Goal: Task Accomplishment & Management: Manage account settings

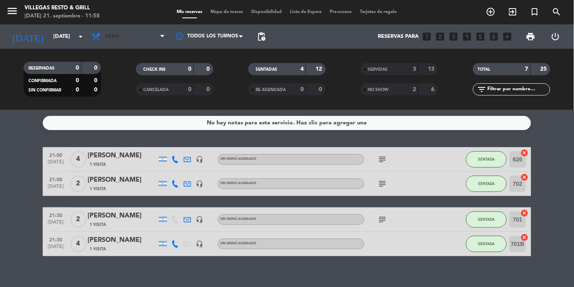
click at [137, 30] on span "Cena" at bounding box center [128, 37] width 81 height 18
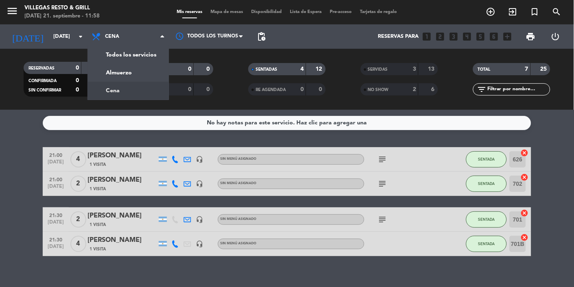
click at [133, 68] on div "menu [PERSON_NAME] Resto & Grill [DATE] 21. septiembre - 11:58 Mis reservas Map…" at bounding box center [287, 55] width 574 height 110
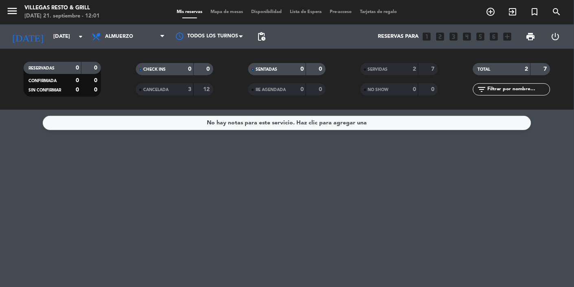
click at [75, 35] on input "[DATE]" at bounding box center [84, 36] width 70 height 15
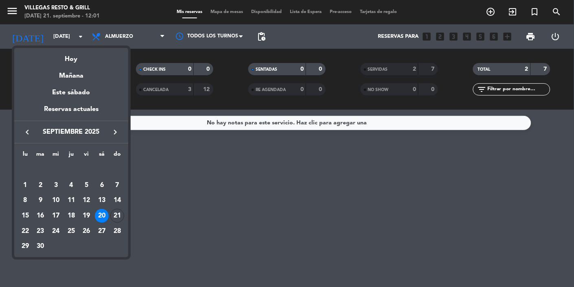
click at [119, 213] on div "21" at bounding box center [117, 216] width 14 height 14
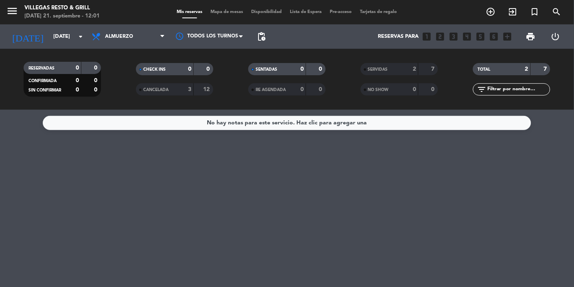
click at [120, 217] on div "No hay notas para este servicio. Haz clic para agregar una" at bounding box center [287, 198] width 574 height 177
click at [119, 211] on div "No hay notas para este servicio. Haz clic para agregar una" at bounding box center [287, 198] width 574 height 177
click at [124, 212] on div "No hay notas para este servicio. Haz clic para agregar una" at bounding box center [287, 198] width 574 height 177
type input "[DATE]"
click at [120, 215] on div "No hay notas para este servicio. Haz clic para agregar una" at bounding box center [287, 198] width 574 height 177
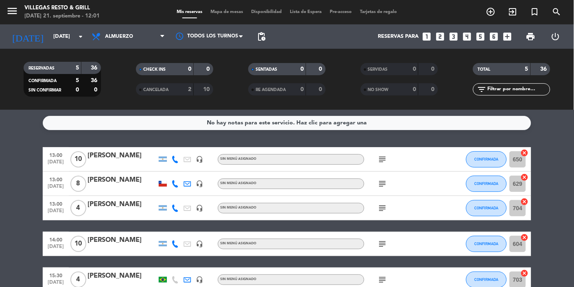
scroll to position [8, 0]
click at [118, 177] on div "[PERSON_NAME]" at bounding box center [122, 180] width 69 height 11
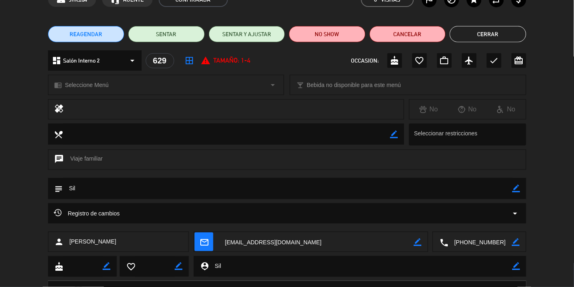
scroll to position [0, 0]
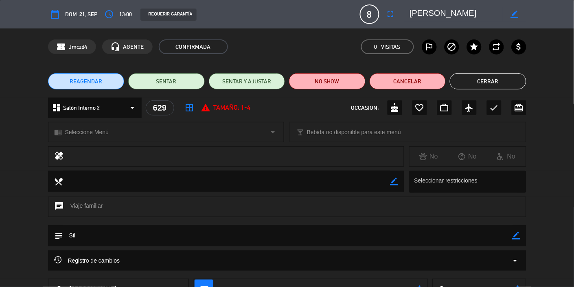
click at [358, 82] on button "Cerrar" at bounding box center [488, 81] width 77 height 16
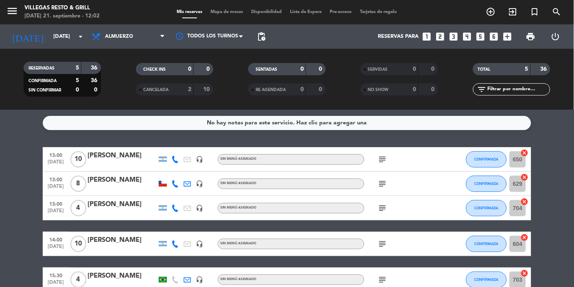
click at [117, 151] on div "[PERSON_NAME]" at bounding box center [122, 156] width 69 height 11
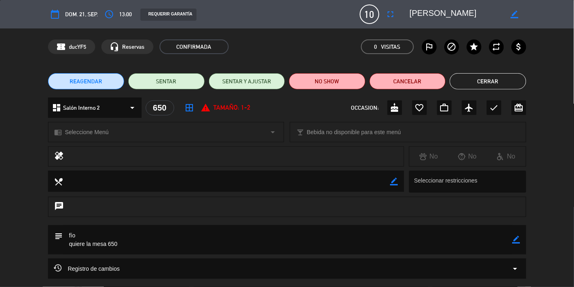
click at [358, 83] on button "Cerrar" at bounding box center [488, 81] width 77 height 16
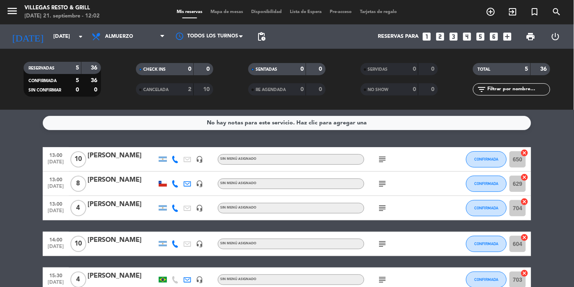
click at [116, 205] on div "[PERSON_NAME]" at bounding box center [122, 204] width 69 height 11
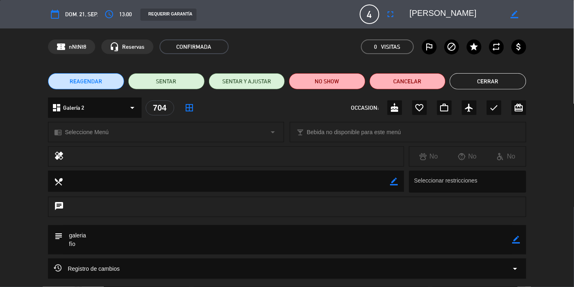
click at [358, 81] on button "Cerrar" at bounding box center [488, 81] width 77 height 16
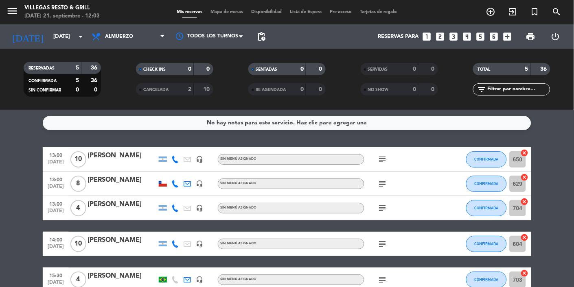
click at [116, 247] on div at bounding box center [122, 249] width 69 height 7
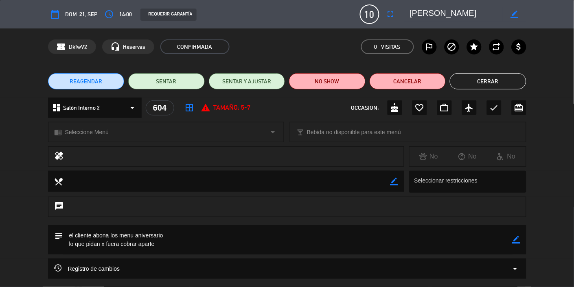
click at [358, 82] on button "Cerrar" at bounding box center [488, 81] width 77 height 16
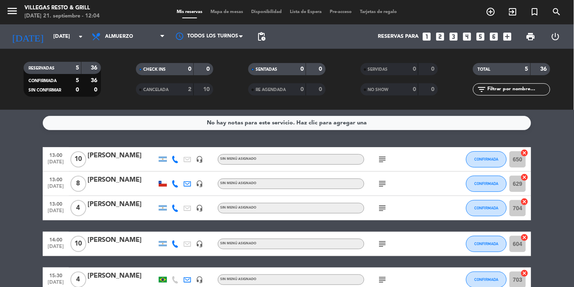
scroll to position [29, 0]
click at [114, 271] on div "[PERSON_NAME]" at bounding box center [122, 276] width 69 height 11
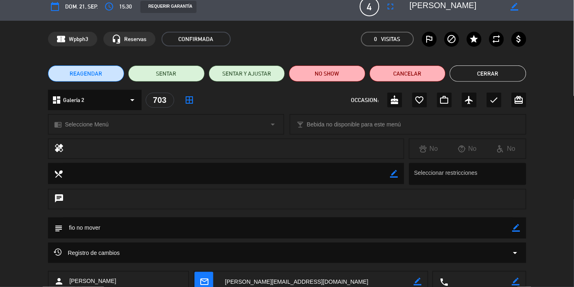
scroll to position [7, 0]
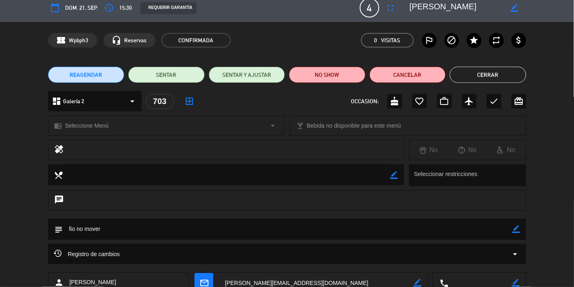
click at [358, 76] on button "Cerrar" at bounding box center [488, 75] width 77 height 16
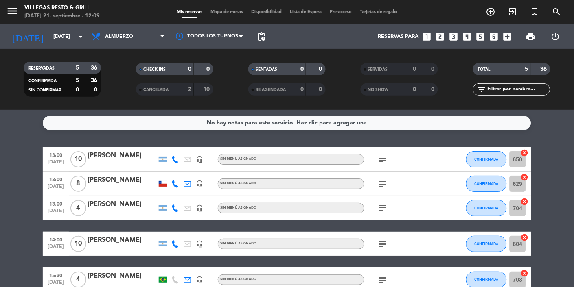
scroll to position [26, 0]
click at [117, 210] on div at bounding box center [122, 213] width 69 height 7
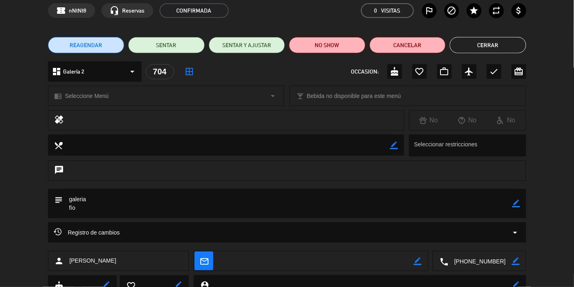
scroll to position [13, 0]
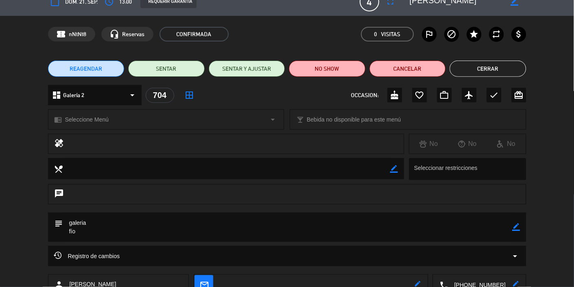
click at [358, 70] on button "Cerrar" at bounding box center [488, 69] width 77 height 16
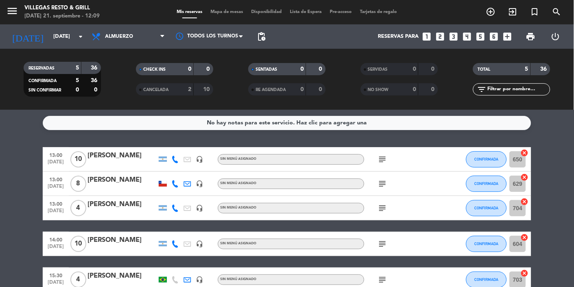
click at [119, 271] on div "[PERSON_NAME]" at bounding box center [122, 276] width 69 height 11
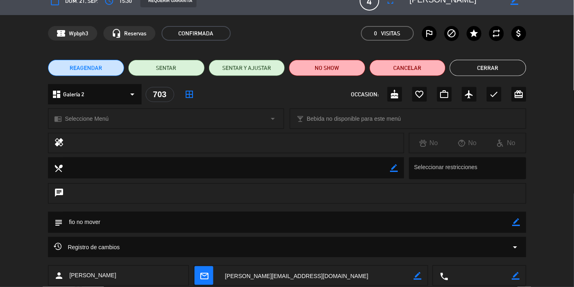
scroll to position [0, 0]
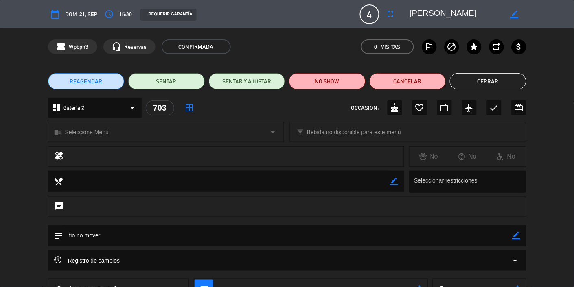
click at [358, 81] on button "Cerrar" at bounding box center [488, 81] width 77 height 16
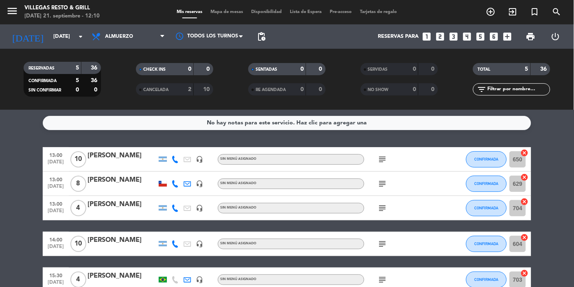
scroll to position [30, 0]
click at [119, 271] on div "[PERSON_NAME]" at bounding box center [122, 276] width 69 height 11
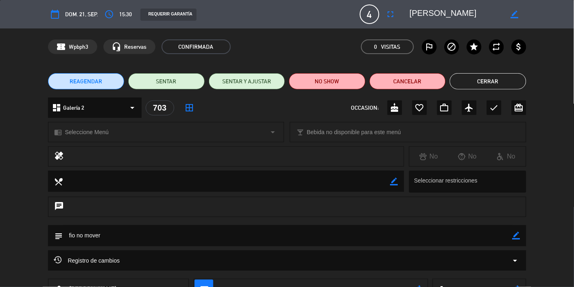
click at [358, 81] on button "Cerrar" at bounding box center [488, 81] width 77 height 16
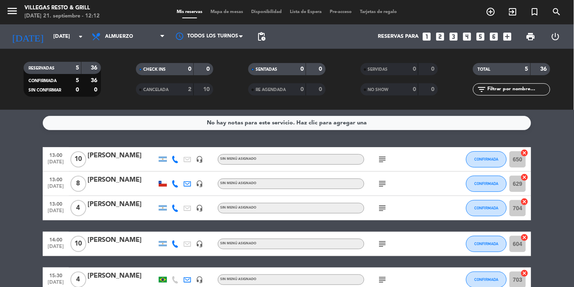
scroll to position [15, 0]
click at [358, 147] on bookings-row "13:00 [DATE] [PERSON_NAME] headset_mic Sin menú asignado subject CONFIRMADA 650…" at bounding box center [287, 219] width 574 height 145
click at [122, 175] on div "[PERSON_NAME]" at bounding box center [122, 180] width 69 height 11
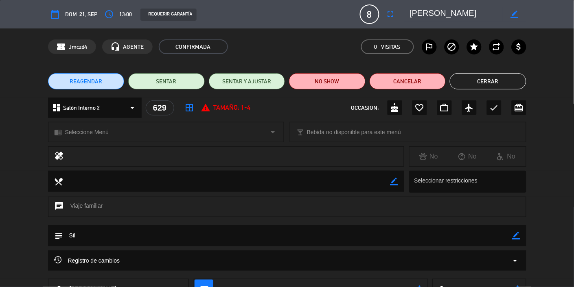
click at [358, 82] on button "Cerrar" at bounding box center [488, 81] width 77 height 16
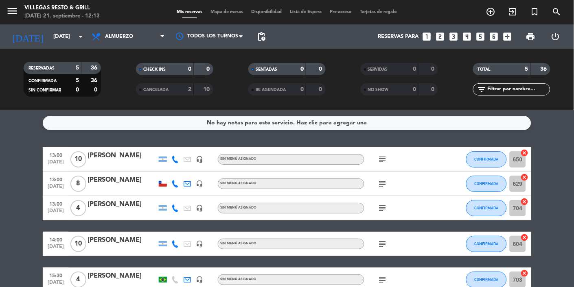
click at [105, 178] on div "[PERSON_NAME]" at bounding box center [122, 180] width 69 height 11
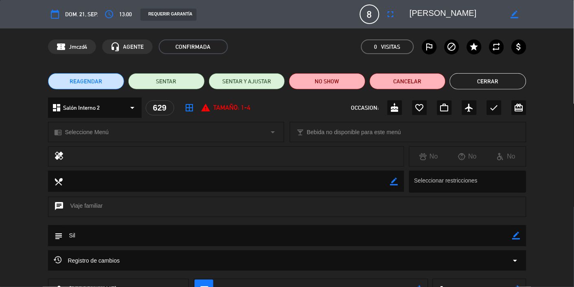
click at [358, 82] on button "Cerrar" at bounding box center [488, 81] width 77 height 16
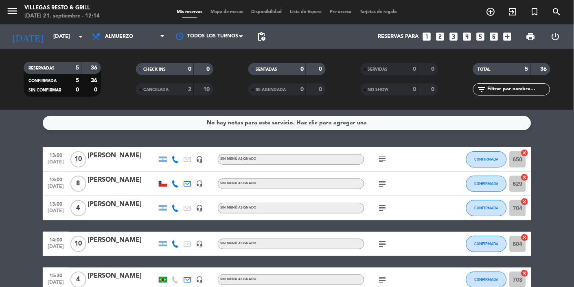
click at [113, 243] on div "[PERSON_NAME]" at bounding box center [122, 240] width 69 height 11
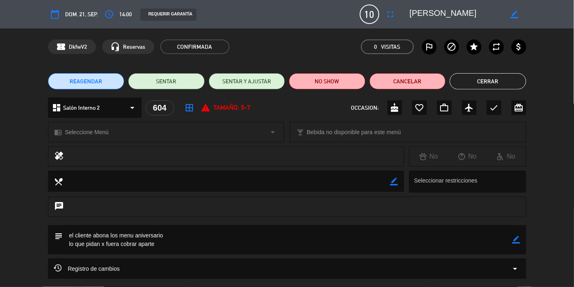
click at [358, 86] on button "Cerrar" at bounding box center [488, 81] width 77 height 16
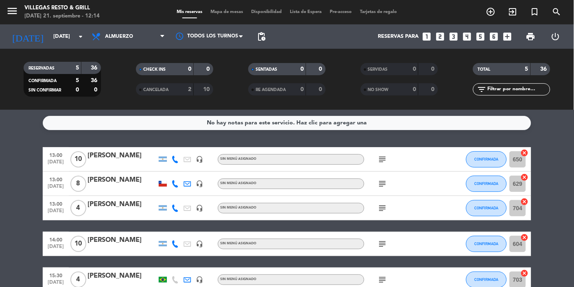
scroll to position [12, 0]
click at [114, 186] on div at bounding box center [122, 189] width 69 height 7
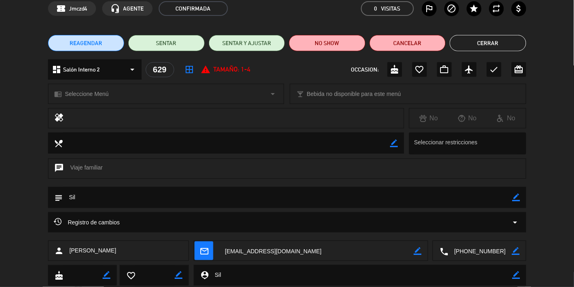
scroll to position [38, 0]
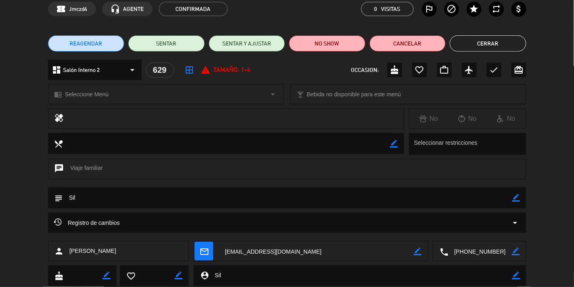
click at [358, 42] on button "Cerrar" at bounding box center [488, 43] width 77 height 16
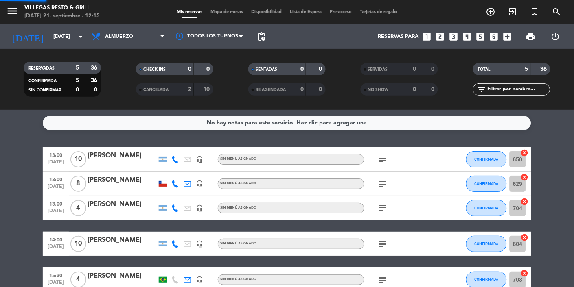
scroll to position [0, 0]
click at [113, 242] on div "[PERSON_NAME]" at bounding box center [122, 240] width 69 height 11
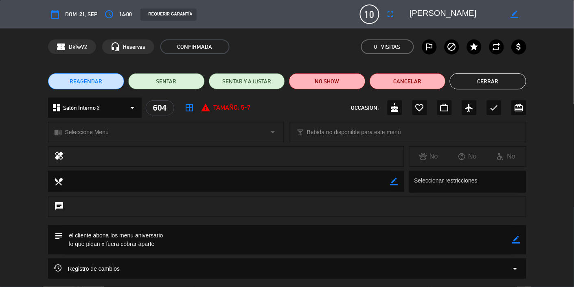
click at [358, 75] on button "Cerrar" at bounding box center [488, 81] width 77 height 16
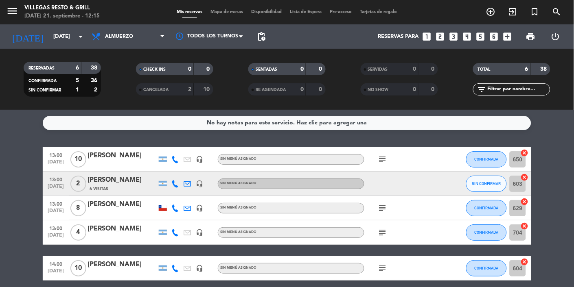
click at [116, 183] on div "[PERSON_NAME]" at bounding box center [122, 180] width 69 height 11
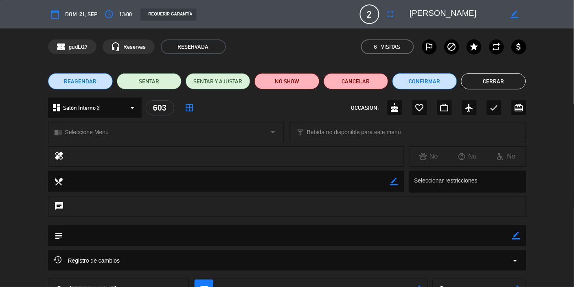
click at [358, 81] on button "Cerrar" at bounding box center [493, 81] width 65 height 16
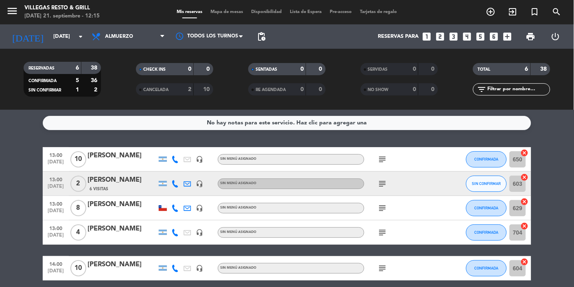
click at [116, 184] on div "[PERSON_NAME]" at bounding box center [122, 180] width 69 height 11
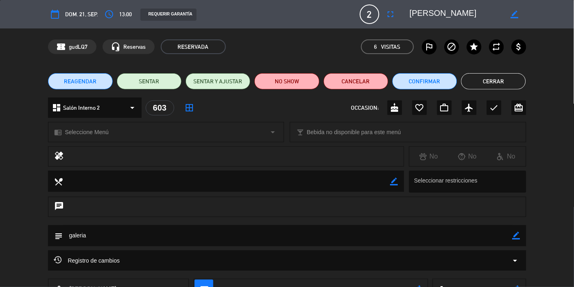
click at [358, 84] on button "Cerrar" at bounding box center [493, 81] width 65 height 16
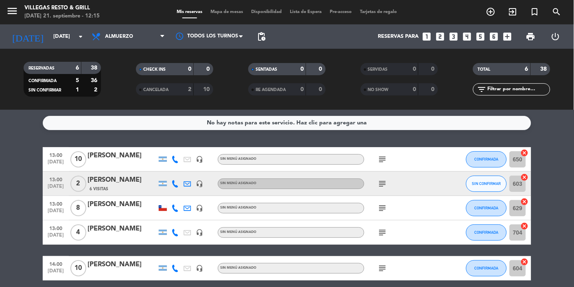
click at [118, 177] on div "[PERSON_NAME]" at bounding box center [122, 180] width 69 height 11
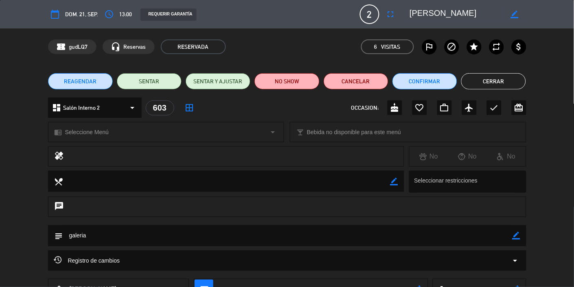
click at [358, 81] on button "Cerrar" at bounding box center [493, 81] width 65 height 16
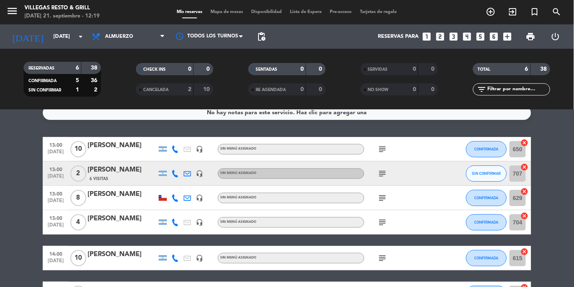
scroll to position [6, 0]
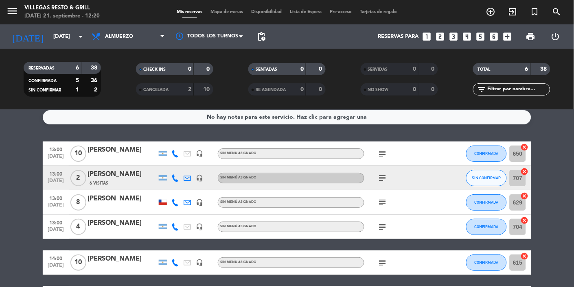
click at [115, 264] on div "[PERSON_NAME]" at bounding box center [122, 259] width 69 height 11
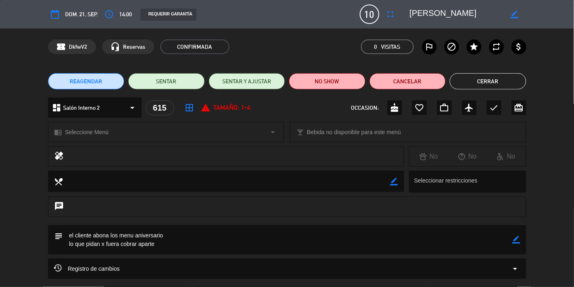
scroll to position [20, 0]
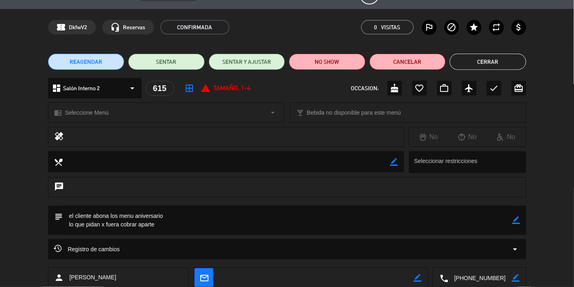
click at [358, 66] on button "Cerrar" at bounding box center [488, 62] width 77 height 16
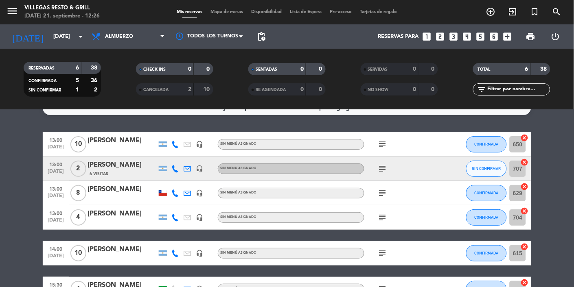
scroll to position [15, 0]
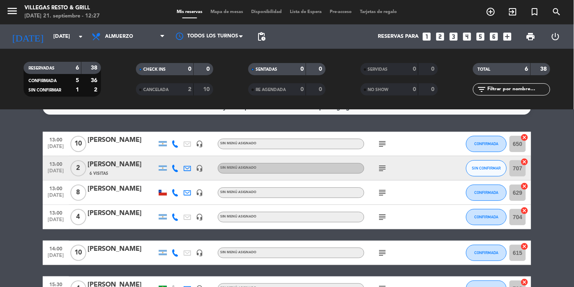
click at [102, 145] on div "[PERSON_NAME]" at bounding box center [122, 140] width 69 height 11
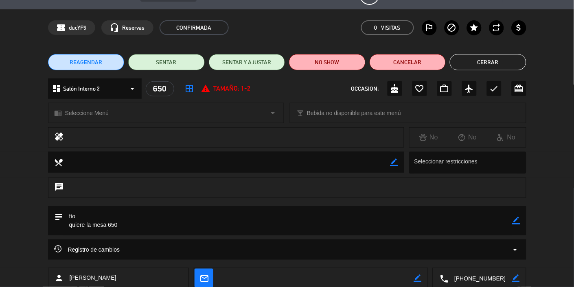
scroll to position [0, 0]
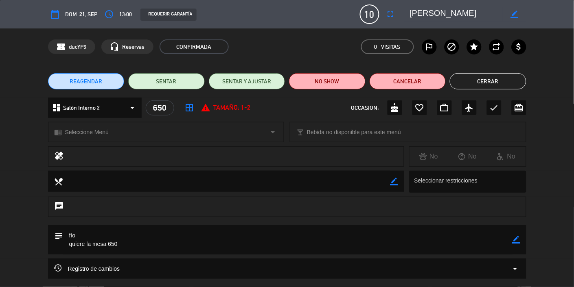
click at [358, 82] on button "Cerrar" at bounding box center [488, 81] width 77 height 16
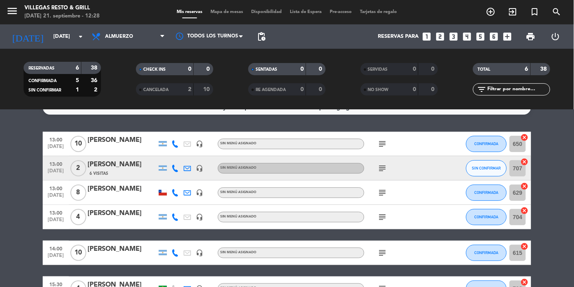
scroll to position [6, 0]
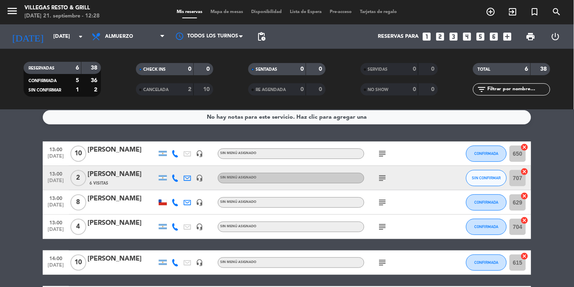
click at [107, 177] on div "[PERSON_NAME]" at bounding box center [122, 174] width 69 height 11
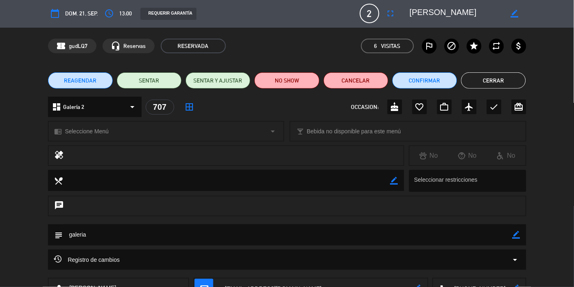
scroll to position [0, 0]
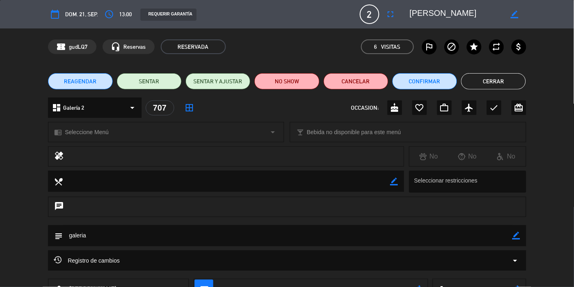
click at [358, 80] on button "Cerrar" at bounding box center [493, 81] width 65 height 16
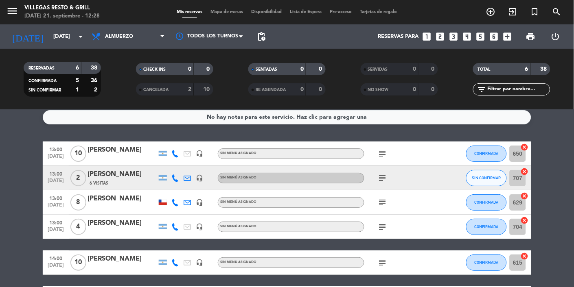
click at [109, 178] on div "[PERSON_NAME]" at bounding box center [122, 174] width 69 height 11
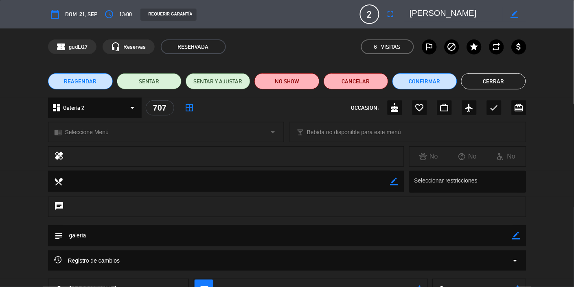
click at [358, 81] on button "Cerrar" at bounding box center [493, 81] width 65 height 16
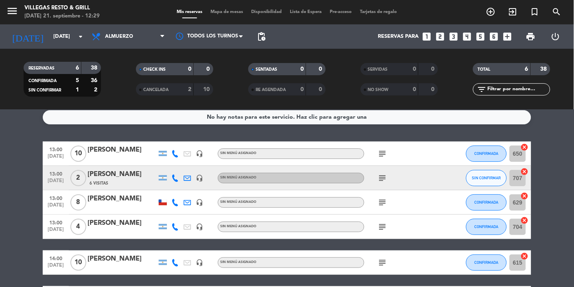
click at [103, 200] on div "[PERSON_NAME]" at bounding box center [122, 199] width 69 height 11
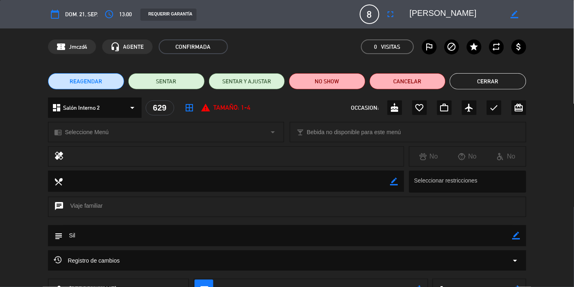
click at [358, 80] on button "Cerrar" at bounding box center [488, 81] width 77 height 16
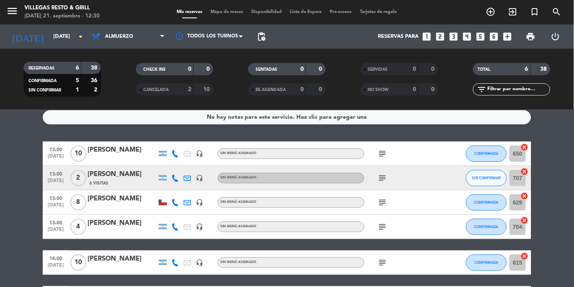
scroll to position [19, 0]
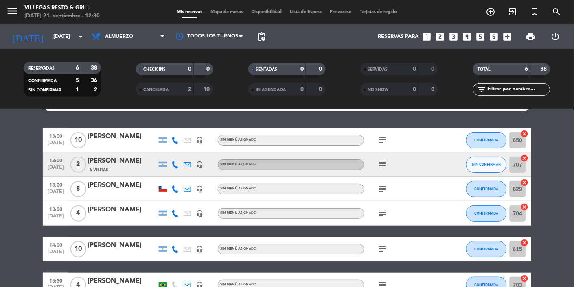
click at [106, 182] on div "[PERSON_NAME]" at bounding box center [122, 185] width 69 height 11
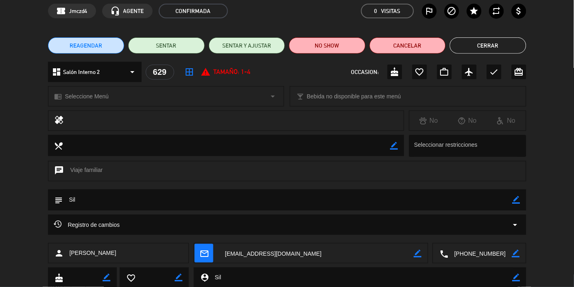
scroll to position [0, 0]
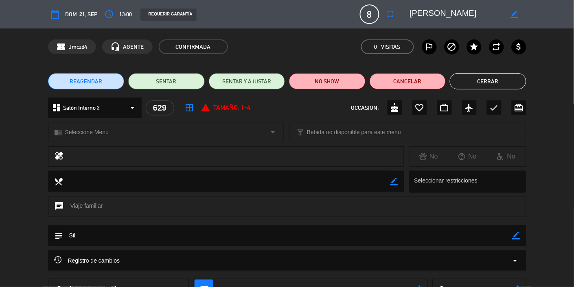
click at [358, 77] on button "Cerrar" at bounding box center [488, 81] width 77 height 16
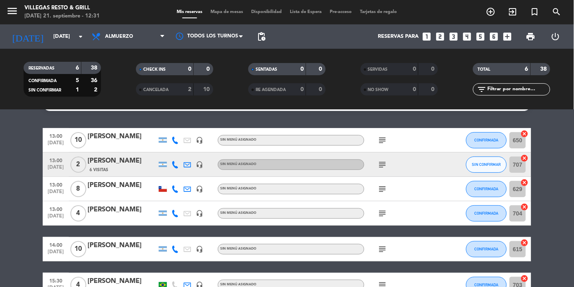
click at [110, 214] on div "[PERSON_NAME]" at bounding box center [122, 210] width 69 height 11
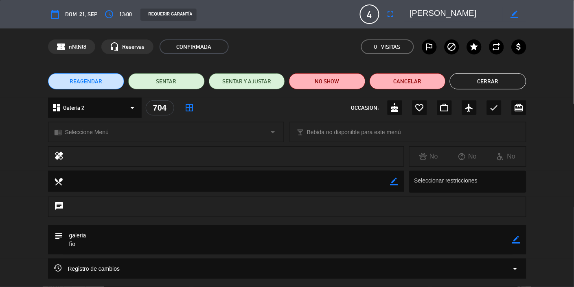
click at [358, 81] on button "Cerrar" at bounding box center [488, 81] width 77 height 16
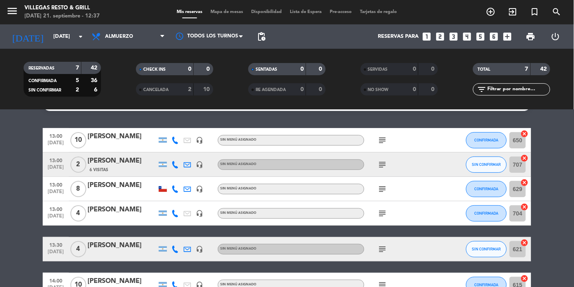
click at [228, 13] on span "Mapa de mesas" at bounding box center [227, 12] width 41 height 4
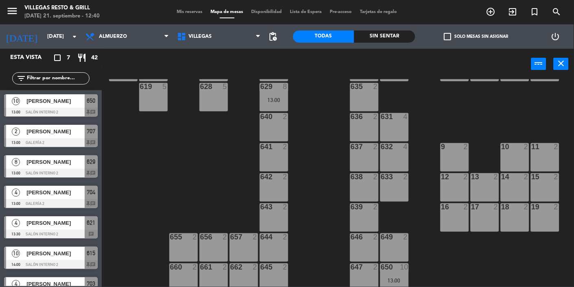
scroll to position [197, 0]
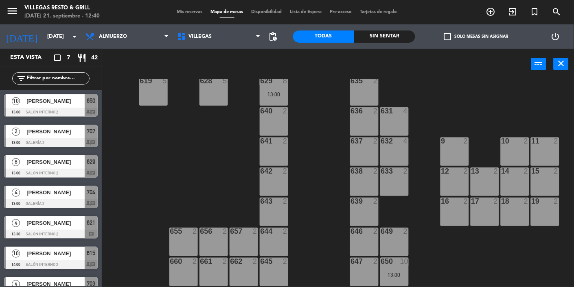
click at [190, 11] on span "Mis reservas" at bounding box center [190, 12] width 34 height 4
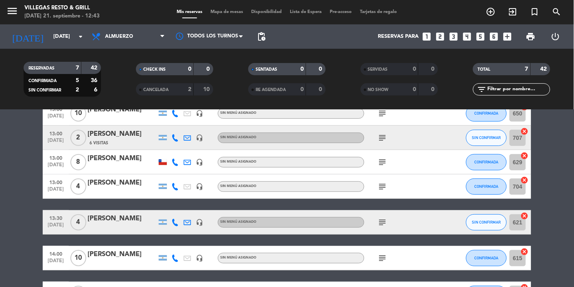
scroll to position [55, 0]
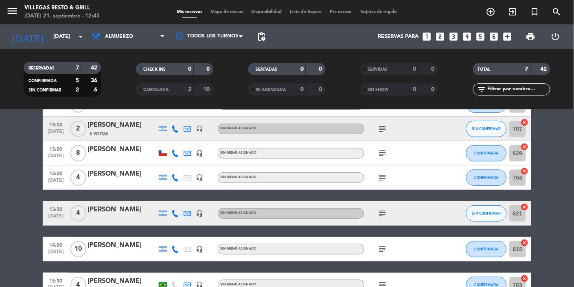
click at [116, 210] on div "[PERSON_NAME]" at bounding box center [122, 210] width 69 height 11
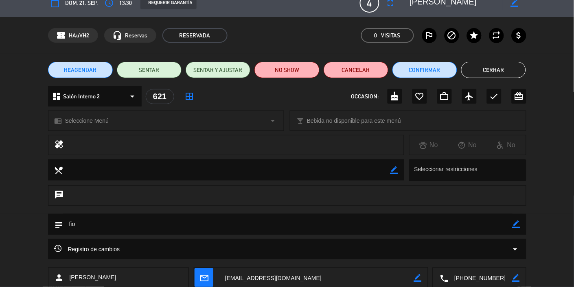
scroll to position [0, 0]
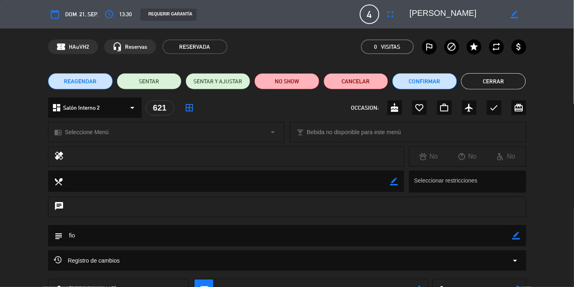
click at [358, 82] on button "Cerrar" at bounding box center [493, 81] width 65 height 16
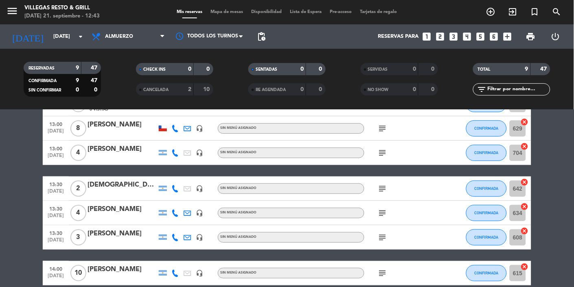
scroll to position [81, 0]
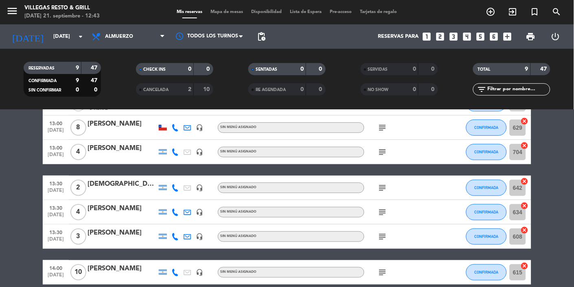
click at [110, 185] on div "[DEMOGRAPHIC_DATA][PERSON_NAME]" at bounding box center [122, 184] width 69 height 11
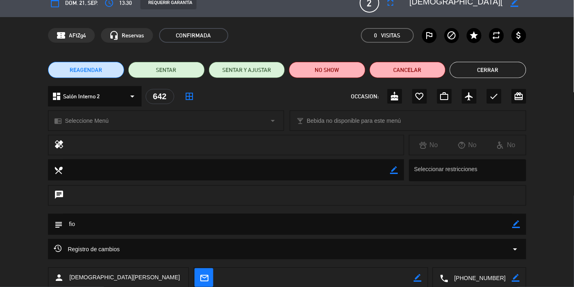
scroll to position [0, 0]
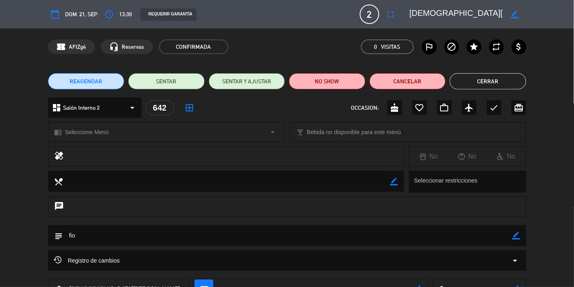
click at [358, 82] on button "Cerrar" at bounding box center [488, 81] width 77 height 16
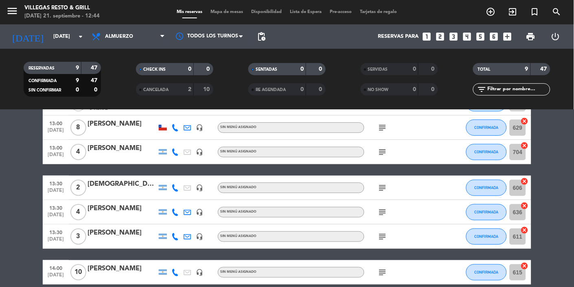
click at [124, 208] on div "[PERSON_NAME]" at bounding box center [122, 209] width 69 height 11
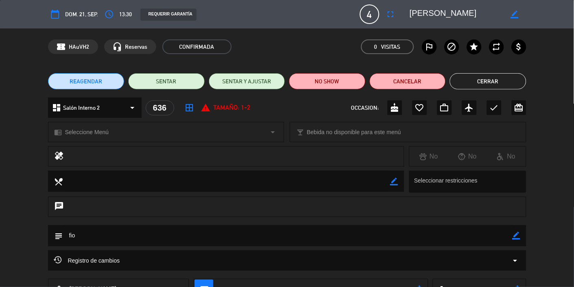
click at [358, 78] on button "Cerrar" at bounding box center [488, 81] width 77 height 16
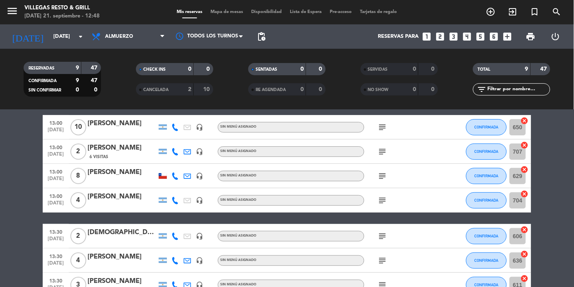
scroll to position [10, 0]
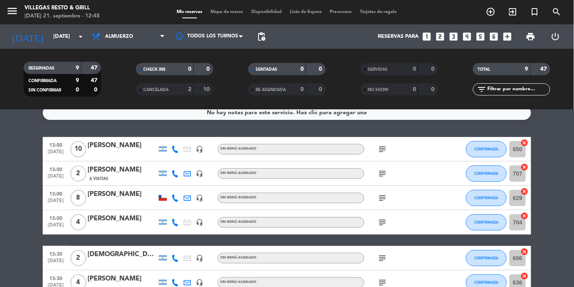
click at [223, 14] on div "Mis reservas Mapa de mesas Disponibilidad Lista de Espera Pre-acceso Tarjetas d…" at bounding box center [287, 12] width 228 height 7
click at [215, 14] on span "Mapa de mesas" at bounding box center [227, 12] width 41 height 4
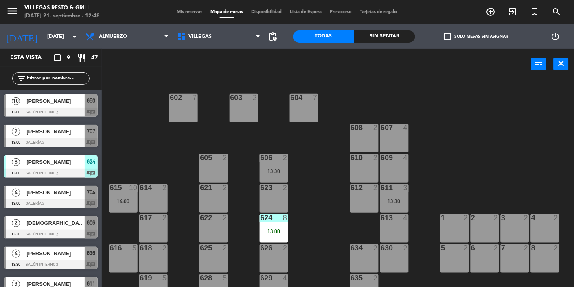
click at [274, 229] on div "13:00" at bounding box center [274, 232] width 28 height 6
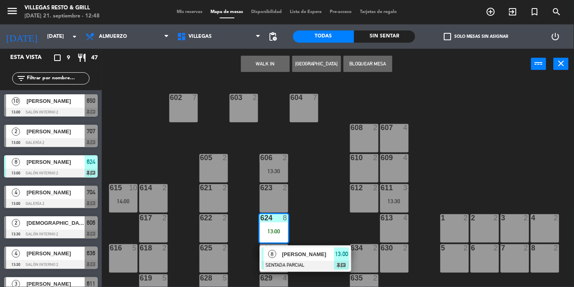
click at [311, 260] on div "[PERSON_NAME]" at bounding box center [307, 254] width 53 height 13
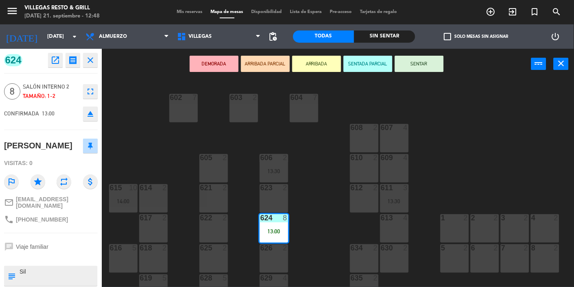
click at [358, 62] on icon "close" at bounding box center [561, 64] width 10 height 10
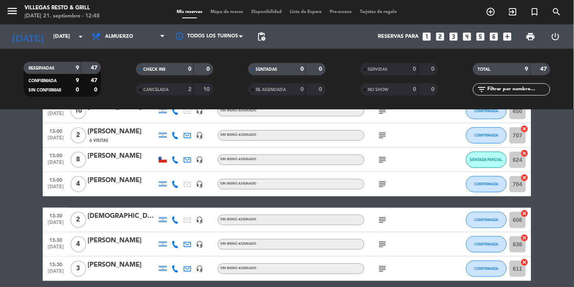
scroll to position [50, 0]
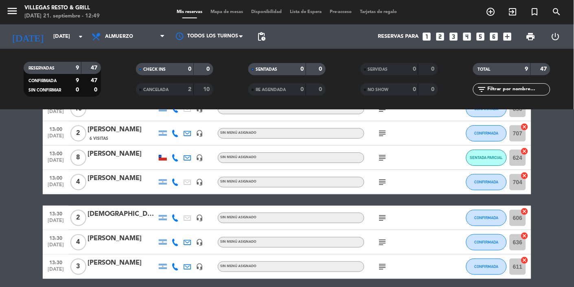
click at [119, 211] on div "[DEMOGRAPHIC_DATA][PERSON_NAME]" at bounding box center [122, 214] width 69 height 11
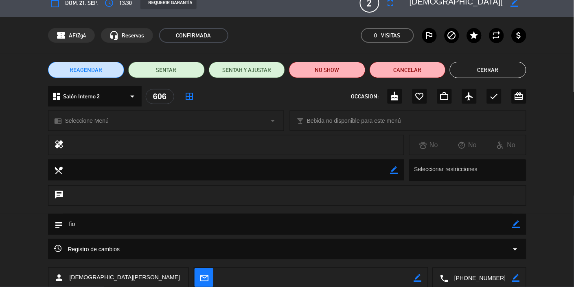
scroll to position [0, 0]
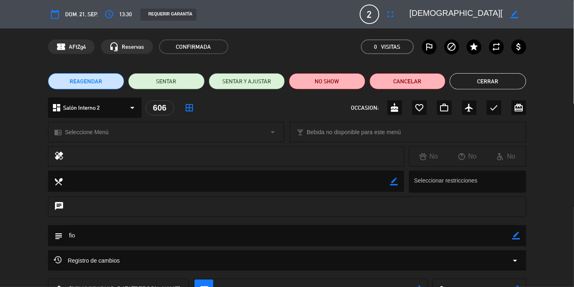
click at [358, 80] on button "Cerrar" at bounding box center [488, 81] width 77 height 16
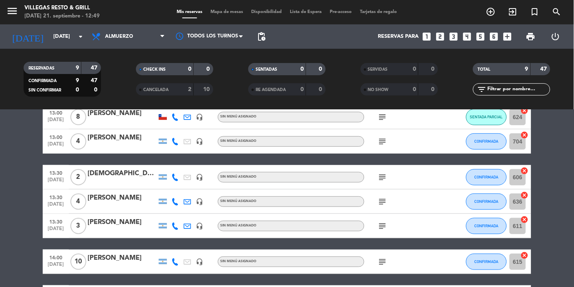
scroll to position [81, 0]
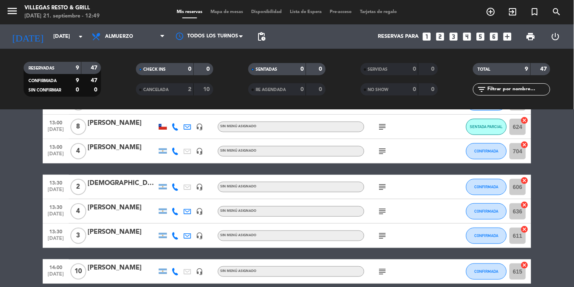
click at [116, 208] on div "[PERSON_NAME]" at bounding box center [122, 208] width 69 height 11
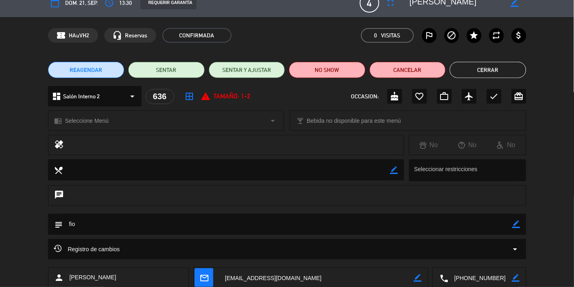
scroll to position [0, 0]
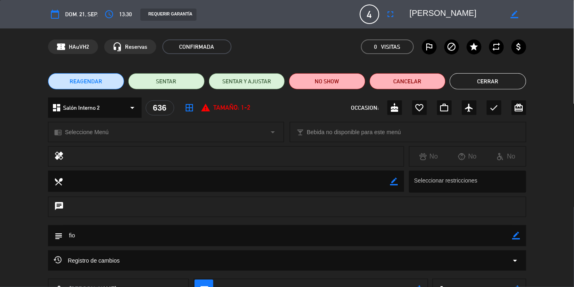
click at [358, 82] on button "Cerrar" at bounding box center [488, 81] width 77 height 16
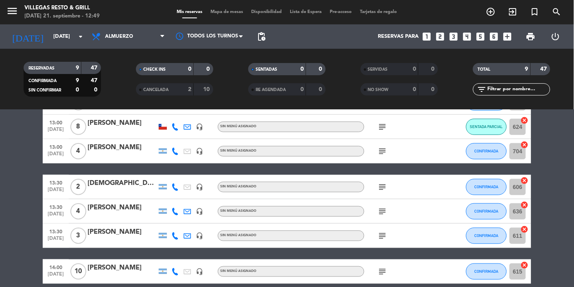
scroll to position [104, 0]
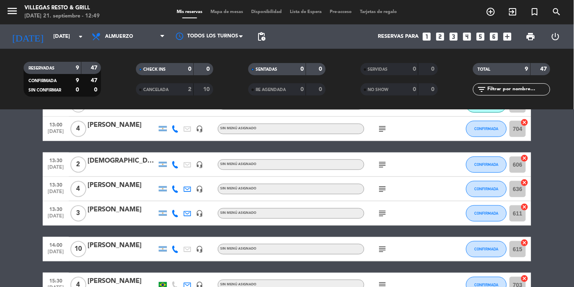
click at [115, 214] on div "[PERSON_NAME]" at bounding box center [122, 210] width 69 height 11
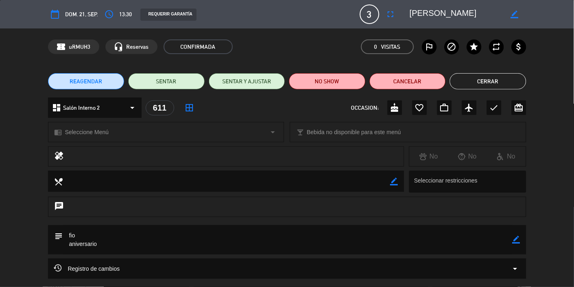
click at [358, 80] on button "Cerrar" at bounding box center [488, 81] width 77 height 16
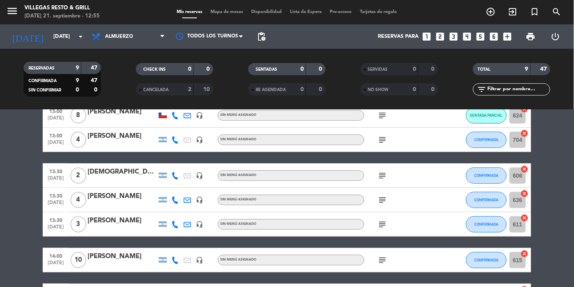
scroll to position [73, 0]
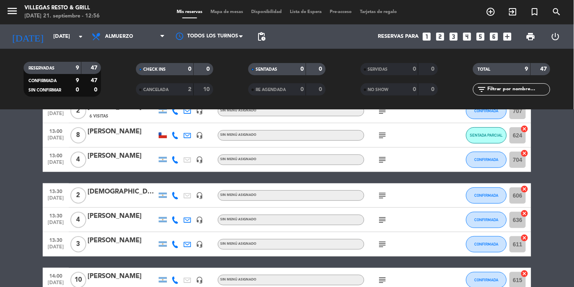
click at [358, 159] on bookings-row "13:00 [DATE] [PERSON_NAME] headset_mic Sin menú asignado subject CONFIRMADA 650…" at bounding box center [287, 201] width 574 height 254
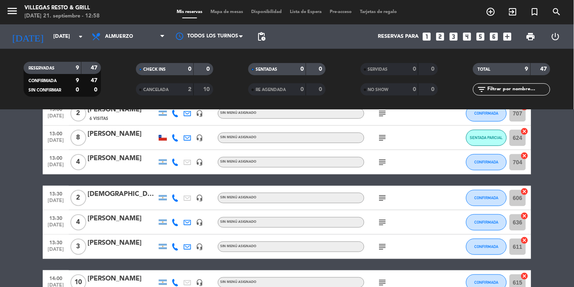
scroll to position [71, 0]
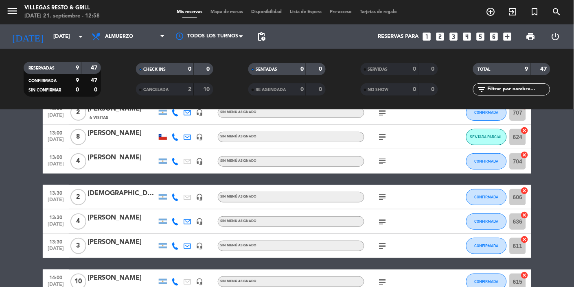
click at [102, 164] on div at bounding box center [122, 167] width 69 height 7
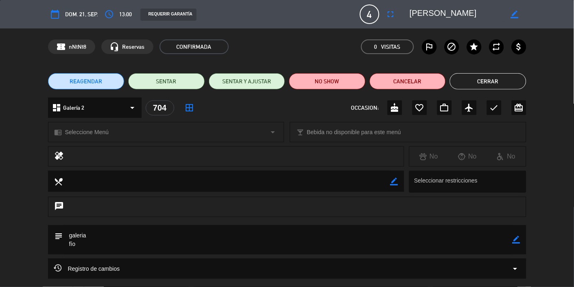
click at [358, 84] on button "Cerrar" at bounding box center [488, 81] width 77 height 16
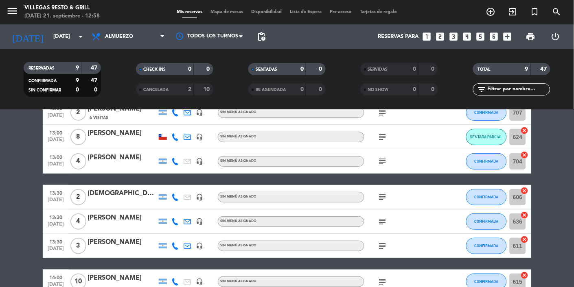
scroll to position [103, 0]
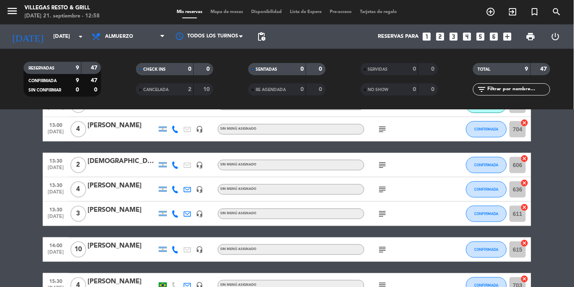
click at [118, 287] on div "[PERSON_NAME]" at bounding box center [122, 282] width 69 height 11
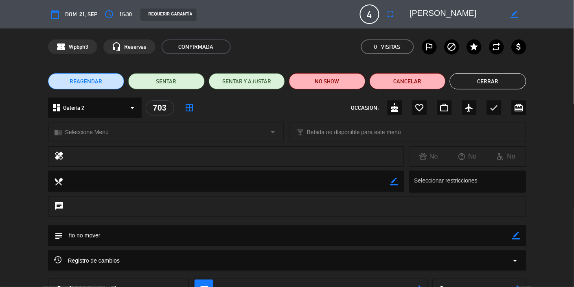
click at [358, 85] on button "Cerrar" at bounding box center [488, 81] width 77 height 16
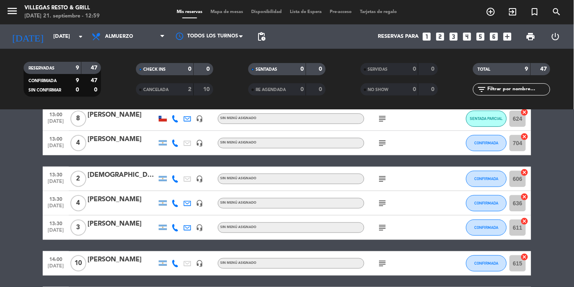
scroll to position [60, 0]
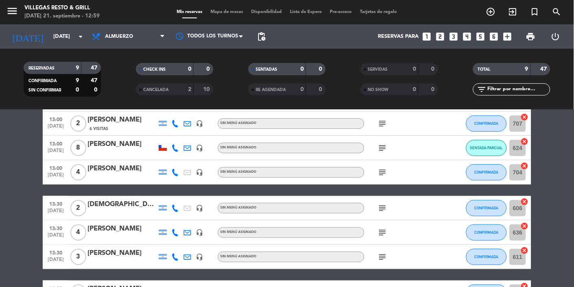
click at [113, 207] on div "[DEMOGRAPHIC_DATA][PERSON_NAME]" at bounding box center [122, 204] width 69 height 11
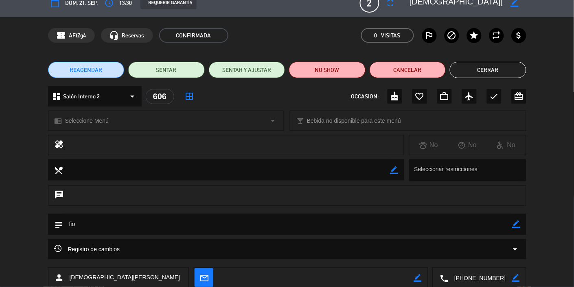
scroll to position [0, 0]
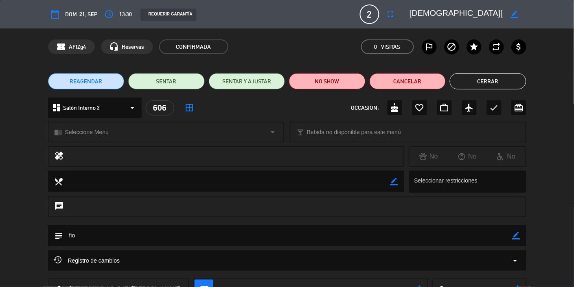
click at [358, 83] on button "Cerrar" at bounding box center [488, 81] width 77 height 16
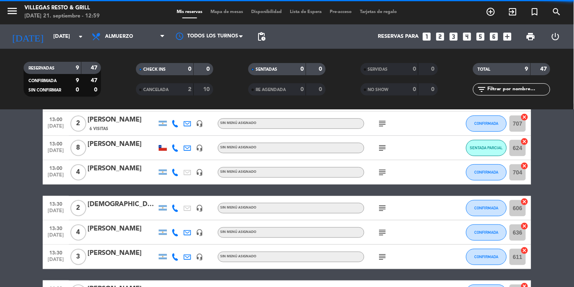
click at [127, 230] on div "[PERSON_NAME]" at bounding box center [122, 229] width 69 height 11
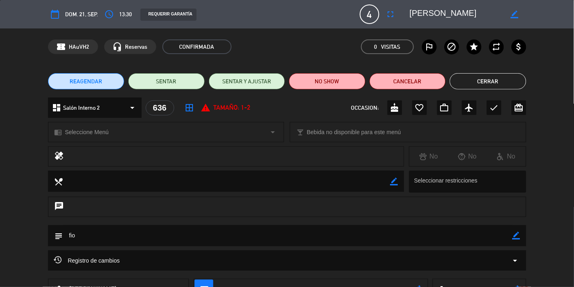
click at [358, 78] on button "Cerrar" at bounding box center [488, 81] width 77 height 16
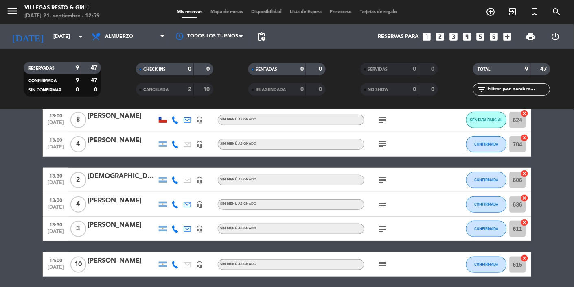
scroll to position [104, 0]
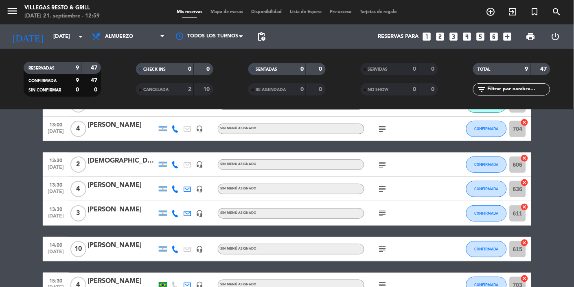
click at [358, 164] on bookings-row "13:00 [DATE] [PERSON_NAME] headset_mic Sin menú asignado subject CONFIRMADA 650…" at bounding box center [287, 171] width 574 height 254
click at [229, 10] on span "Mapa de mesas" at bounding box center [227, 12] width 41 height 4
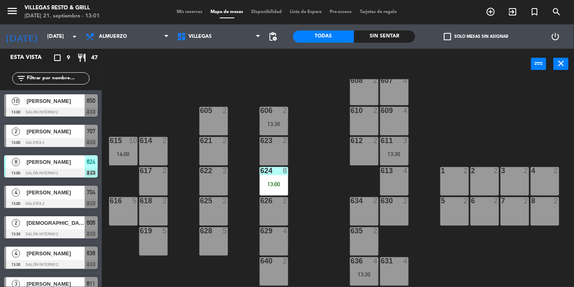
scroll to position [28, 0]
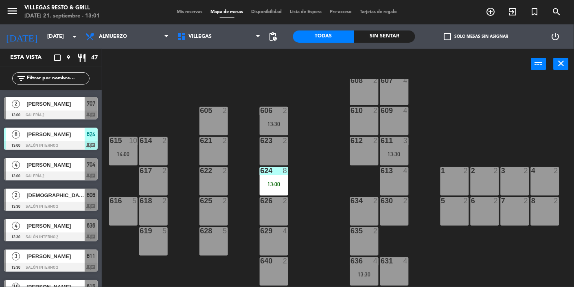
click at [358, 156] on div "13:30" at bounding box center [394, 154] width 28 height 6
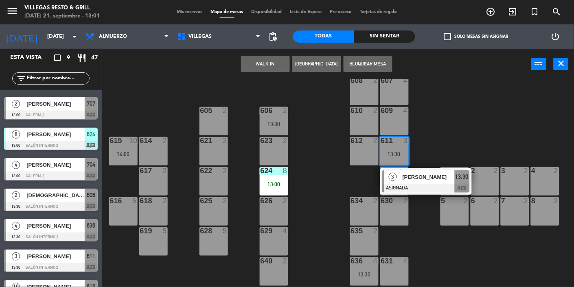
click at [358, 134] on div "602 7 603 2 604 7 608 2 607 4 605 2 606 2 13:30 610 2 609 4 621 2 623 2 614 2 6…" at bounding box center [340, 208] width 466 height 258
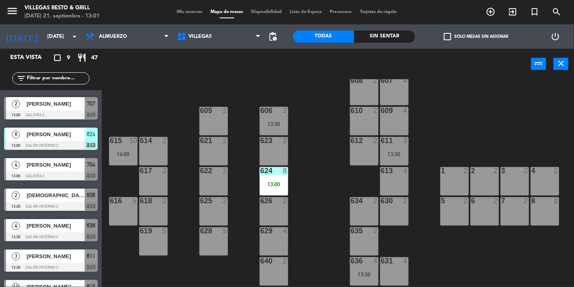
click at [188, 11] on span "Mis reservas" at bounding box center [190, 12] width 34 height 4
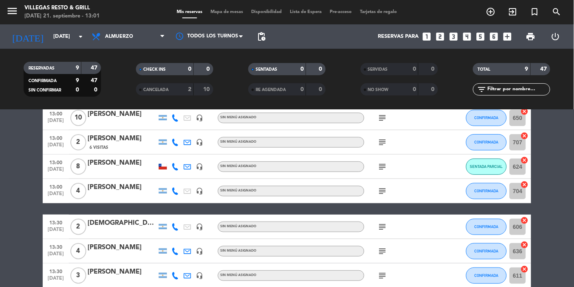
scroll to position [42, 0]
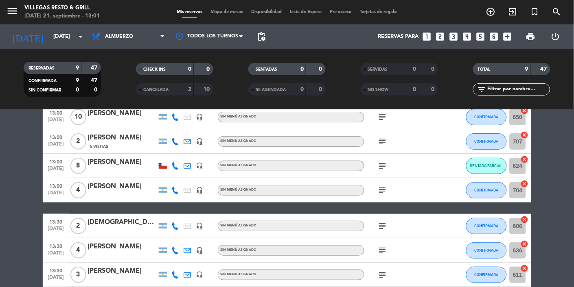
click at [113, 271] on div "[PERSON_NAME]" at bounding box center [122, 271] width 69 height 11
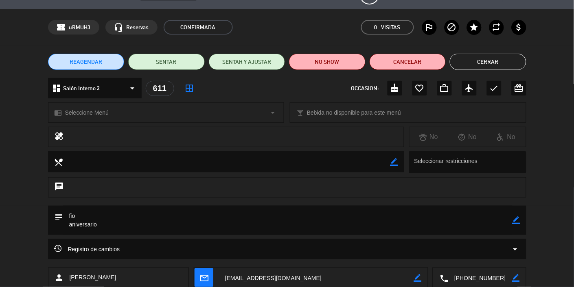
scroll to position [0, 0]
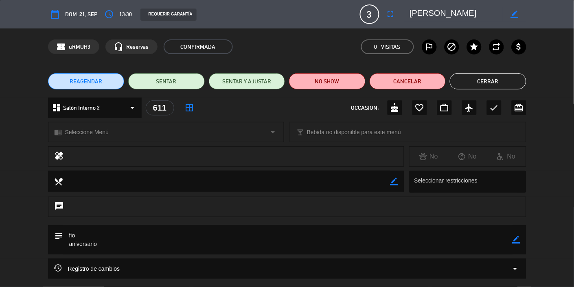
click at [358, 83] on button "Cerrar" at bounding box center [488, 81] width 77 height 16
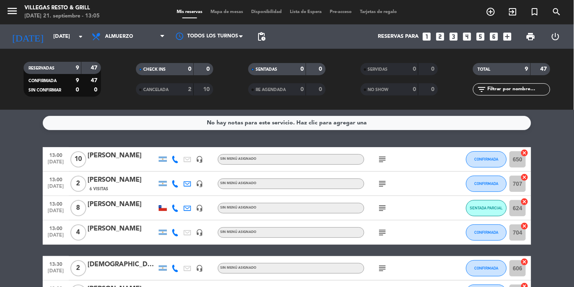
click at [358, 287] on bookings-row "13:00 [DATE] [PERSON_NAME] headset_mic Sin menú asignado subject CONFIRMADA 650…" at bounding box center [287, 274] width 574 height 254
click at [232, 12] on span "Mapa de mesas" at bounding box center [227, 12] width 41 height 4
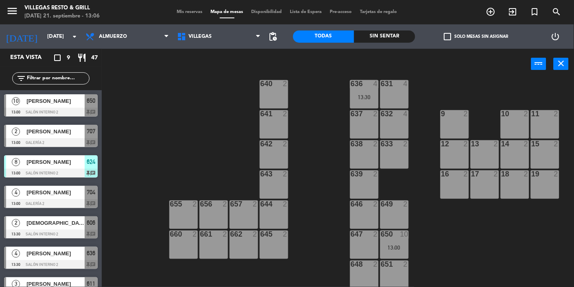
scroll to position [236, 0]
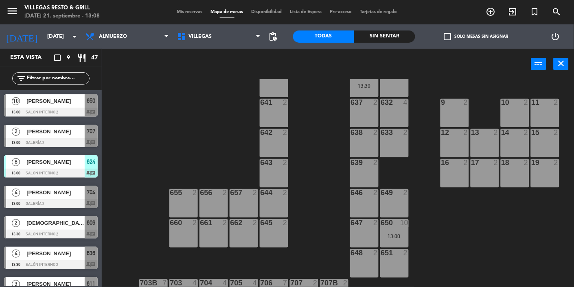
click at [192, 10] on span "Mis reservas" at bounding box center [190, 12] width 34 height 4
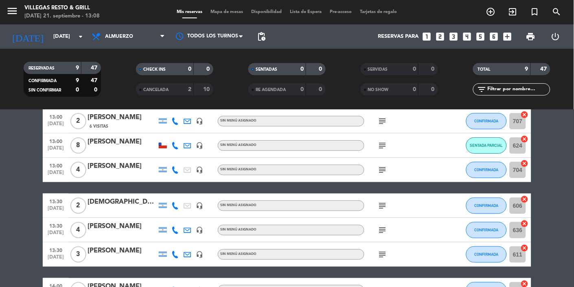
scroll to position [64, 0]
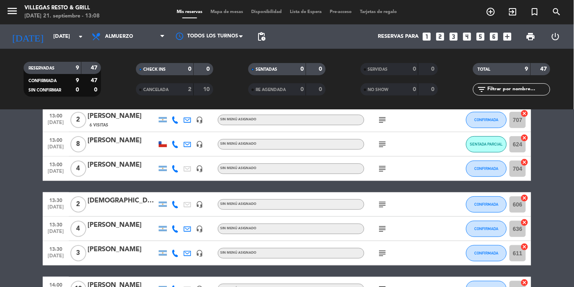
click at [108, 199] on div "[DEMOGRAPHIC_DATA][PERSON_NAME]" at bounding box center [122, 201] width 69 height 11
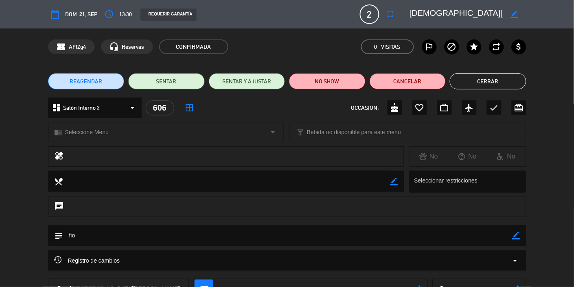
click at [358, 82] on button "Cerrar" at bounding box center [488, 81] width 77 height 16
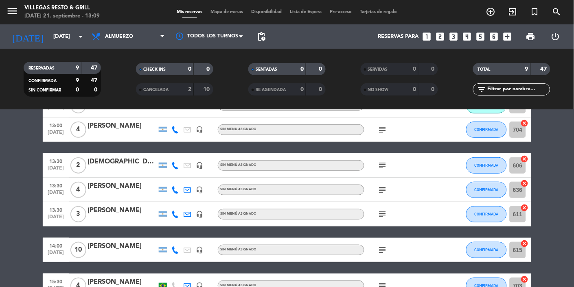
scroll to position [104, 0]
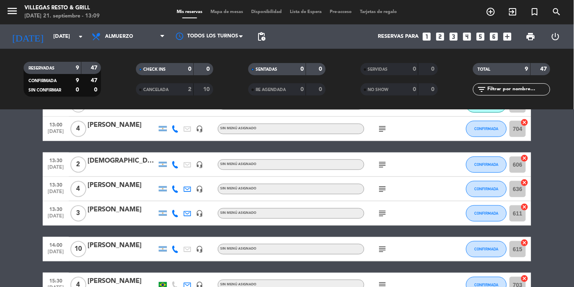
click at [111, 159] on div "[DEMOGRAPHIC_DATA][PERSON_NAME]" at bounding box center [122, 161] width 69 height 11
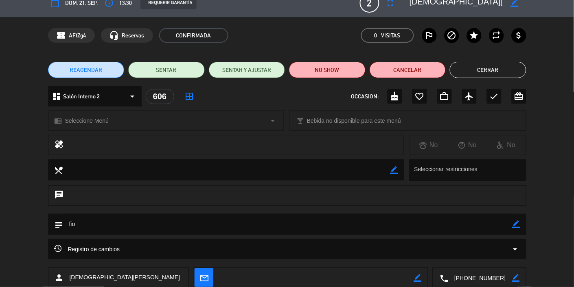
scroll to position [0, 0]
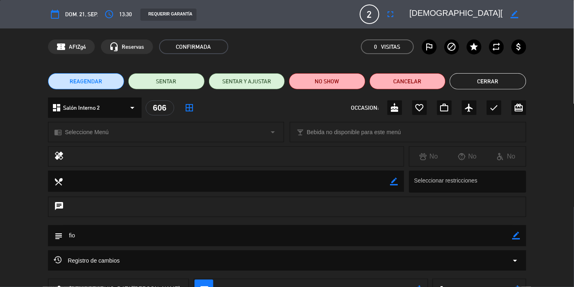
click at [358, 80] on button "Cerrar" at bounding box center [488, 81] width 77 height 16
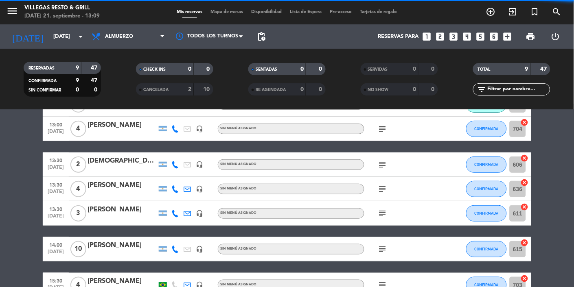
click at [107, 184] on div "[PERSON_NAME]" at bounding box center [122, 185] width 69 height 11
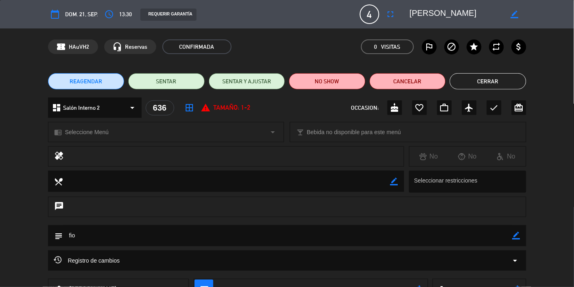
click at [358, 77] on button "Cerrar" at bounding box center [488, 81] width 77 height 16
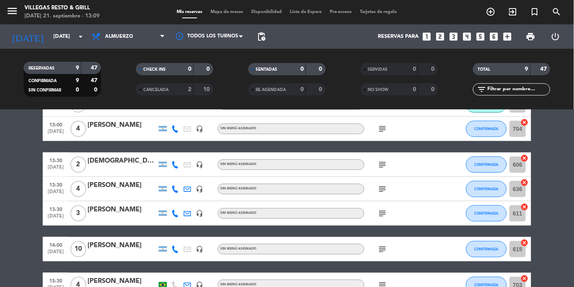
click at [108, 183] on div "[PERSON_NAME]" at bounding box center [122, 185] width 69 height 11
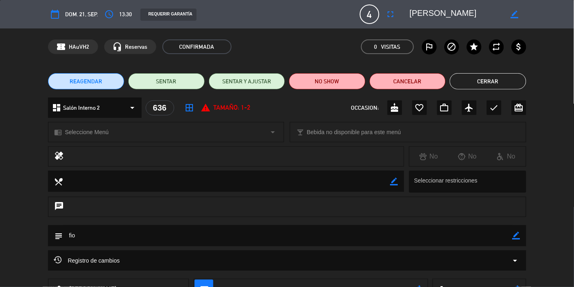
click at [358, 79] on button "Cerrar" at bounding box center [488, 81] width 77 height 16
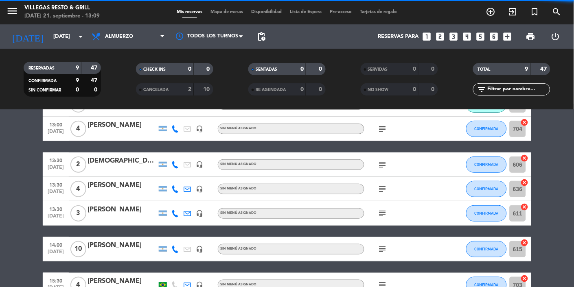
click at [108, 208] on div "[PERSON_NAME]" at bounding box center [122, 210] width 69 height 11
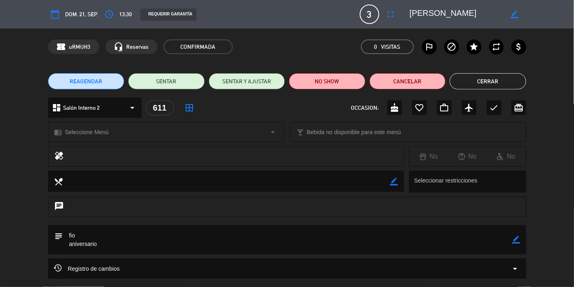
click at [358, 82] on button "Cerrar" at bounding box center [488, 81] width 77 height 16
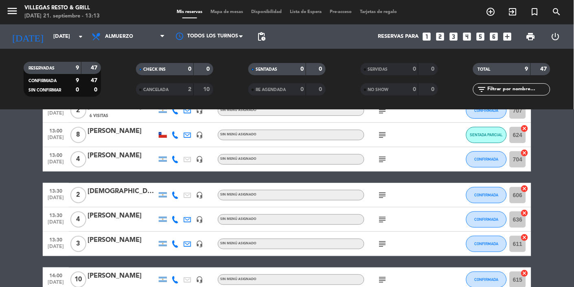
scroll to position [85, 0]
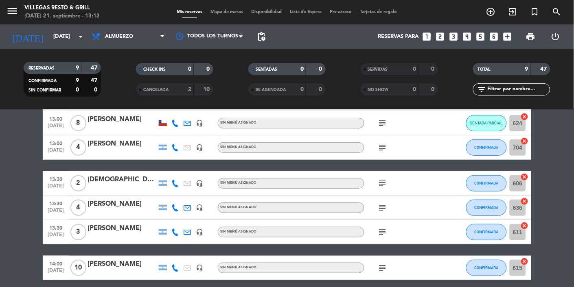
click at [110, 223] on div "[PERSON_NAME]" at bounding box center [122, 228] width 69 height 11
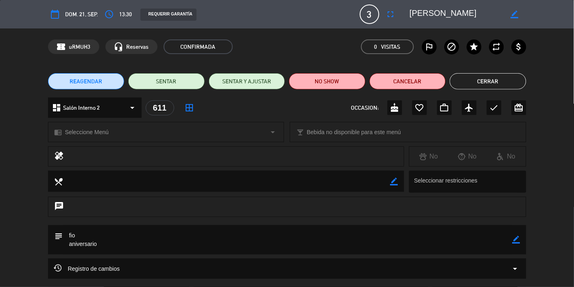
click at [358, 82] on button "Cerrar" at bounding box center [488, 81] width 77 height 16
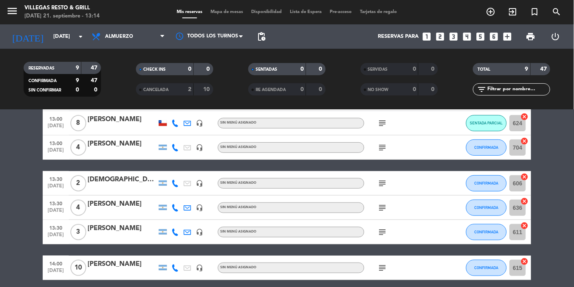
click at [115, 114] on div "[PERSON_NAME]" at bounding box center [122, 119] width 69 height 11
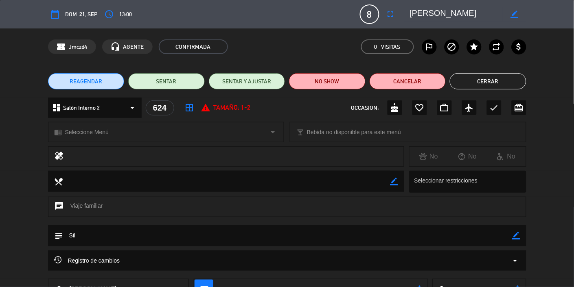
click at [358, 79] on button "Cerrar" at bounding box center [488, 81] width 77 height 16
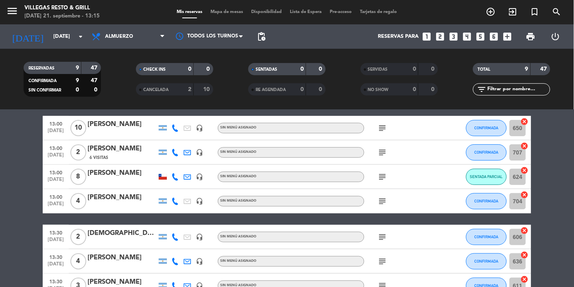
scroll to position [19, 0]
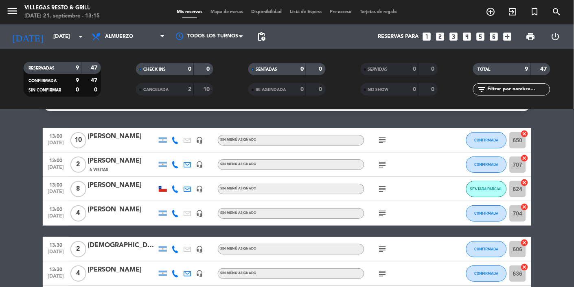
click at [118, 156] on div "[PERSON_NAME]" at bounding box center [122, 161] width 69 height 11
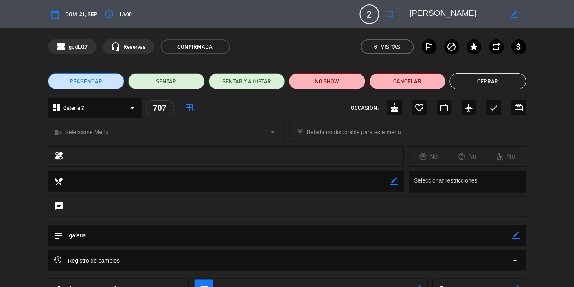
click at [358, 77] on button "Cerrar" at bounding box center [488, 81] width 77 height 16
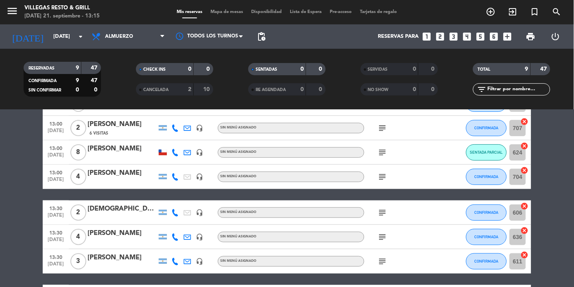
scroll to position [42, 0]
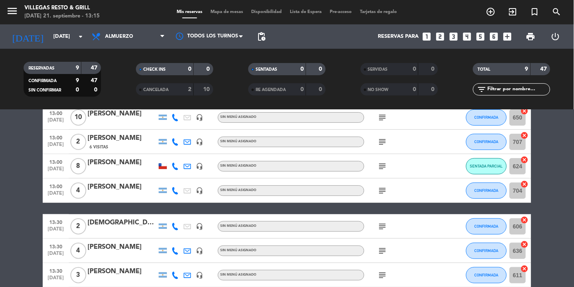
click at [106, 158] on div "[PERSON_NAME]" at bounding box center [122, 163] width 69 height 11
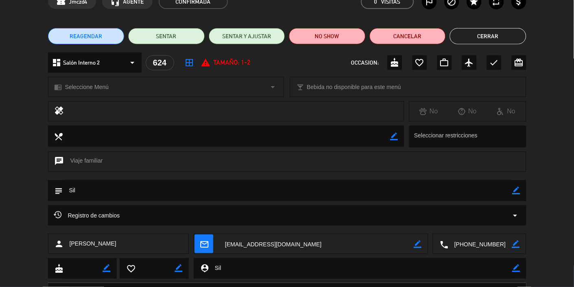
scroll to position [16, 0]
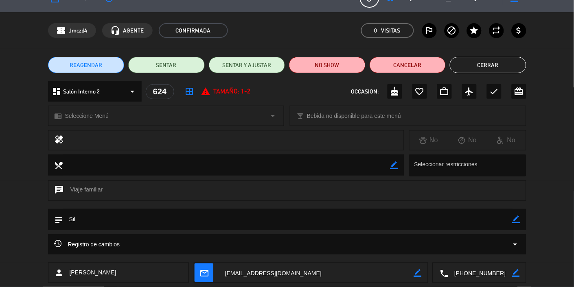
click at [358, 67] on button "Cerrar" at bounding box center [488, 65] width 77 height 16
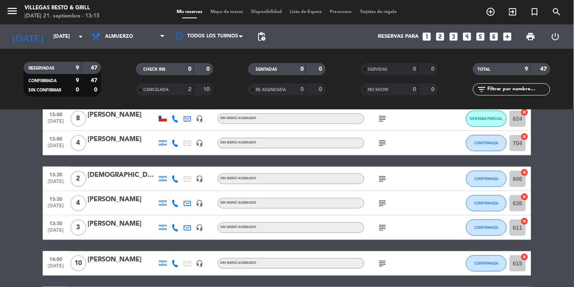
scroll to position [93, 0]
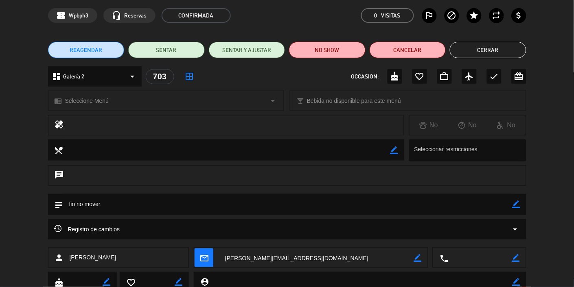
scroll to position [37, 0]
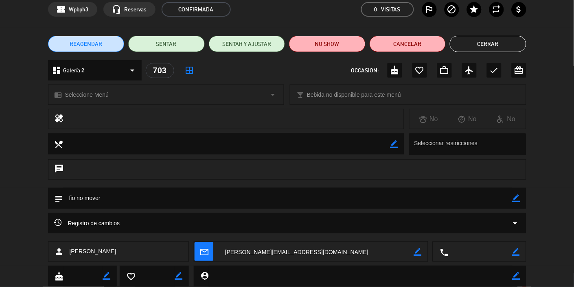
click at [358, 44] on button "Cerrar" at bounding box center [488, 44] width 77 height 16
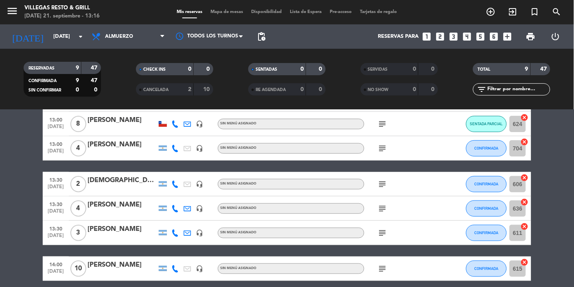
scroll to position [84, 0]
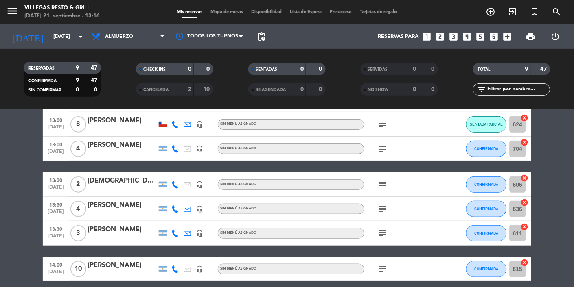
click at [117, 260] on div "[PERSON_NAME]" at bounding box center [122, 265] width 69 height 11
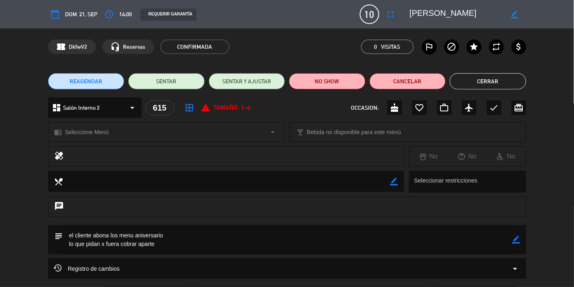
click at [358, 79] on button "Cerrar" at bounding box center [488, 81] width 77 height 16
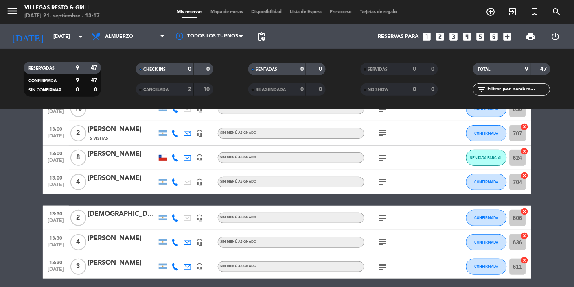
scroll to position [30, 0]
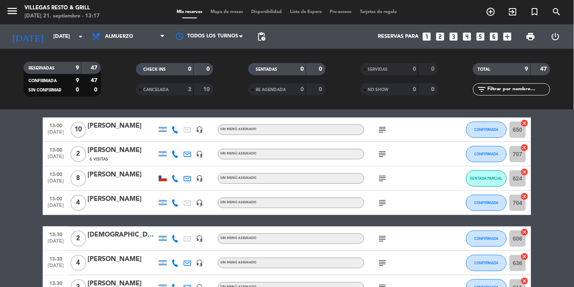
click at [106, 145] on div "[PERSON_NAME]" at bounding box center [122, 150] width 69 height 11
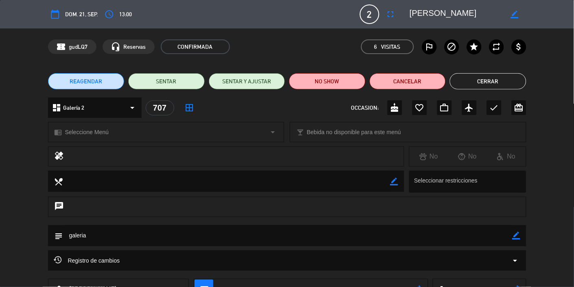
click at [358, 83] on button "Cerrar" at bounding box center [488, 81] width 77 height 16
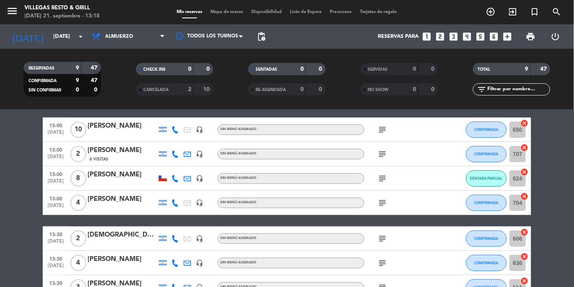
click at [126, 145] on div "[PERSON_NAME]" at bounding box center [122, 150] width 69 height 11
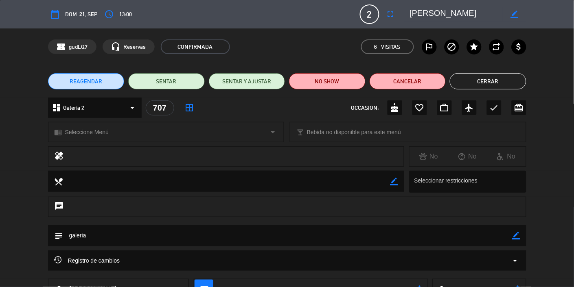
click at [358, 80] on button "Cerrar" at bounding box center [488, 81] width 77 height 16
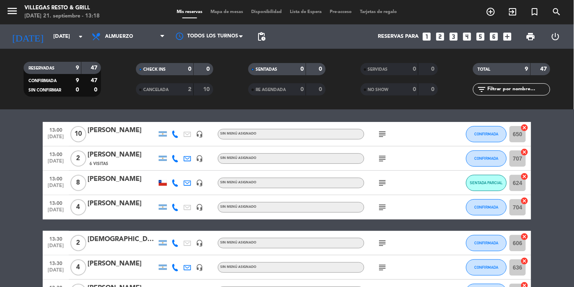
scroll to position [18, 0]
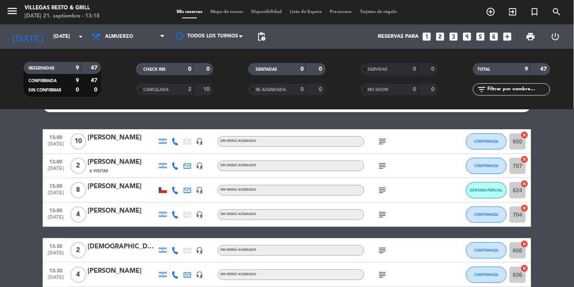
click at [105, 157] on div "[PERSON_NAME]" at bounding box center [122, 162] width 69 height 11
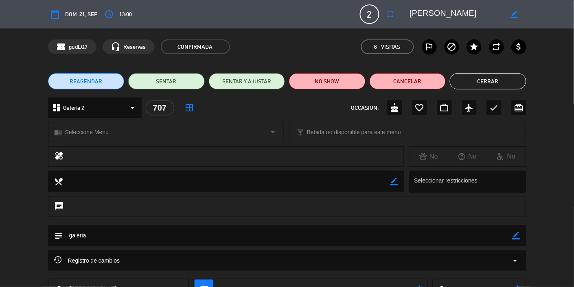
click at [358, 81] on button "Cerrar" at bounding box center [488, 81] width 77 height 16
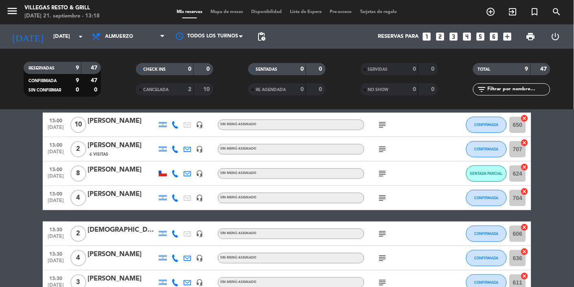
scroll to position [31, 0]
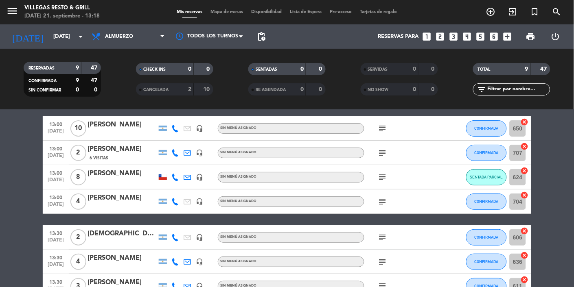
click at [112, 204] on div at bounding box center [122, 207] width 69 height 7
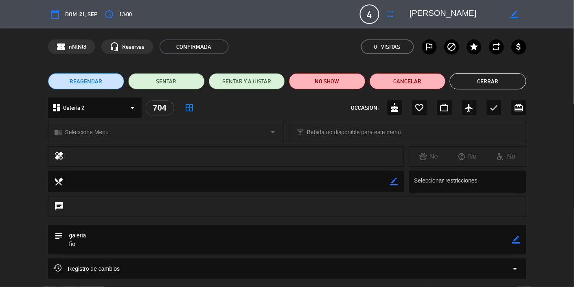
click at [358, 82] on button "Cerrar" at bounding box center [488, 81] width 77 height 16
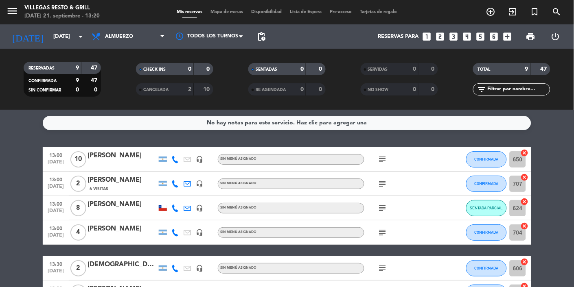
scroll to position [0, 0]
click at [227, 4] on div "menu [PERSON_NAME] Resto & Grill [DATE] 21. septiembre - 13:20 Mis reservas Map…" at bounding box center [287, 12] width 574 height 24
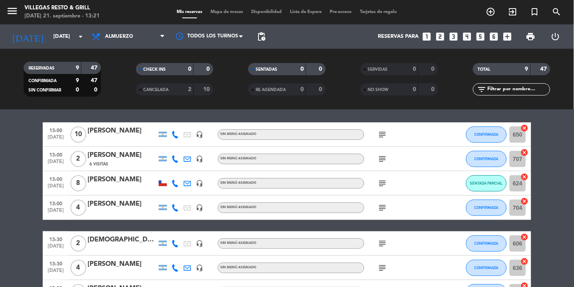
scroll to position [28, 0]
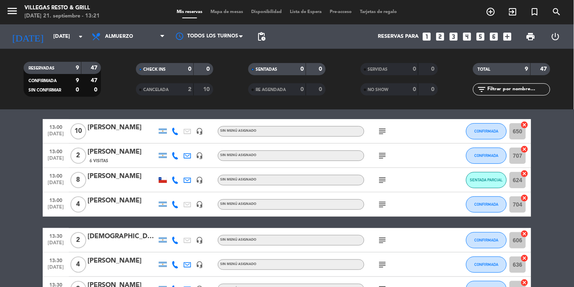
click at [225, 11] on span "Mapa de mesas" at bounding box center [227, 12] width 41 height 4
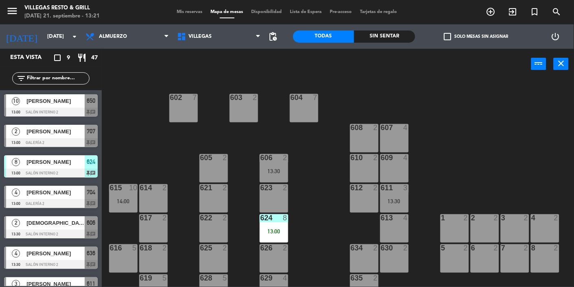
click at [358, 204] on div "13:30" at bounding box center [394, 202] width 28 height 6
click at [358, 129] on div "4" at bounding box center [405, 127] width 5 height 7
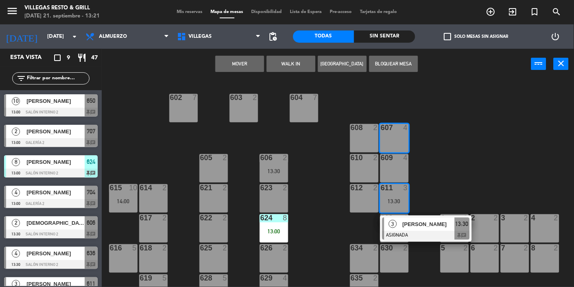
click at [243, 62] on button "Mover" at bounding box center [239, 64] width 49 height 16
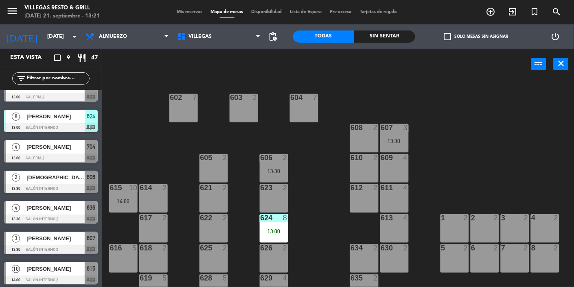
scroll to position [17, 0]
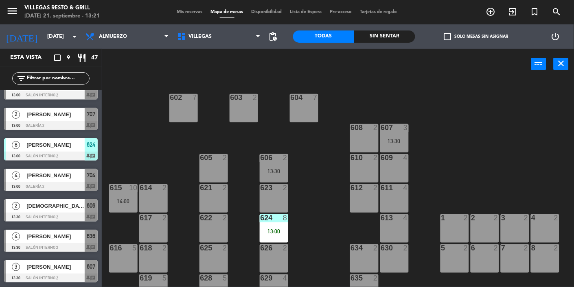
click at [52, 121] on div at bounding box center [51, 125] width 94 height 9
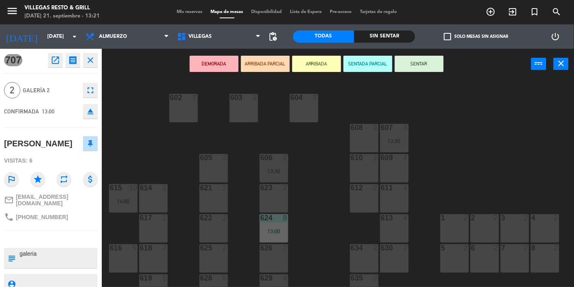
click at [358, 66] on button "SENTAR" at bounding box center [419, 64] width 49 height 16
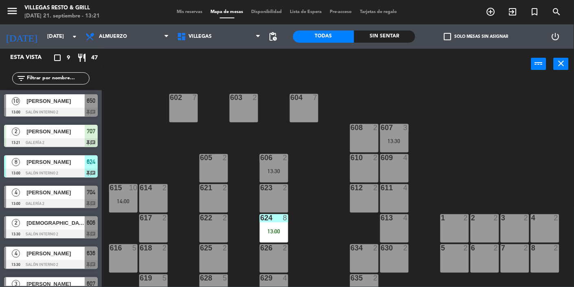
click at [281, 166] on div "606 2 13:30" at bounding box center [274, 168] width 28 height 28
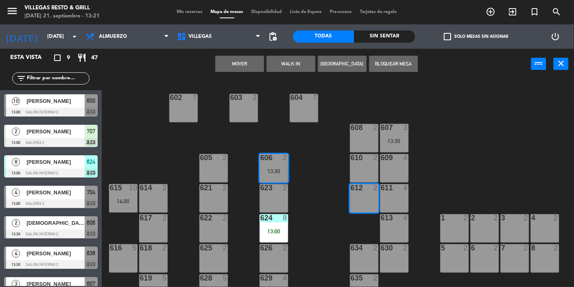
click at [247, 70] on button "Mover" at bounding box center [239, 64] width 49 height 16
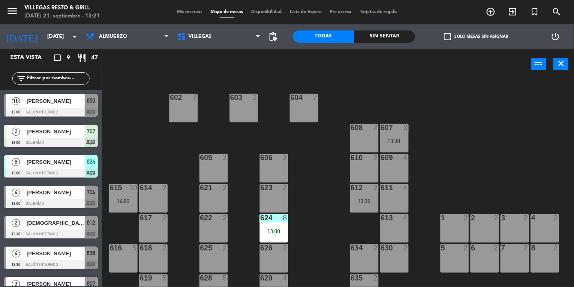
scroll to position [8, 0]
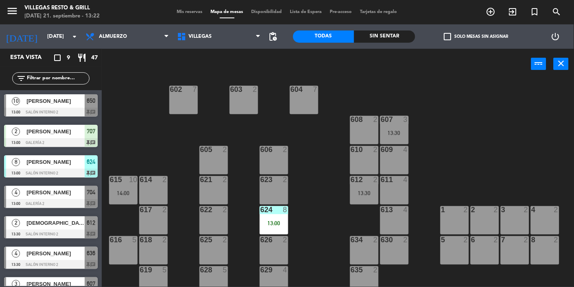
click at [358, 129] on div "607 3 13:30" at bounding box center [394, 130] width 28 height 28
click at [358, 123] on div "602 7 603 2 604 7 608 2 607 3 13:30 605 2 606 2 610 2 609 4 621 2 623 2 614 2 6…" at bounding box center [340, 183] width 466 height 208
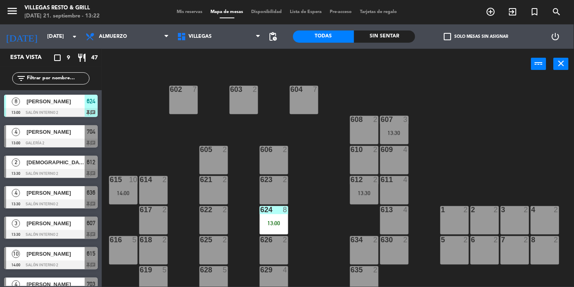
click at [60, 227] on span "[PERSON_NAME]" at bounding box center [55, 223] width 58 height 9
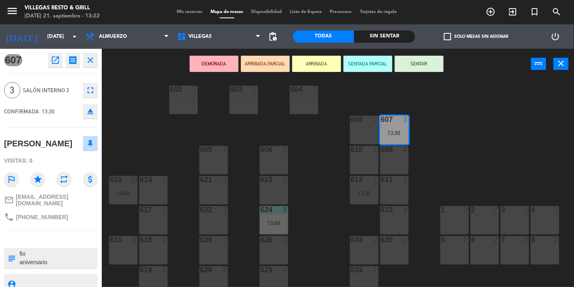
click at [91, 65] on button "close" at bounding box center [90, 60] width 15 height 15
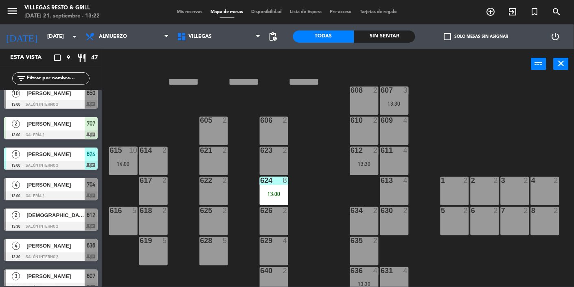
scroll to position [39, 0]
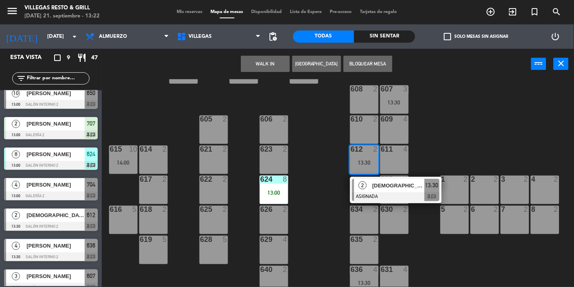
click at [358, 190] on div "[DEMOGRAPHIC_DATA][PERSON_NAME]" at bounding box center [398, 185] width 53 height 13
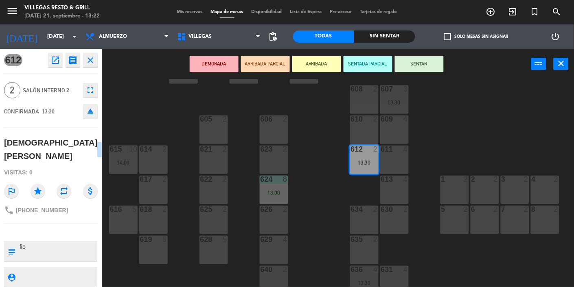
click at [93, 58] on icon "close" at bounding box center [90, 60] width 10 height 10
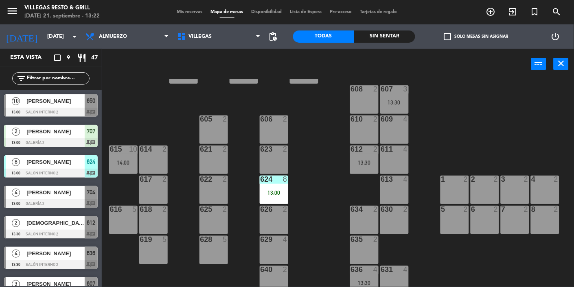
click at [181, 12] on span "Mis reservas" at bounding box center [190, 12] width 34 height 4
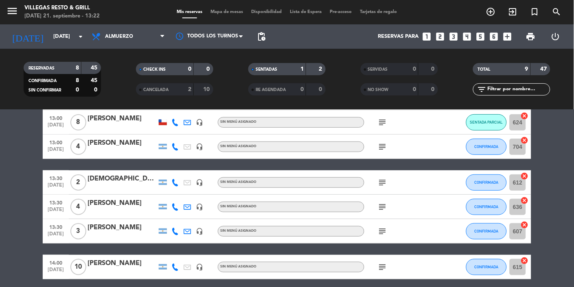
scroll to position [104, 0]
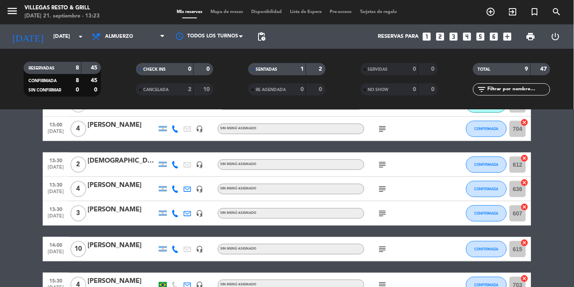
click at [119, 245] on div "[PERSON_NAME]" at bounding box center [122, 246] width 69 height 11
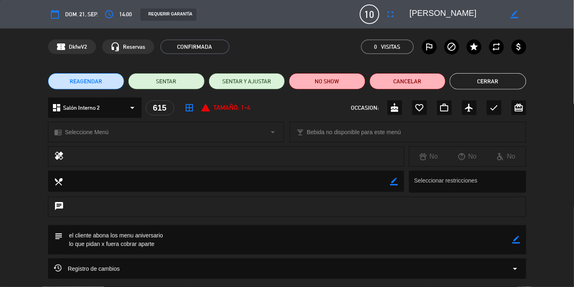
click at [358, 79] on button "Cerrar" at bounding box center [488, 81] width 77 height 16
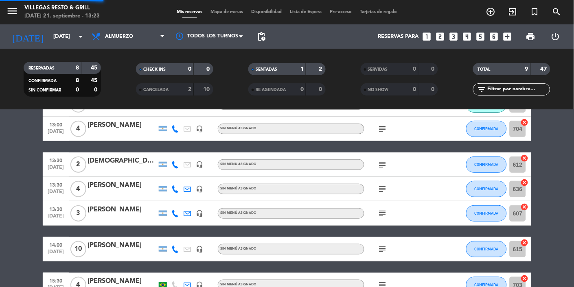
click at [225, 1] on div "menu [PERSON_NAME] Resto & Grill [DATE] 21. septiembre - 13:23 Mis reservas Map…" at bounding box center [287, 12] width 574 height 24
click at [358, 150] on bookings-row "13:00 [DATE] [PERSON_NAME] headset_mic Sin menú asignado subject CONFIRMADA 650…" at bounding box center [287, 171] width 574 height 254
click at [233, 11] on span "Mapa de mesas" at bounding box center [227, 12] width 41 height 4
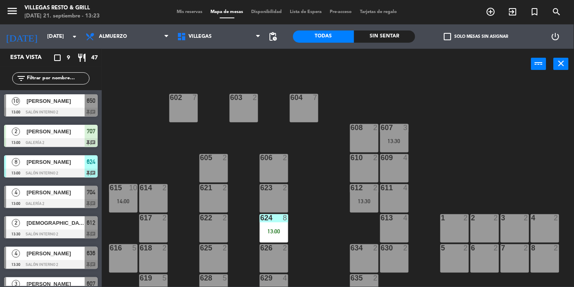
scroll to position [78, 0]
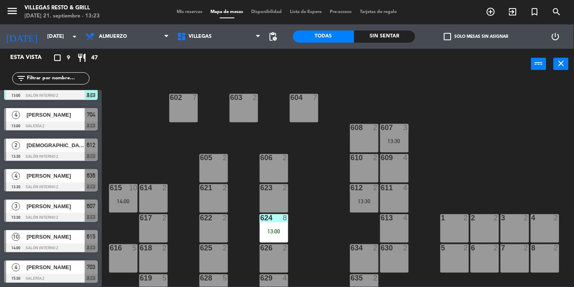
click at [54, 241] on span "[PERSON_NAME]" at bounding box center [55, 237] width 58 height 9
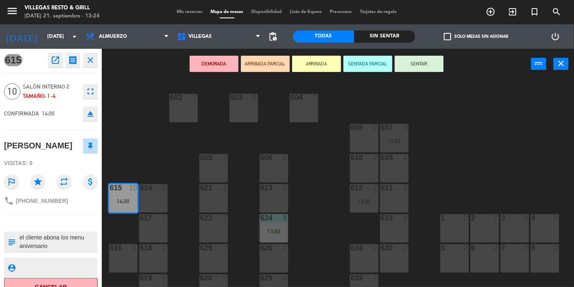
click at [358, 65] on button "SENTADA PARCIAL" at bounding box center [368, 64] width 49 height 16
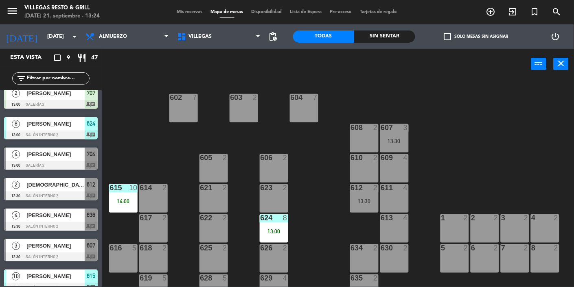
scroll to position [0, 0]
click at [179, 12] on span "Mis reservas" at bounding box center [190, 12] width 34 height 4
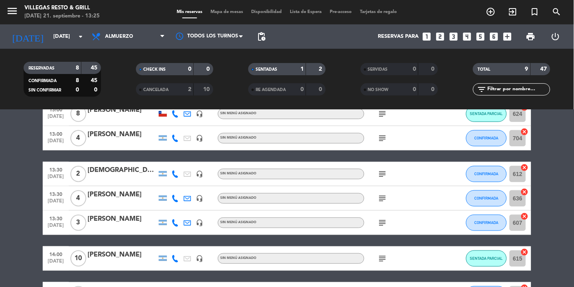
scroll to position [102, 0]
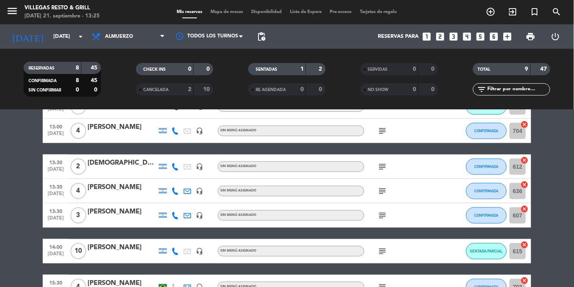
click at [115, 129] on div "[PERSON_NAME]" at bounding box center [122, 127] width 69 height 11
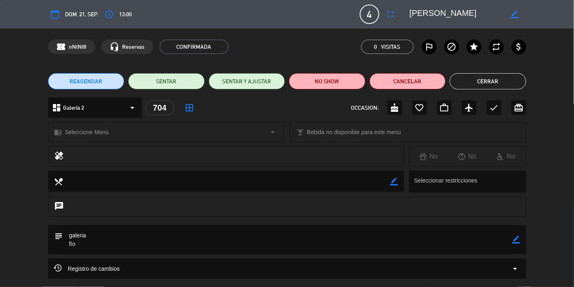
click at [358, 81] on button "Cerrar" at bounding box center [488, 81] width 77 height 16
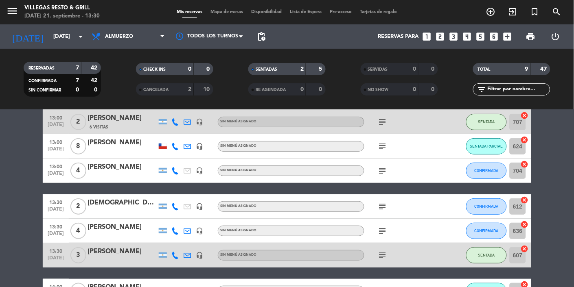
scroll to position [86, 0]
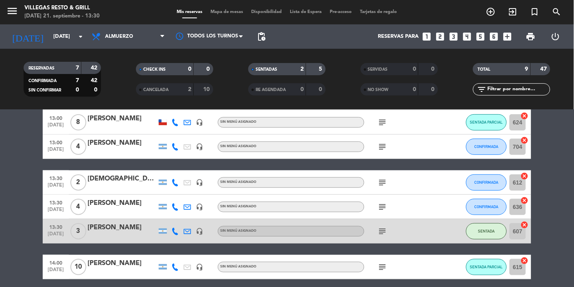
click at [118, 231] on div "[PERSON_NAME]" at bounding box center [122, 228] width 69 height 11
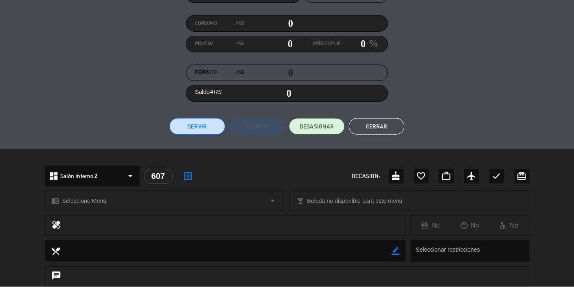
scroll to position [0, 0]
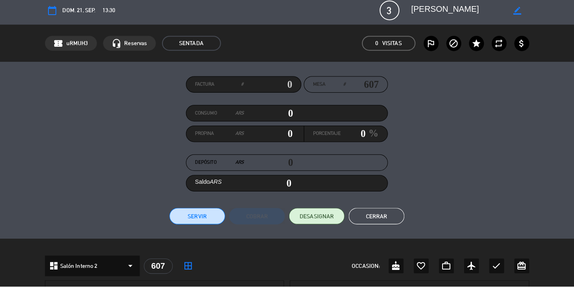
click at [358, 218] on button "Cerrar" at bounding box center [375, 218] width 55 height 16
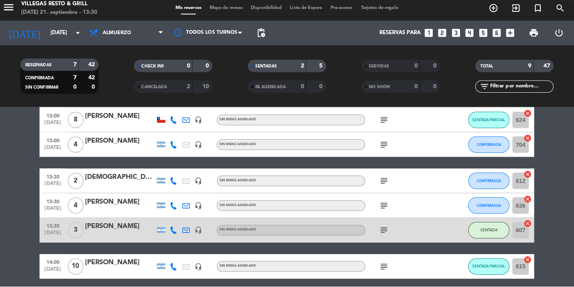
click at [358, 233] on input "607" at bounding box center [518, 231] width 16 height 16
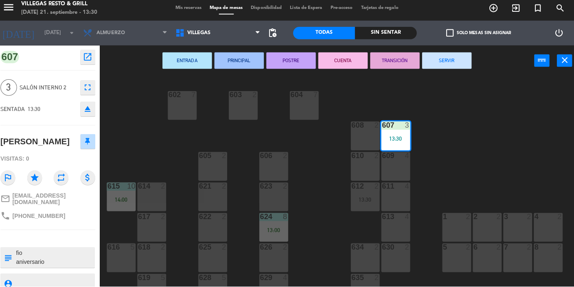
click at [90, 90] on icon "fullscreen" at bounding box center [90, 90] width 10 height 10
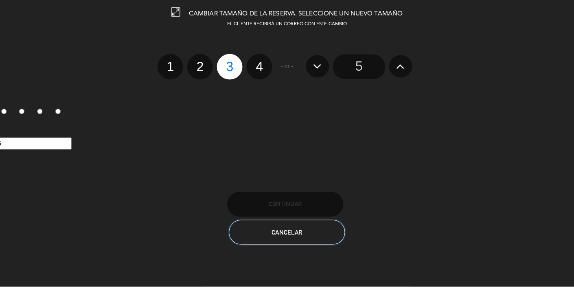
click at [291, 234] on span "Cancelar" at bounding box center [287, 233] width 30 height 7
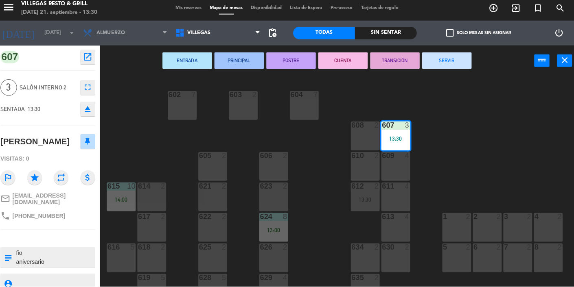
click at [90, 91] on icon "fullscreen" at bounding box center [90, 90] width 10 height 10
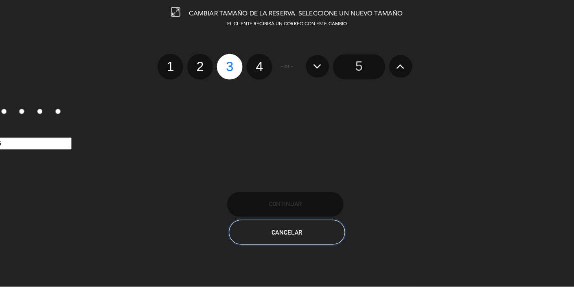
click at [316, 236] on button "Cancelar" at bounding box center [287, 233] width 115 height 24
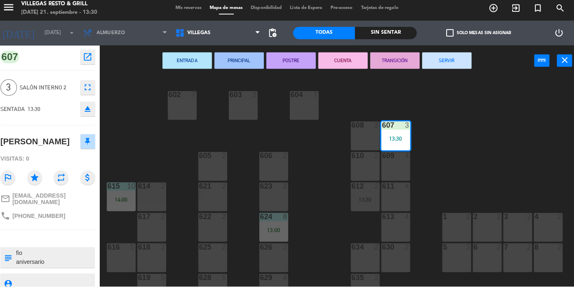
click at [46, 90] on span "Salón Interno 2" at bounding box center [51, 90] width 56 height 9
click at [90, 90] on icon "fullscreen" at bounding box center [90, 90] width 10 height 10
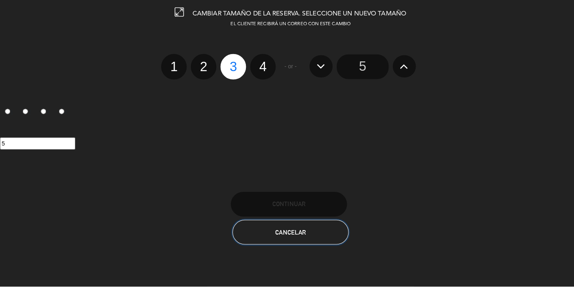
click at [308, 233] on button "Cancelar" at bounding box center [287, 233] width 115 height 24
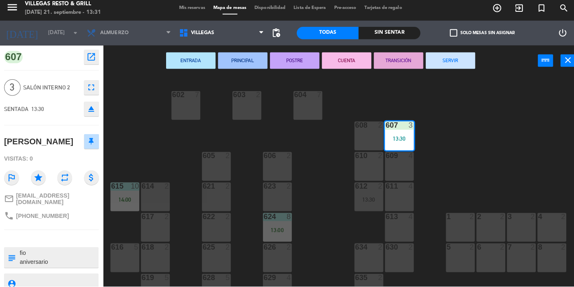
click at [189, 11] on span "Mis reservas" at bounding box center [190, 12] width 34 height 4
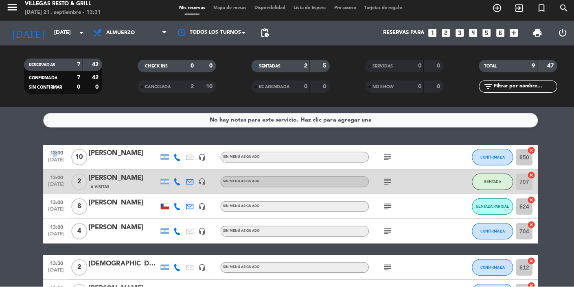
click at [358, 206] on bookings-row "13:00 [DATE] [PERSON_NAME] headset_mic Sin menú asignado subject CONFIRMADA 650…" at bounding box center [287, 274] width 574 height 254
click at [125, 268] on div "[DEMOGRAPHIC_DATA][PERSON_NAME]" at bounding box center [122, 265] width 69 height 11
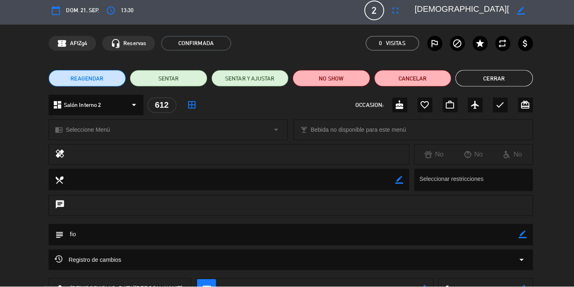
click at [358, 77] on button "Cerrar" at bounding box center [488, 81] width 77 height 16
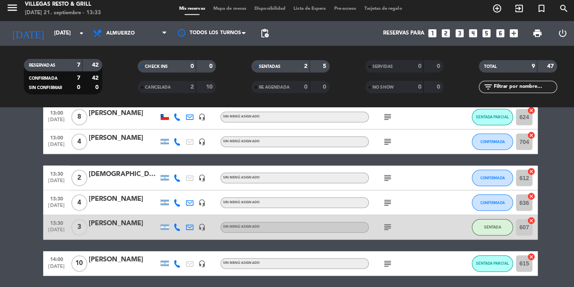
scroll to position [88, 0]
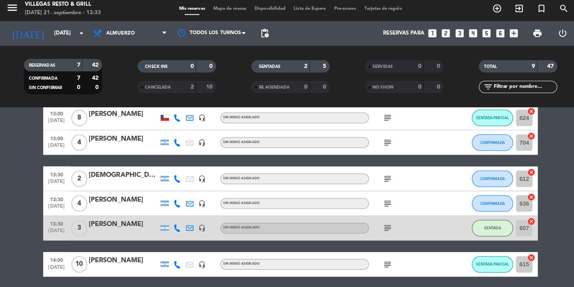
click at [358, 152] on bookings-row "13:00 [DATE] [PERSON_NAME] headset_mic Sin menú asignado subject CONFIRMADA 650…" at bounding box center [287, 186] width 574 height 254
click at [358, 164] on bookings-row "13:00 [DATE] [PERSON_NAME] headset_mic Sin menú asignado subject CONFIRMADA 650…" at bounding box center [287, 186] width 574 height 254
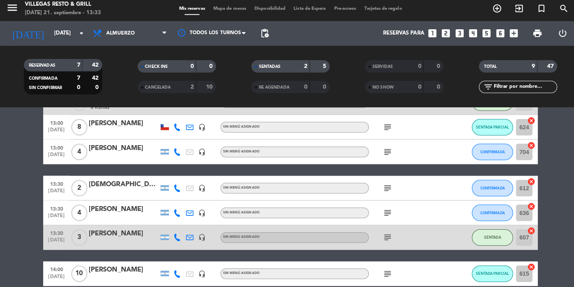
scroll to position [104, 0]
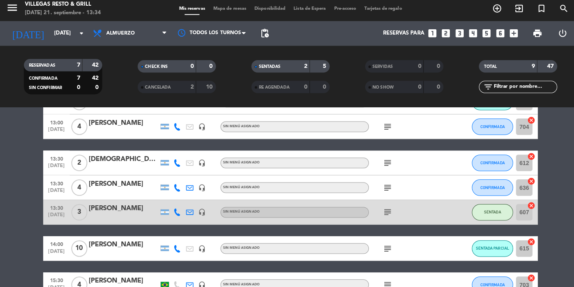
click at [129, 180] on div "[PERSON_NAME]" at bounding box center [122, 185] width 69 height 11
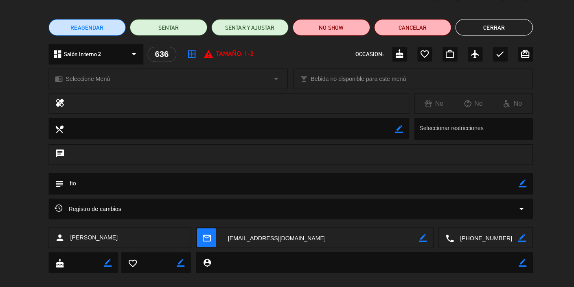
scroll to position [0, 0]
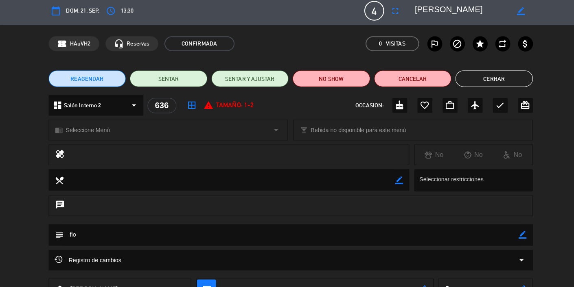
click at [358, 74] on button "Cerrar" at bounding box center [488, 81] width 77 height 16
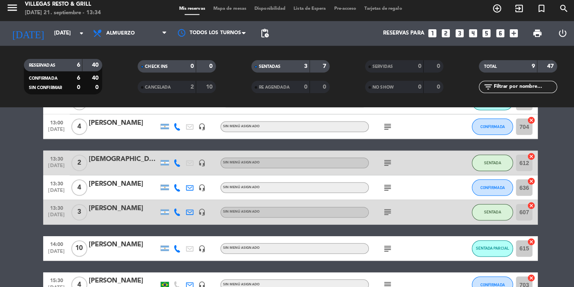
scroll to position [22, 0]
click at [118, 205] on div "[PERSON_NAME]" at bounding box center [122, 210] width 69 height 11
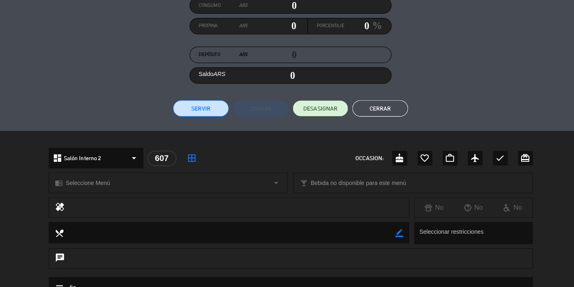
scroll to position [111, 0]
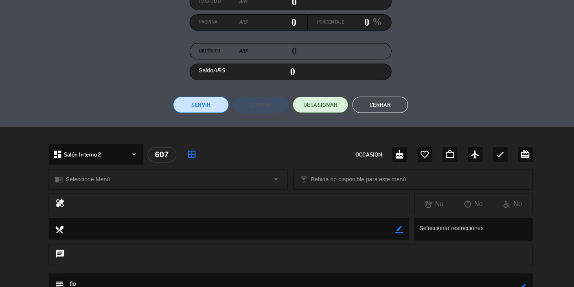
click at [164, 154] on div "607" at bounding box center [160, 156] width 28 height 15
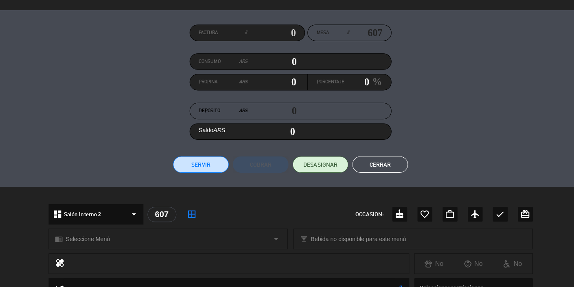
scroll to position [0, 0]
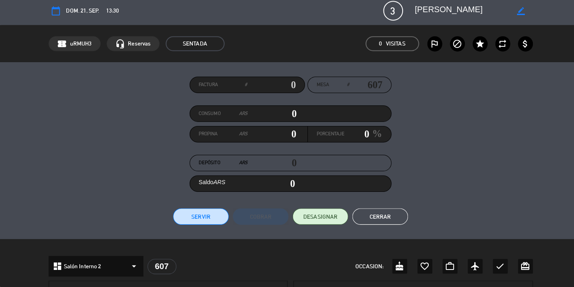
click at [358, 217] on button "Cerrar" at bounding box center [375, 218] width 55 height 16
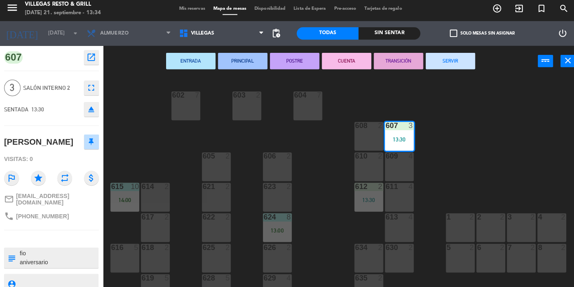
click at [358, 177] on div "602 7 603 2 604 7 608 2 607 3 13:30 605 2 606 2 610 2 609 4 621 2 623 2 614 2 6…" at bounding box center [340, 183] width 466 height 208
click at [358, 180] on div "602 7 603 2 604 7 608 2 607 3 13:30 605 2 606 2 610 2 609 4 621 2 623 2 614 2 6…" at bounding box center [340, 183] width 466 height 208
click at [358, 68] on icon "close" at bounding box center [561, 64] width 10 height 10
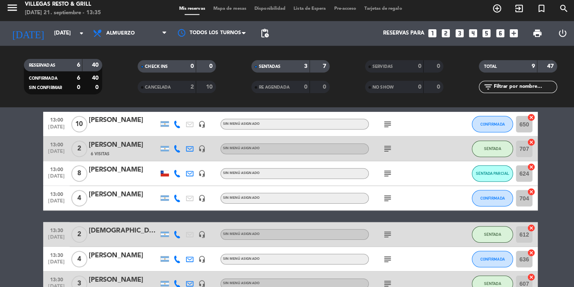
scroll to position [34, 0]
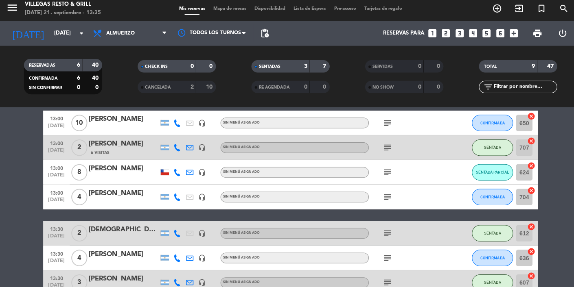
click at [358, 195] on bookings-row "13:00 [DATE] [PERSON_NAME] headset_mic Sin menú asignado subject CONFIRMADA 650…" at bounding box center [287, 240] width 574 height 254
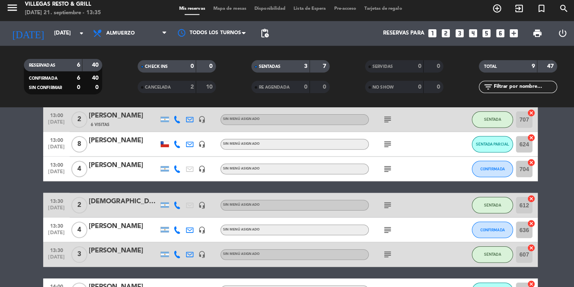
scroll to position [61, 0]
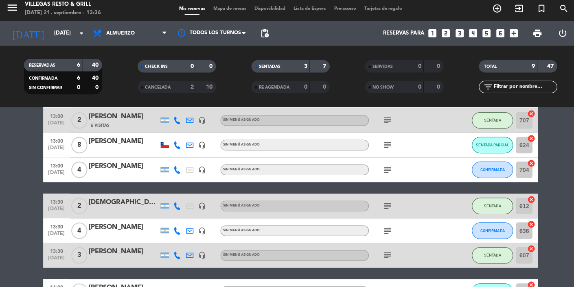
click at [133, 223] on div "[PERSON_NAME]" at bounding box center [122, 228] width 69 height 11
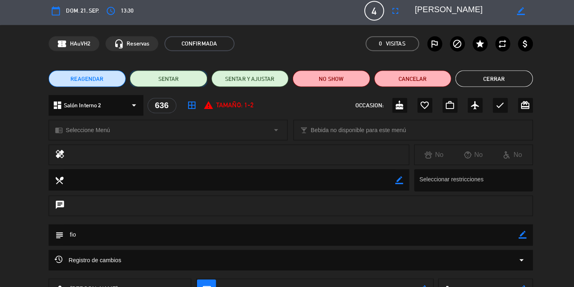
click at [180, 78] on button "SENTAR" at bounding box center [166, 81] width 77 height 16
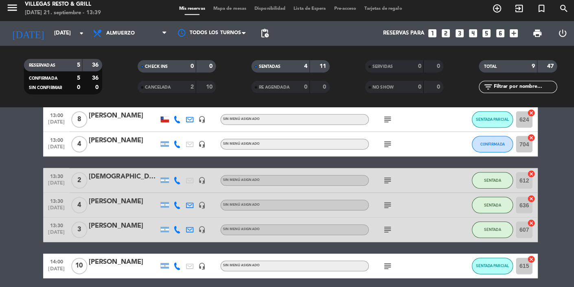
scroll to position [104, 0]
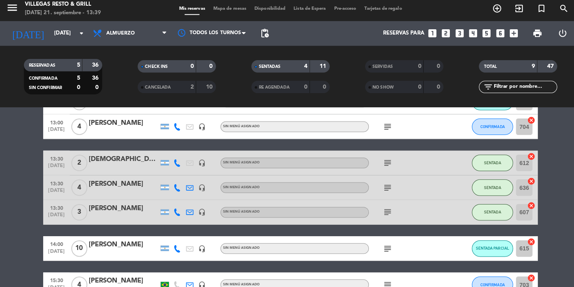
click at [358, 158] on bookings-row "13:00 [DATE] [PERSON_NAME] headset_mic Sin menú asignado subject CONFIRMADA 650…" at bounding box center [287, 171] width 574 height 254
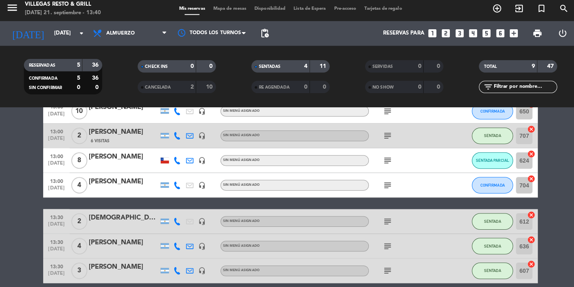
scroll to position [41, 0]
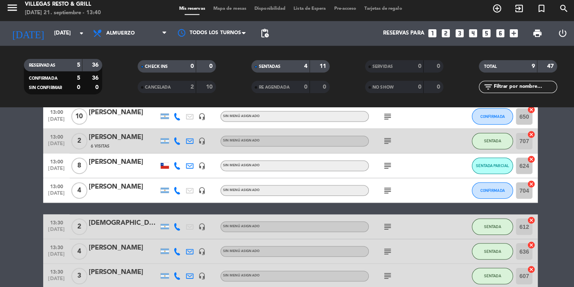
click at [127, 159] on div "[PERSON_NAME]" at bounding box center [122, 164] width 69 height 11
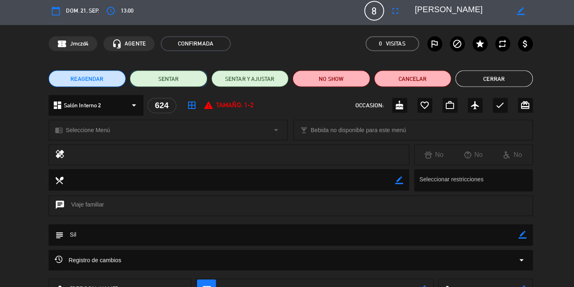
click at [184, 80] on button "SENTAR" at bounding box center [166, 81] width 77 height 16
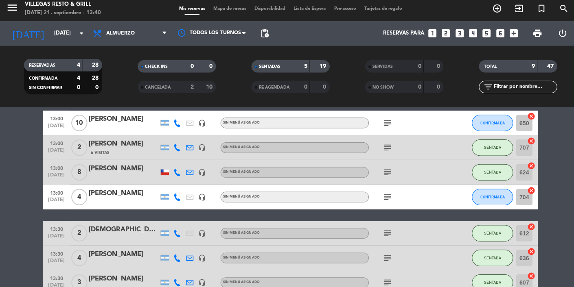
scroll to position [23, 0]
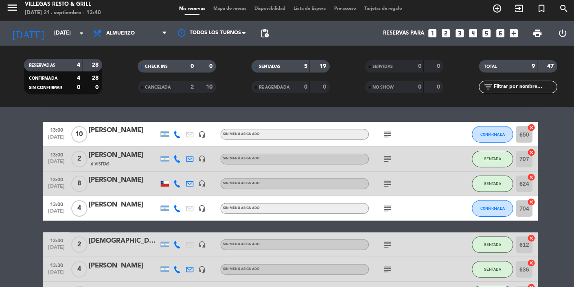
click at [358, 180] on bookings-row "13:00 [DATE] [PERSON_NAME] headset_mic Sin menú asignado subject CONFIRMADA 650…" at bounding box center [287, 251] width 574 height 254
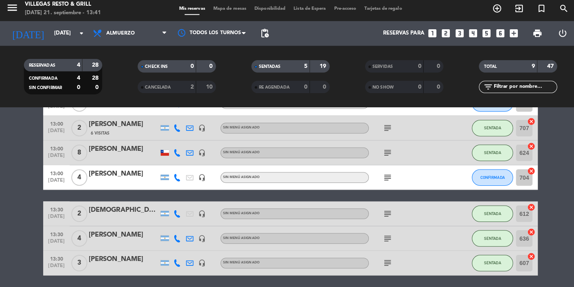
click at [117, 255] on div "[PERSON_NAME]" at bounding box center [122, 260] width 69 height 11
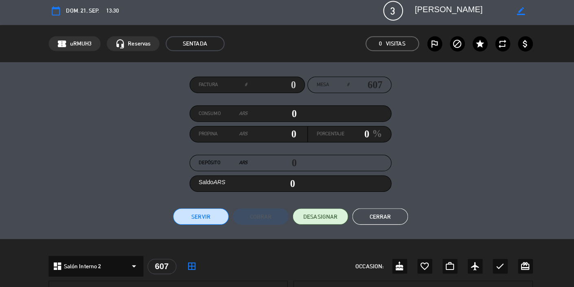
click at [358, 217] on button "Cerrar" at bounding box center [375, 218] width 55 height 16
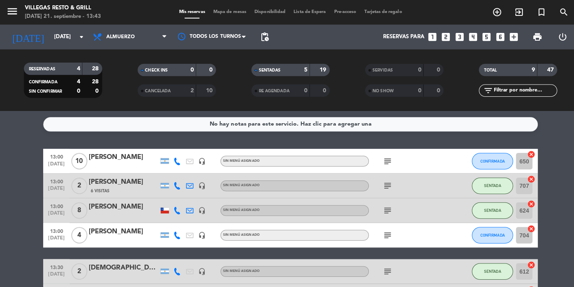
scroll to position [104, 0]
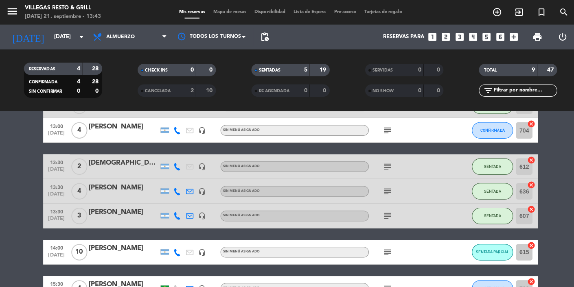
click at [122, 252] on div at bounding box center [122, 255] width 69 height 7
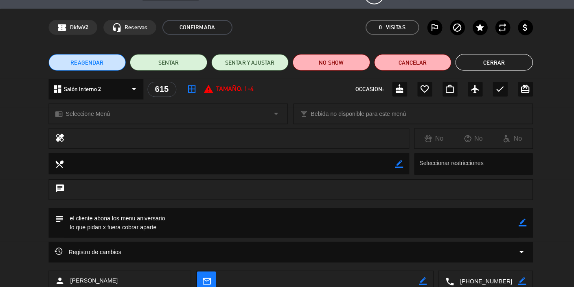
scroll to position [0, 0]
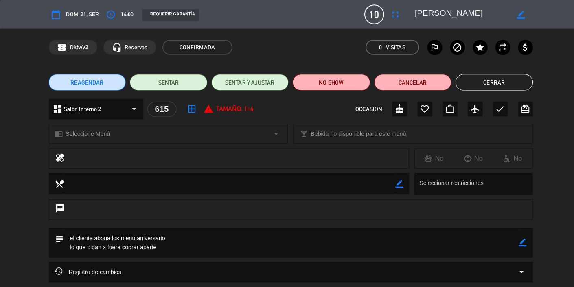
click at [358, 88] on button "Cerrar" at bounding box center [488, 81] width 77 height 16
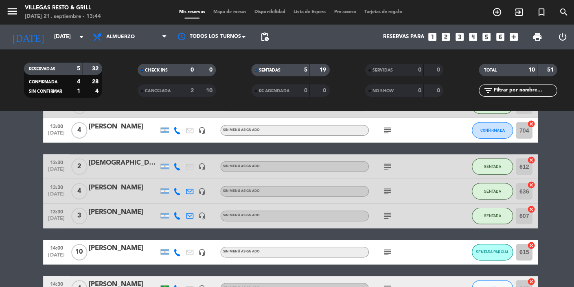
scroll to position [140, 0]
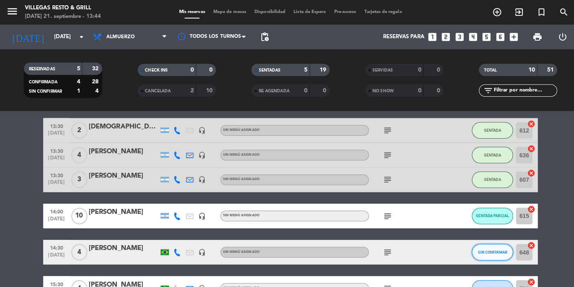
click at [358, 244] on button "SIN CONFIRMAR" at bounding box center [486, 249] width 41 height 16
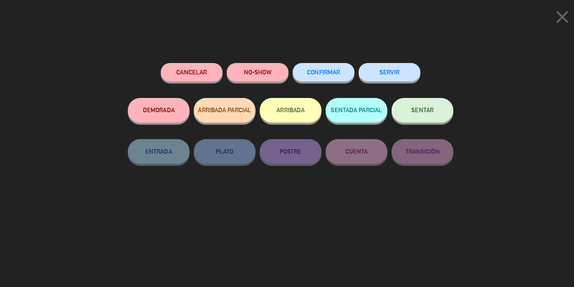
click at [317, 68] on button "CONFIRMAR" at bounding box center [319, 71] width 61 height 18
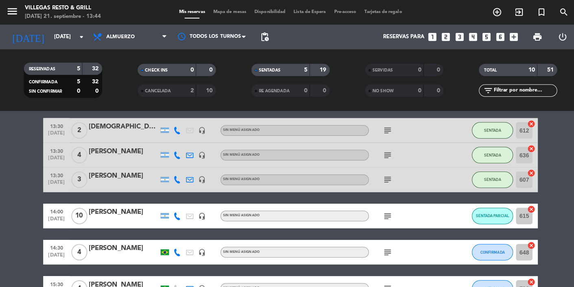
click at [358, 251] on input "648" at bounding box center [518, 249] width 16 height 16
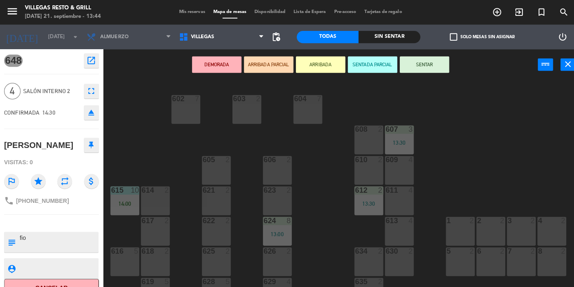
click at [358, 138] on div "608 2" at bounding box center [364, 138] width 28 height 28
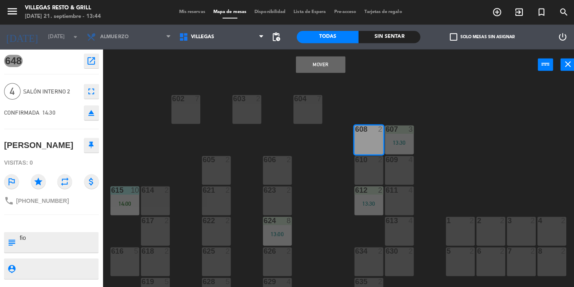
click at [358, 141] on div "608 2" at bounding box center [364, 138] width 28 height 28
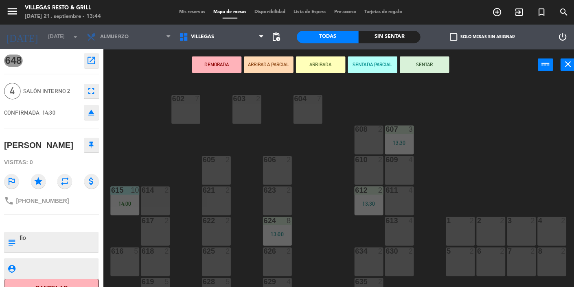
click at [358, 136] on div "607 3 13:30" at bounding box center [394, 138] width 28 height 28
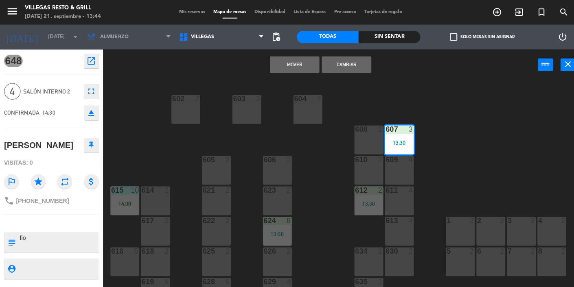
click at [358, 229] on div "613 4" at bounding box center [394, 228] width 28 height 28
click at [358, 68] on icon "power_input" at bounding box center [539, 64] width 10 height 10
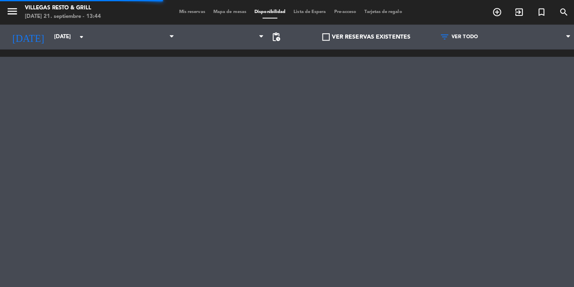
click at [188, 22] on div "menu [PERSON_NAME] Resto & Grill [DATE] 21. septiembre - 13:44 Mis reservas Map…" at bounding box center [287, 12] width 574 height 24
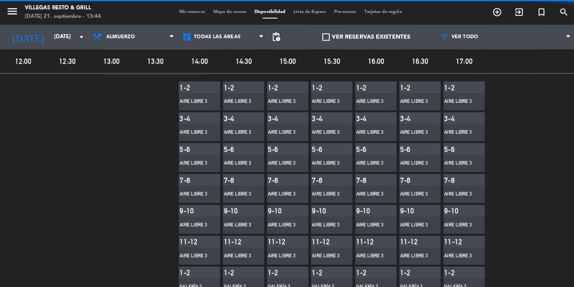
click at [188, 13] on span "Mis reservas" at bounding box center [190, 12] width 34 height 4
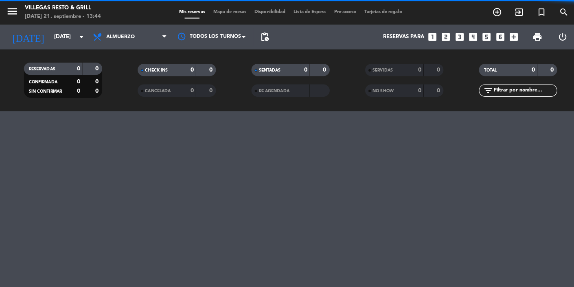
click at [222, 12] on span "Mapa de mesas" at bounding box center [227, 12] width 41 height 4
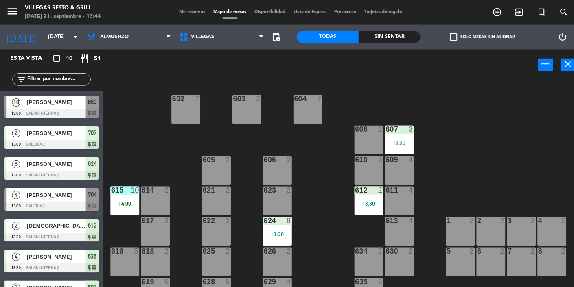
click at [358, 148] on div "607 3 13:30" at bounding box center [394, 138] width 28 height 28
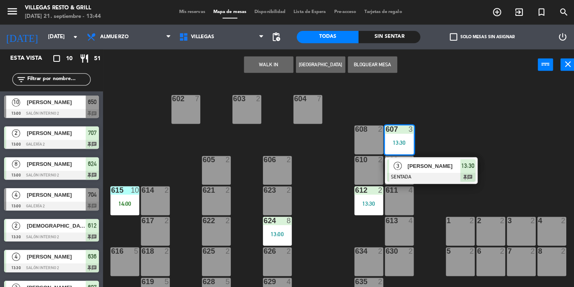
click at [358, 230] on div "613 4" at bounding box center [394, 228] width 28 height 28
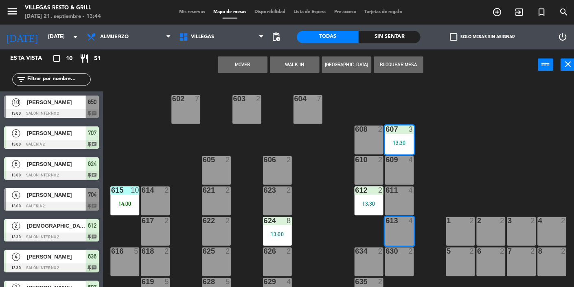
click at [243, 68] on button "Mover" at bounding box center [239, 64] width 49 height 16
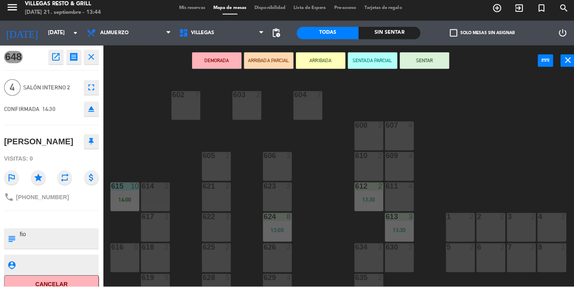
click at [358, 136] on div "607 4" at bounding box center [394, 138] width 28 height 28
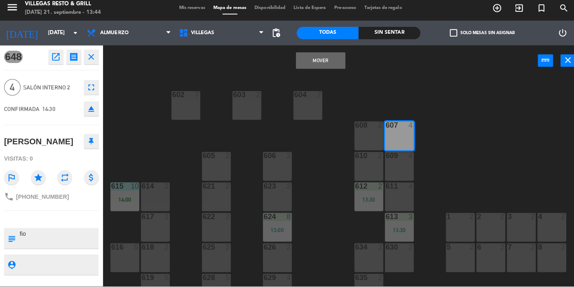
click at [326, 68] on button "Mover" at bounding box center [316, 64] width 49 height 16
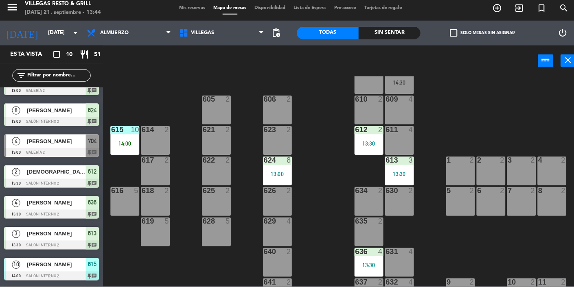
scroll to position [51, 0]
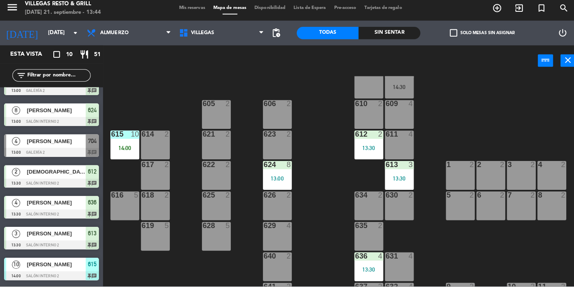
click at [133, 144] on div "615 10 14:00" at bounding box center [123, 147] width 28 height 28
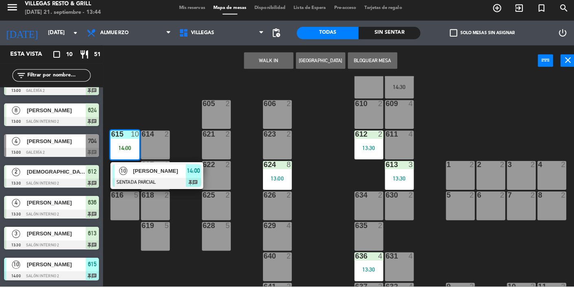
click at [160, 180] on div at bounding box center [155, 184] width 88 height 9
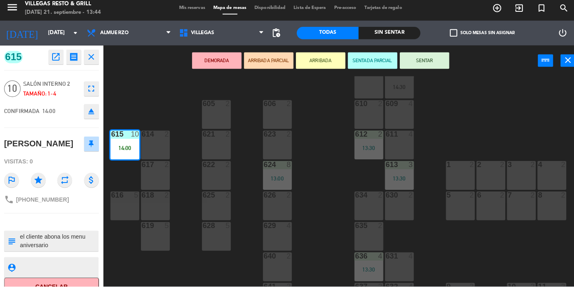
click at [358, 69] on button "SENTAR" at bounding box center [419, 64] width 49 height 16
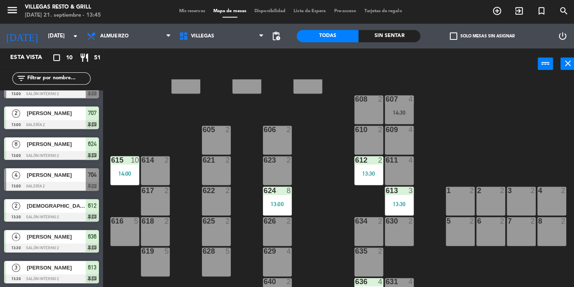
scroll to position [34, 0]
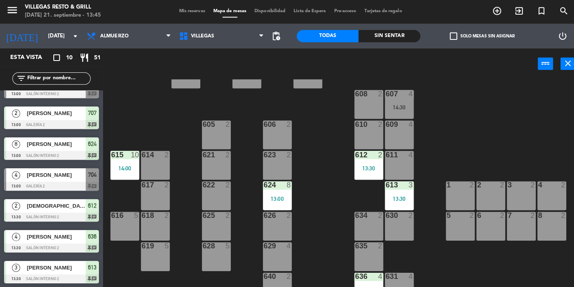
click at [184, 11] on span "Mis reservas" at bounding box center [190, 12] width 34 height 4
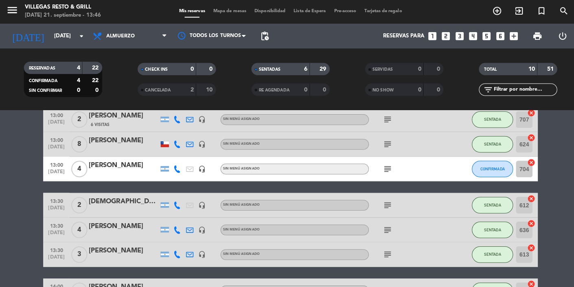
scroll to position [67, 0]
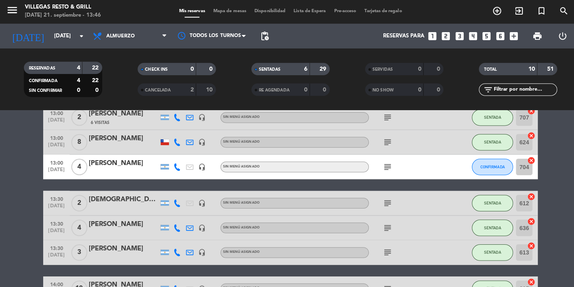
click at [358, 179] on bookings-row "13:00 [DATE] [PERSON_NAME] headset_mic Sin menú asignado subject CONFIRMADA 650…" at bounding box center [287, 226] width 574 height 290
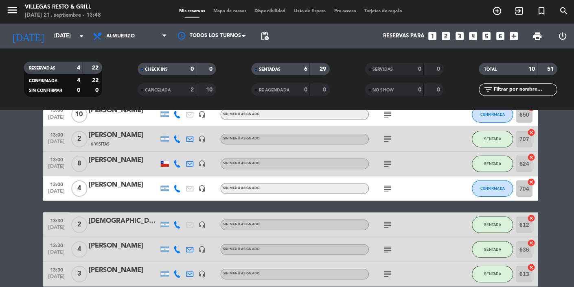
scroll to position [48, 0]
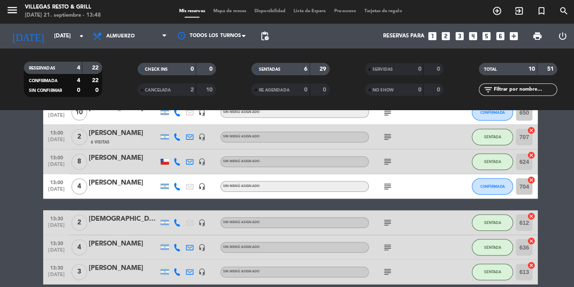
click at [358, 168] on bookings-row "13:00 [DATE] [PERSON_NAME] headset_mic Sin menú asignado subject CONFIRMADA 650…" at bounding box center [287, 245] width 574 height 290
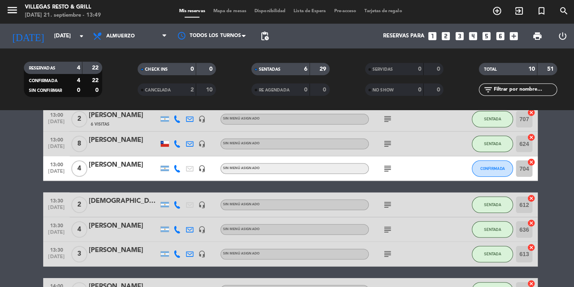
scroll to position [69, 0]
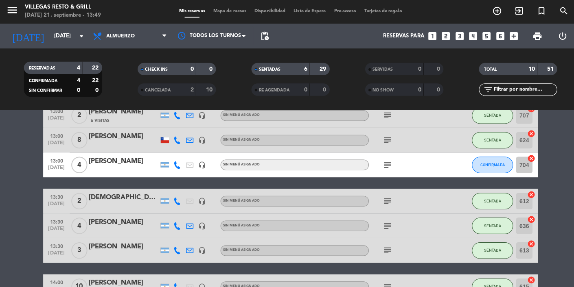
click at [122, 196] on div "[DEMOGRAPHIC_DATA][PERSON_NAME]" at bounding box center [122, 196] width 69 height 11
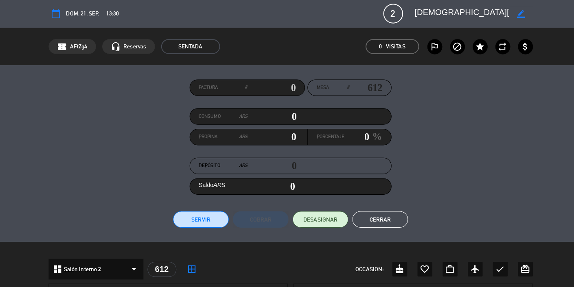
click at [358, 212] on button "Cerrar" at bounding box center [375, 218] width 55 height 16
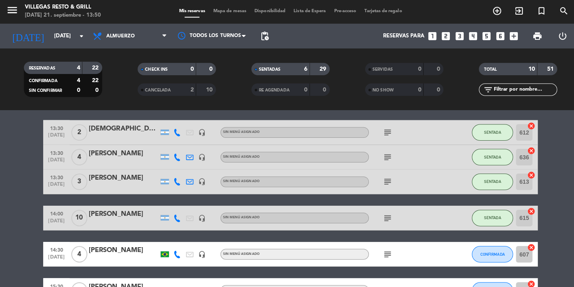
scroll to position [140, 0]
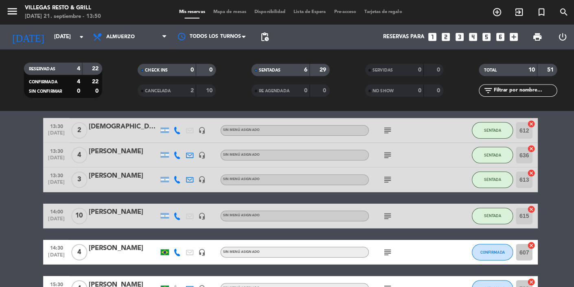
click at [117, 241] on div "[PERSON_NAME]" at bounding box center [122, 246] width 69 height 11
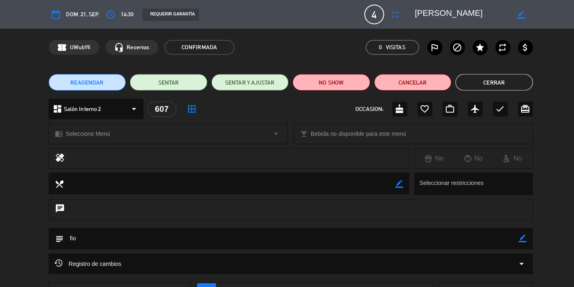
click at [358, 80] on button "Cerrar" at bounding box center [488, 81] width 77 height 16
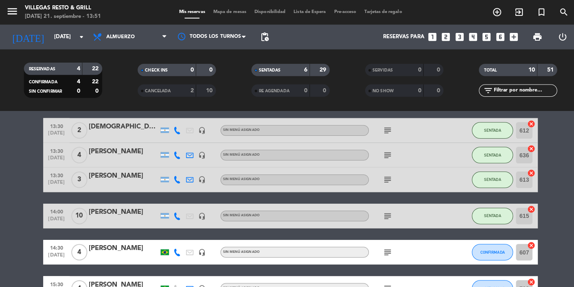
click at [109, 245] on div "[PERSON_NAME]" at bounding box center [122, 246] width 69 height 11
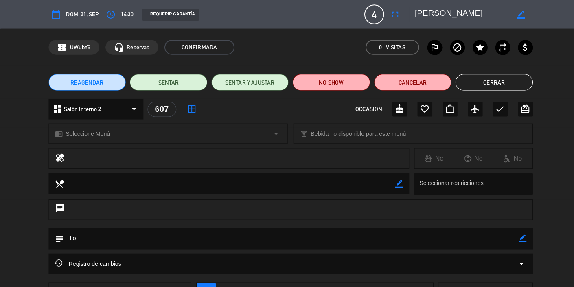
click at [358, 80] on button "Cerrar" at bounding box center [488, 81] width 77 height 16
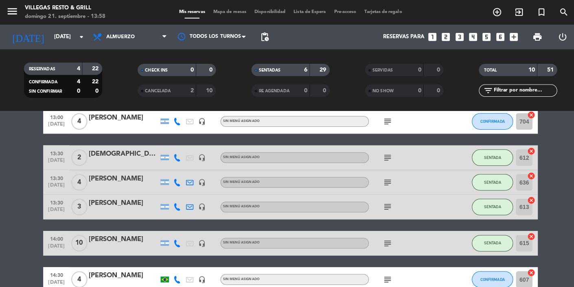
scroll to position [111, 0]
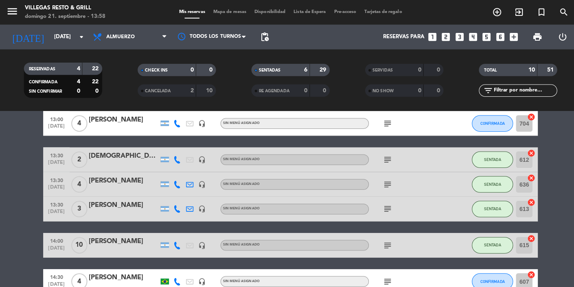
click at [358, 219] on bookings-row "13:00 [DATE] [PERSON_NAME] headset_mic Sin menú asignado subject CONFIRMADA 650…" at bounding box center [287, 182] width 574 height 290
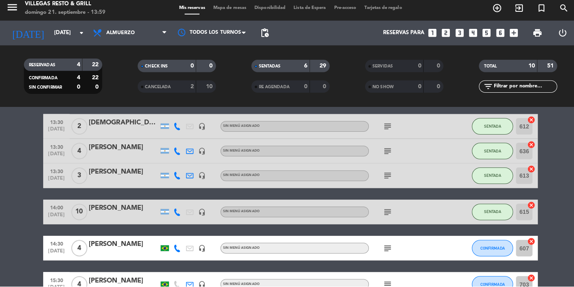
scroll to position [121, 0]
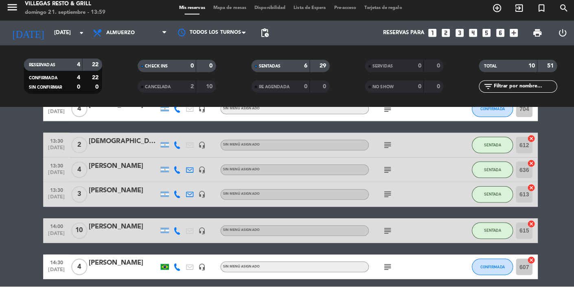
click at [358, 271] on bookings-row "13:00 [DATE] [PERSON_NAME] headset_mic Sin menú asignado subject CONFIRMADA 650…" at bounding box center [287, 171] width 574 height 290
click at [358, 246] on bookings-row "13:00 [DATE] [PERSON_NAME] headset_mic Sin menú asignado subject CONFIRMADA 650…" at bounding box center [287, 171] width 574 height 290
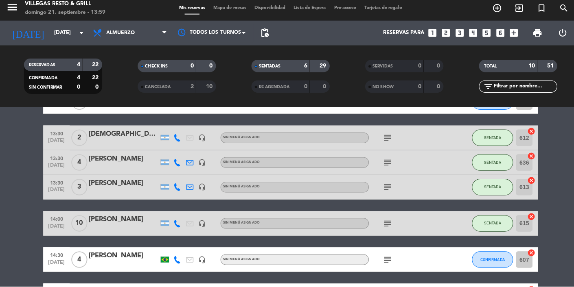
scroll to position [131, 0]
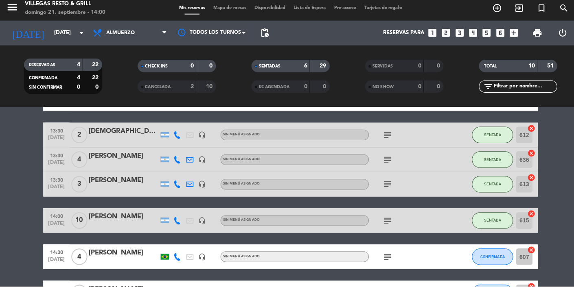
click at [111, 291] on div "[PERSON_NAME]" at bounding box center [122, 290] width 69 height 11
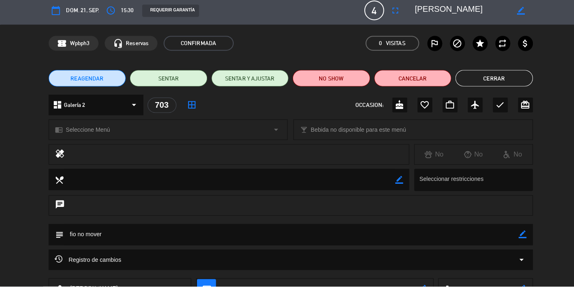
click at [358, 80] on button "Cerrar" at bounding box center [488, 81] width 77 height 16
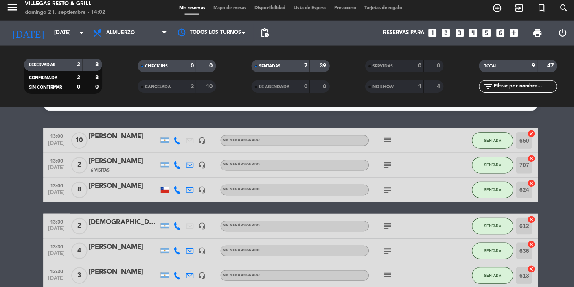
scroll to position [115, 0]
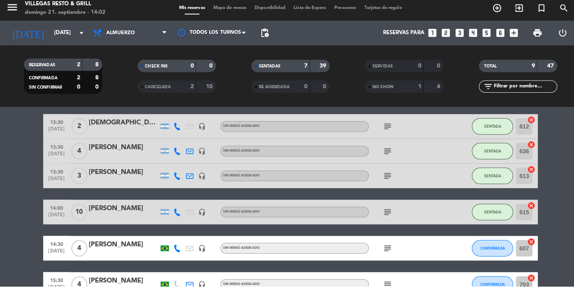
click at [358, 90] on div "1" at bounding box center [408, 89] width 16 height 9
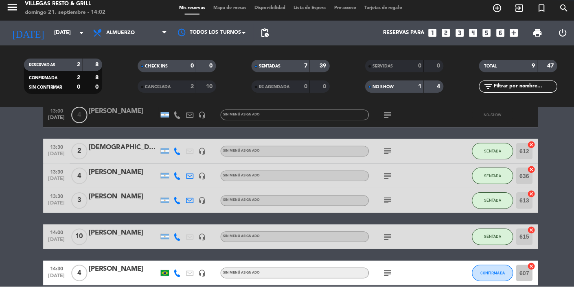
scroll to position [0, 0]
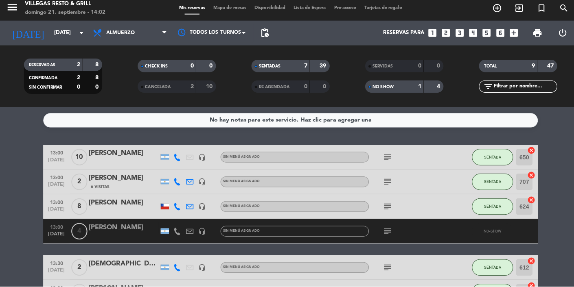
click at [358, 94] on div "NO SHOW 1 4" at bounding box center [399, 89] width 77 height 12
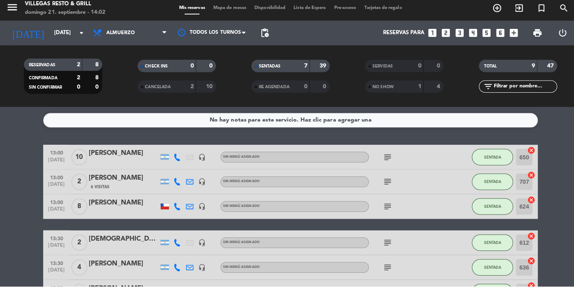
scroll to position [115, 0]
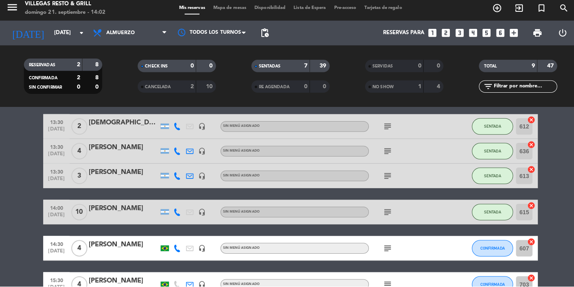
click at [358, 249] on input "607" at bounding box center [518, 249] width 16 height 16
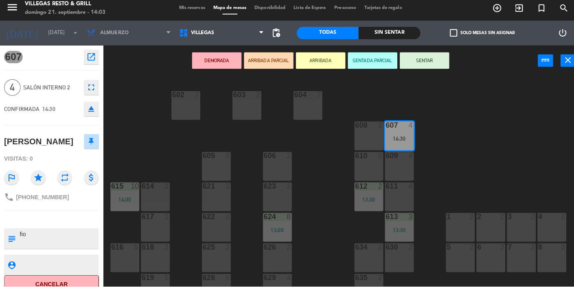
scroll to position [236, 0]
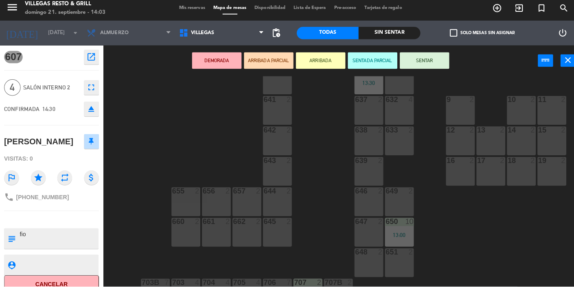
click at [358, 155] on div "633 2" at bounding box center [394, 143] width 28 height 28
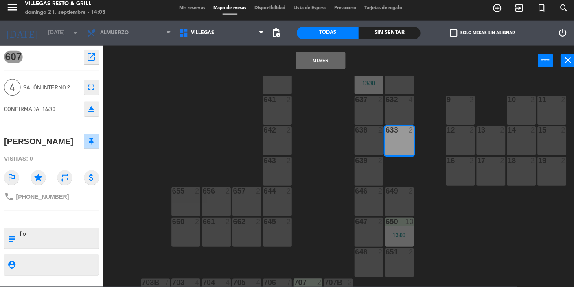
click at [358, 121] on div "602 7 603 2 604 7 608 2 607 4 14:30 605 2 606 2 610 2 609 4 621 2 623 2 614 2 6…" at bounding box center [340, 208] width 466 height 258
click at [358, 120] on div "602 7 603 2 604 7 608 2 607 4 14:30 605 2 606 2 610 2 609 4 621 2 623 2 614 2 6…" at bounding box center [340, 208] width 466 height 258
click at [358, 147] on div "633 2" at bounding box center [394, 143] width 28 height 28
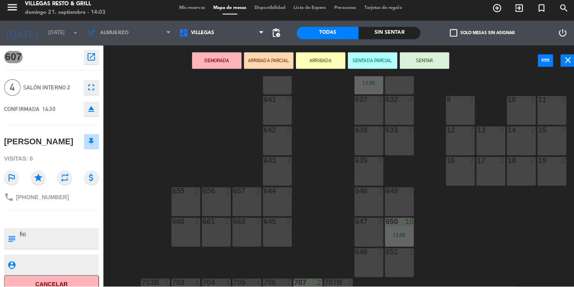
click at [358, 66] on button "power_input" at bounding box center [538, 64] width 15 height 12
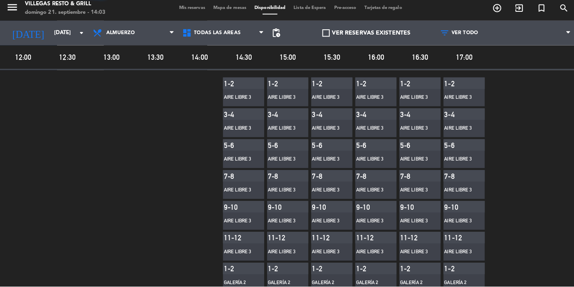
click at [237, 10] on span "Mapa de mesas" at bounding box center [227, 12] width 41 height 4
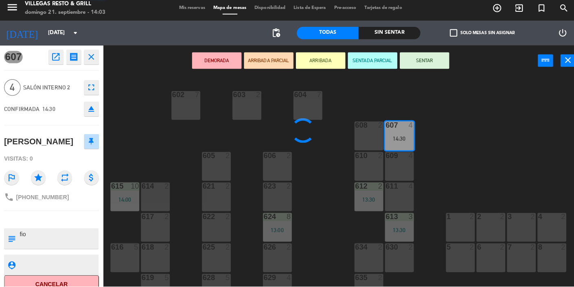
click at [230, 13] on span "Mapa de mesas" at bounding box center [227, 12] width 41 height 4
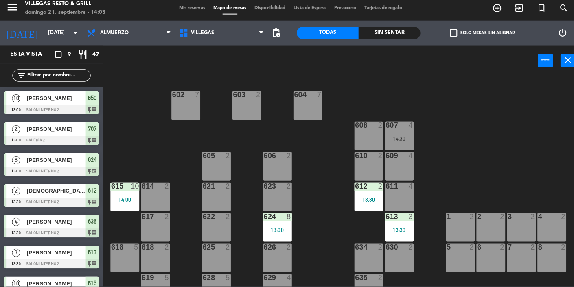
scroll to position [236, 0]
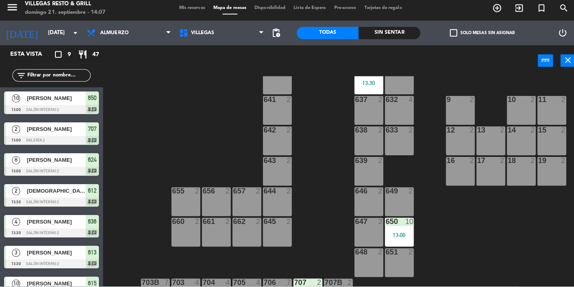
click at [315, 238] on div "602 7 603 2 604 7 608 2 607 4 14:30 605 2 606 2 610 2 609 4 621 2 623 2 614 2 6…" at bounding box center [340, 208] width 466 height 258
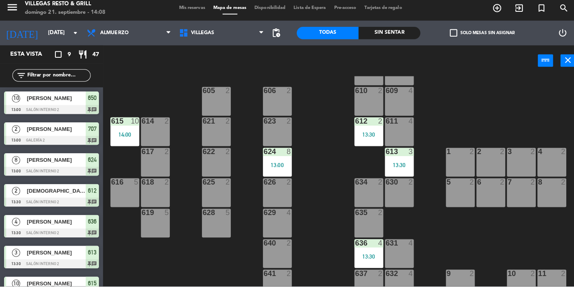
scroll to position [28, 0]
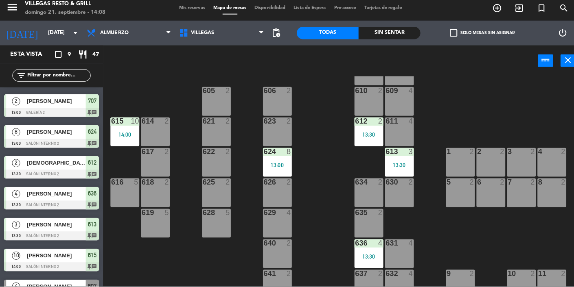
click at [192, 11] on span "Mis reservas" at bounding box center [190, 12] width 34 height 4
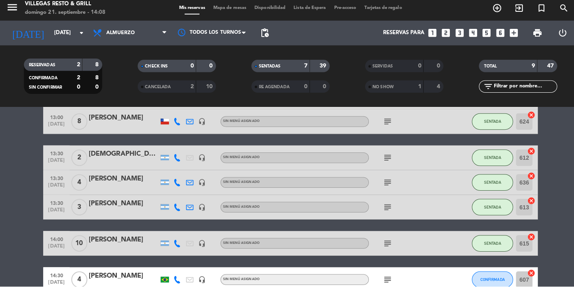
scroll to position [115, 0]
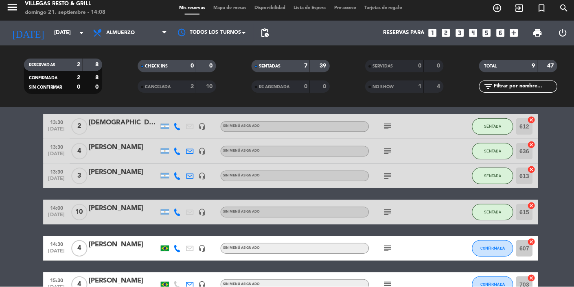
click at [114, 246] on div "[PERSON_NAME]" at bounding box center [122, 246] width 69 height 11
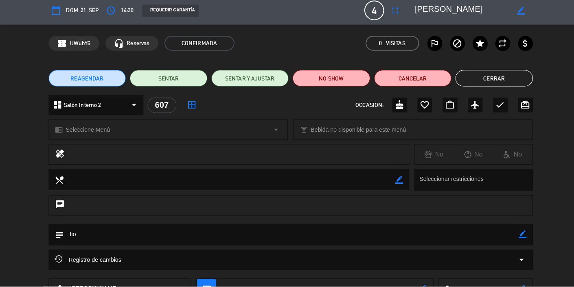
click at [358, 83] on button "Cerrar" at bounding box center [488, 81] width 77 height 16
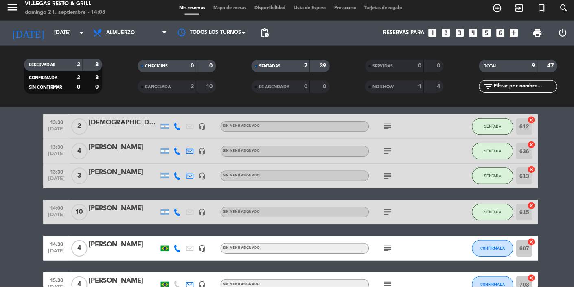
click at [108, 291] on div at bounding box center [122, 290] width 69 height 7
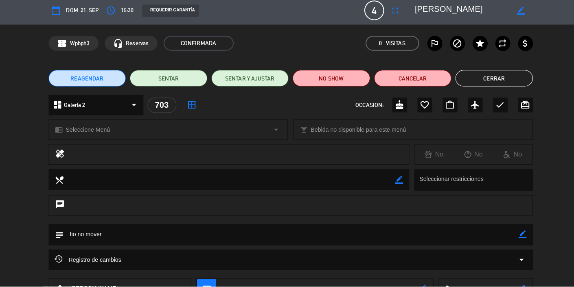
click at [358, 77] on button "Cerrar" at bounding box center [488, 81] width 77 height 16
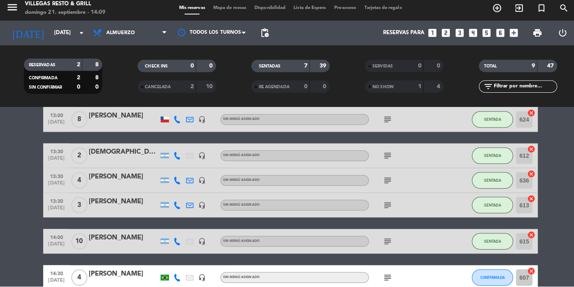
scroll to position [76, 0]
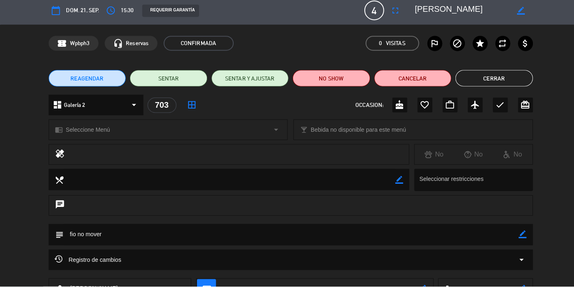
click at [358, 82] on button "Cerrar" at bounding box center [488, 81] width 77 height 16
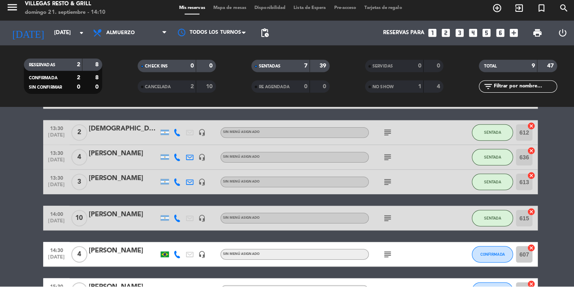
scroll to position [115, 0]
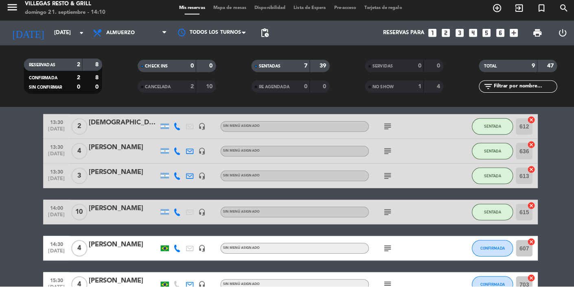
click at [119, 255] on div at bounding box center [122, 255] width 69 height 7
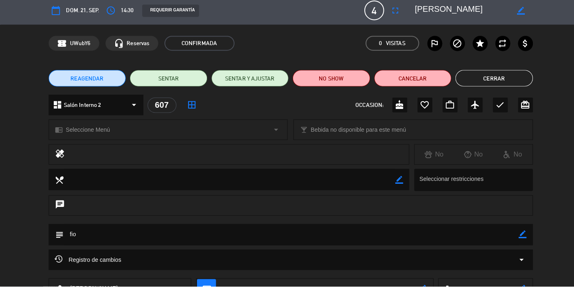
click at [358, 80] on button "Cerrar" at bounding box center [488, 81] width 77 height 16
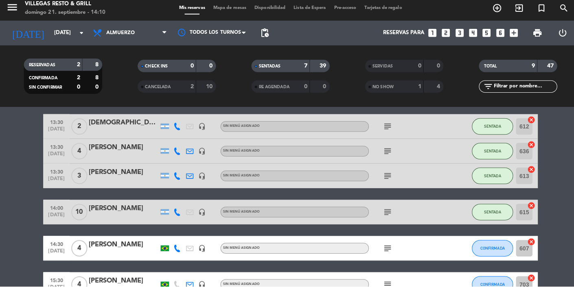
click at [114, 246] on div "[PERSON_NAME]" at bounding box center [122, 246] width 69 height 11
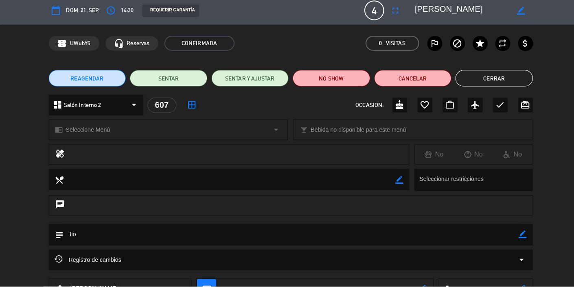
click at [358, 75] on button "Cerrar" at bounding box center [488, 81] width 77 height 16
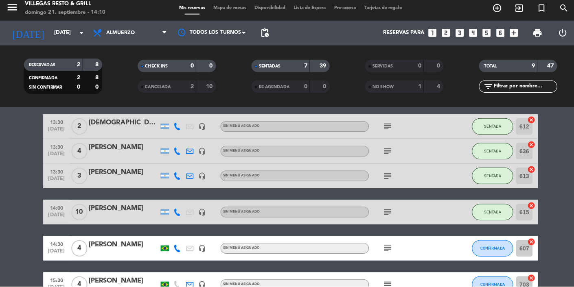
click at [114, 284] on div "[PERSON_NAME]" at bounding box center [122, 281] width 69 height 11
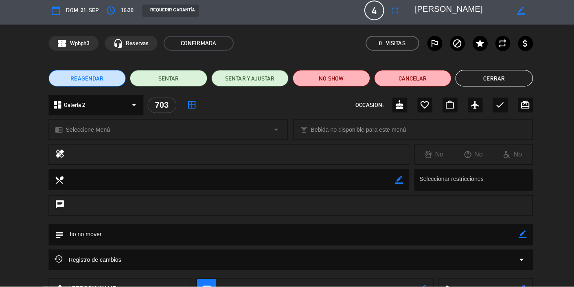
click at [358, 81] on button "Cerrar" at bounding box center [488, 81] width 77 height 16
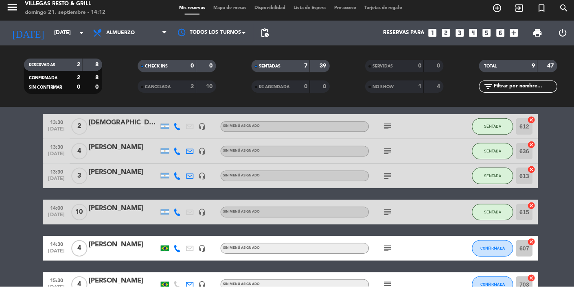
click at [119, 278] on div "[PERSON_NAME]" at bounding box center [122, 281] width 69 height 11
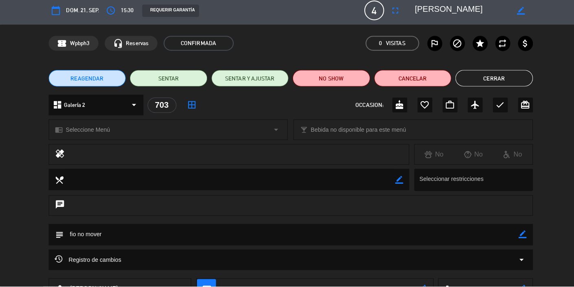
click at [358, 80] on button "Cerrar" at bounding box center [488, 81] width 77 height 16
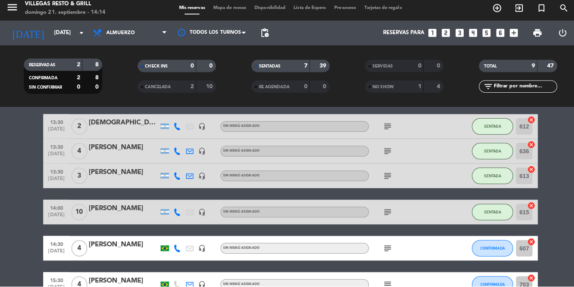
click at [112, 247] on div "[PERSON_NAME]" at bounding box center [122, 246] width 69 height 11
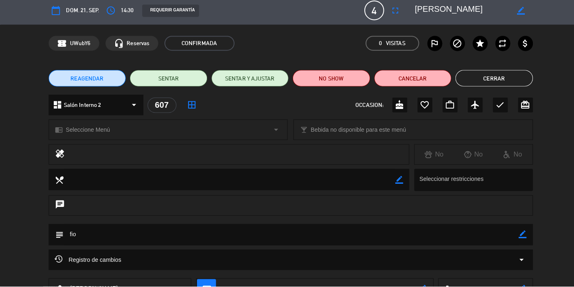
click at [358, 82] on button "Cerrar" at bounding box center [488, 81] width 77 height 16
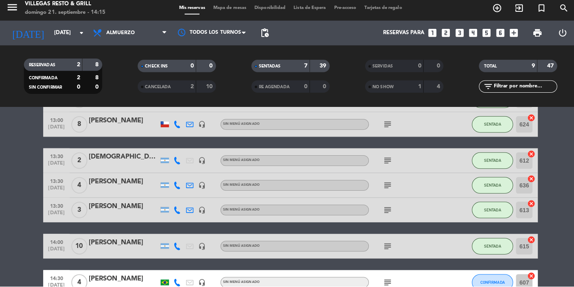
scroll to position [81, 0]
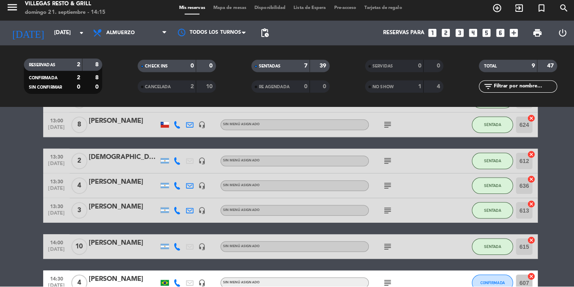
click at [358, 309] on bookings-row "13:00 [DATE] [PERSON_NAME] headset_mic Sin menú asignado subject SENTADA 650 ca…" at bounding box center [287, 198] width 574 height 265
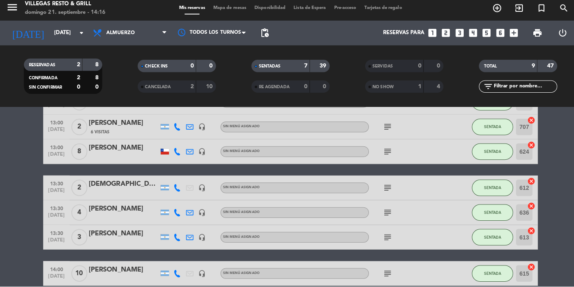
scroll to position [101, 0]
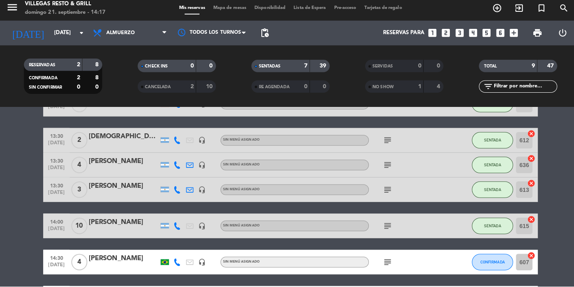
click at [112, 262] on div "[PERSON_NAME]" at bounding box center [122, 259] width 69 height 11
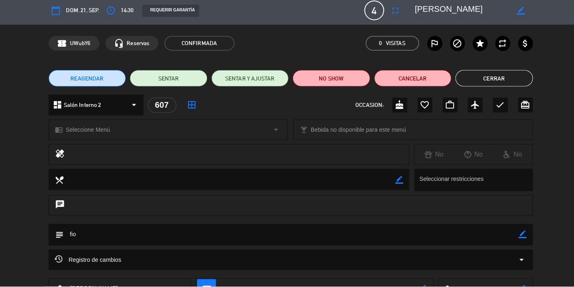
scroll to position [0, 0]
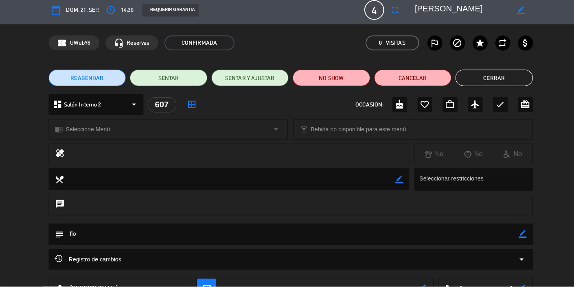
click at [358, 81] on button "Cerrar" at bounding box center [488, 81] width 77 height 16
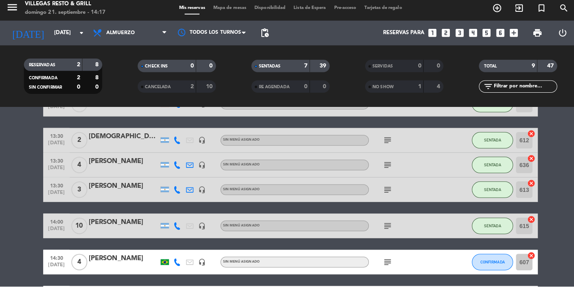
scroll to position [104, 0]
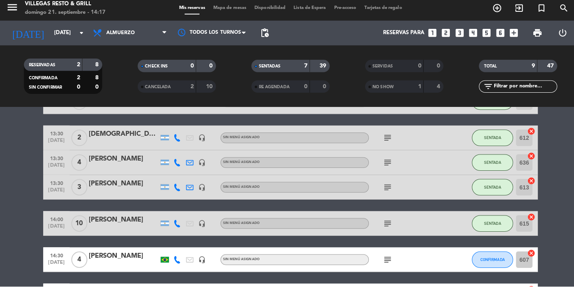
click at [109, 264] on div at bounding box center [122, 266] width 69 height 7
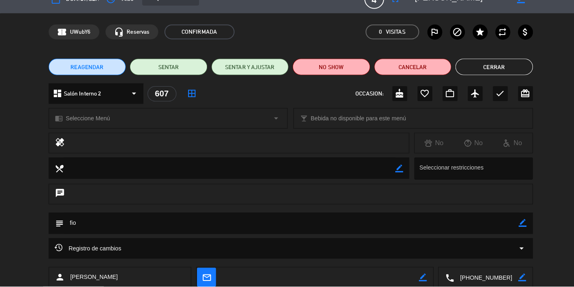
scroll to position [0, 0]
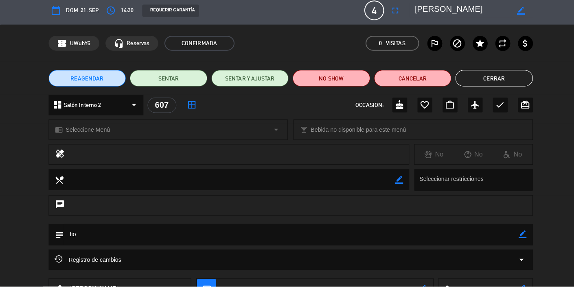
click at [358, 83] on button "Cerrar" at bounding box center [488, 81] width 77 height 16
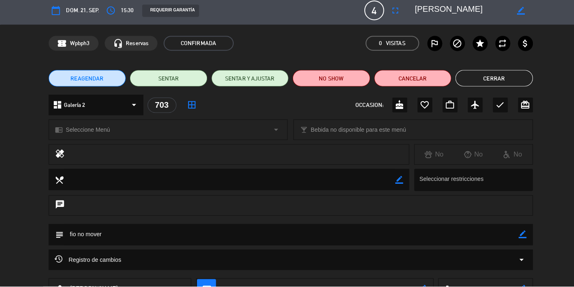
click at [358, 81] on button "Cerrar" at bounding box center [488, 81] width 77 height 16
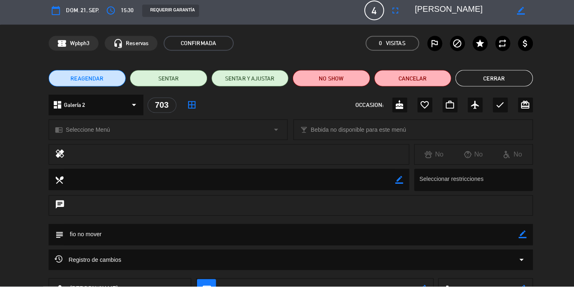
click at [358, 80] on button "Cerrar" at bounding box center [488, 81] width 77 height 16
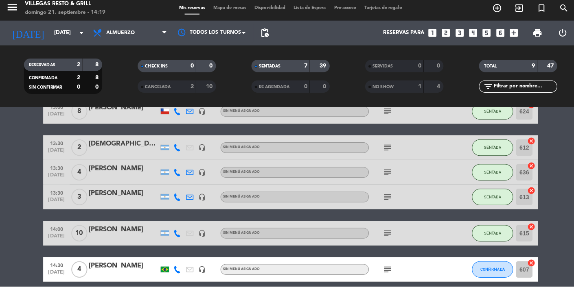
scroll to position [95, 0]
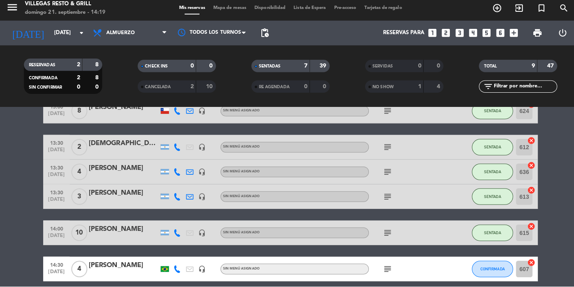
click at [229, 11] on span "Mapa de mesas" at bounding box center [227, 12] width 41 height 4
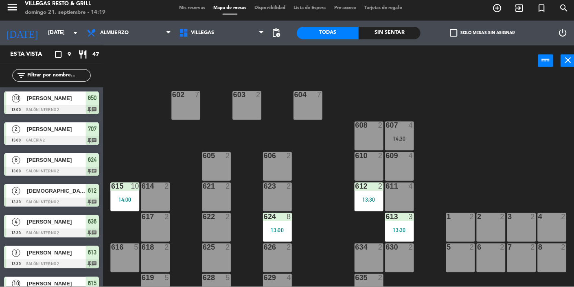
click at [195, 13] on span "Mis reservas" at bounding box center [190, 12] width 34 height 4
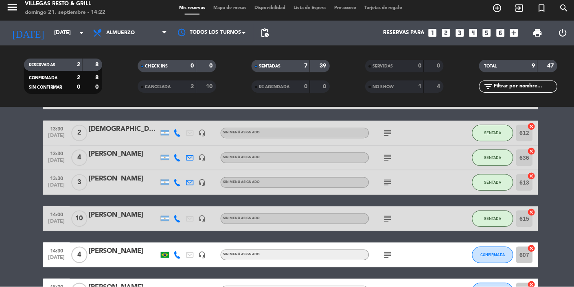
scroll to position [115, 0]
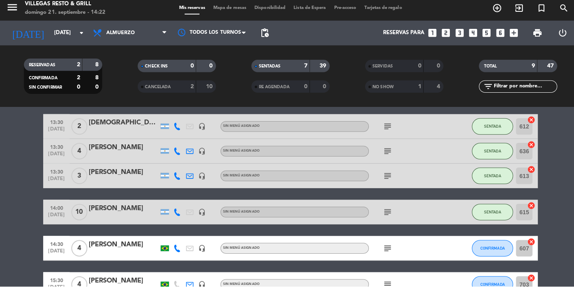
click at [112, 247] on div "[PERSON_NAME]" at bounding box center [122, 246] width 69 height 11
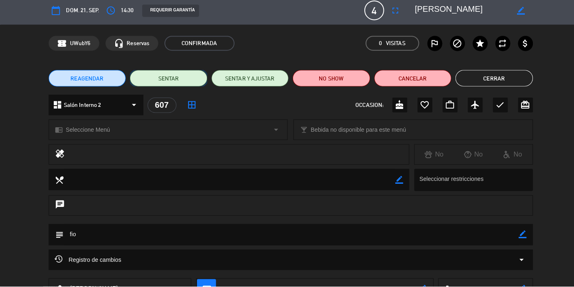
click at [186, 80] on button "SENTAR" at bounding box center [166, 81] width 77 height 16
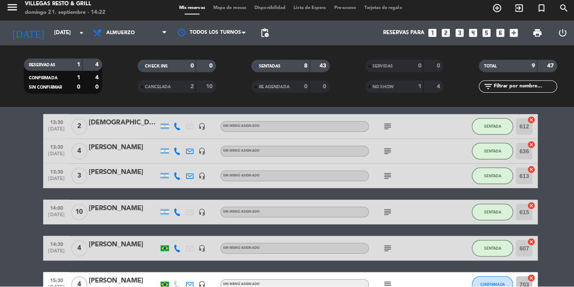
click at [230, 13] on span "Mapa de mesas" at bounding box center [227, 12] width 41 height 4
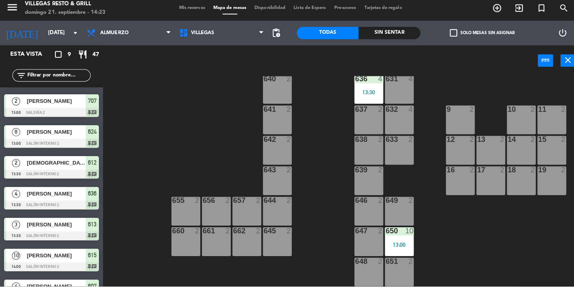
scroll to position [236, 0]
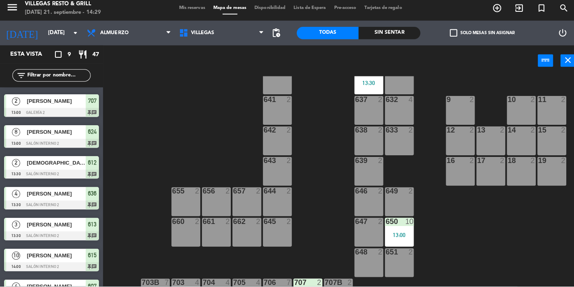
click at [358, 313] on div "602 7 603 2 604 7 608 2 607 4 14:30 605 2 606 2 610 2 609 4 621 2 623 2 614 2 6…" at bounding box center [340, 208] width 466 height 258
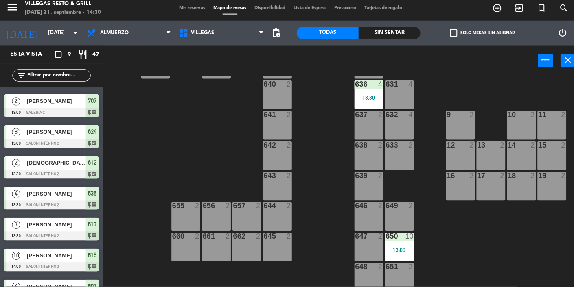
click at [358, 285] on div "602 7 603 2 604 7 608 2 607 4 14:30 605 2 606 2 610 2 609 4 621 2 623 2 614 2 6…" at bounding box center [340, 208] width 466 height 258
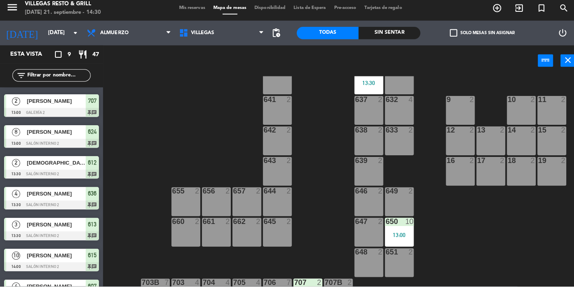
click at [190, 10] on span "Mis reservas" at bounding box center [190, 12] width 34 height 4
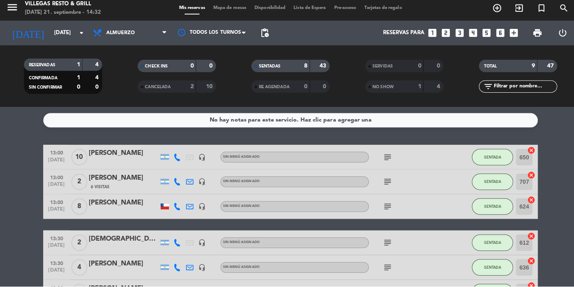
scroll to position [115, 0]
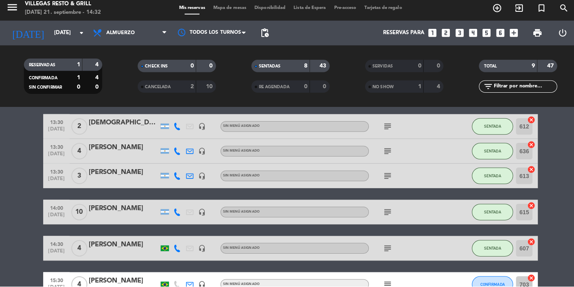
click at [358, 214] on bookings-row "13:00 [DATE] [PERSON_NAME] headset_mic Sin menú asignado subject SENTADA 650 ca…" at bounding box center [287, 164] width 574 height 265
click at [112, 287] on div at bounding box center [122, 290] width 69 height 7
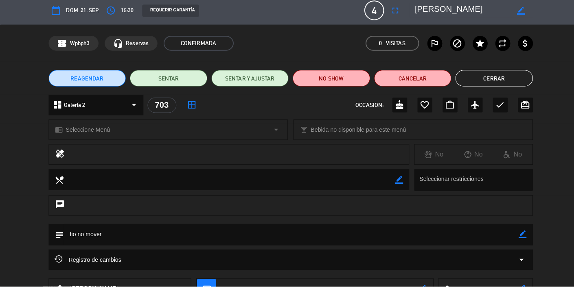
click at [358, 76] on button "Cerrar" at bounding box center [488, 81] width 77 height 16
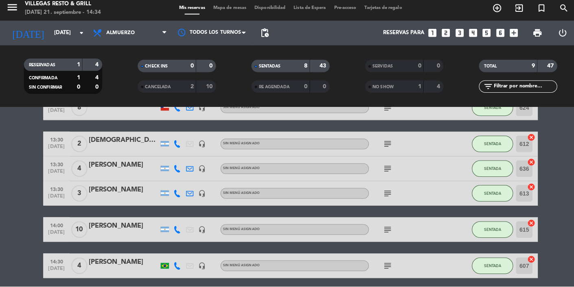
scroll to position [97, 0]
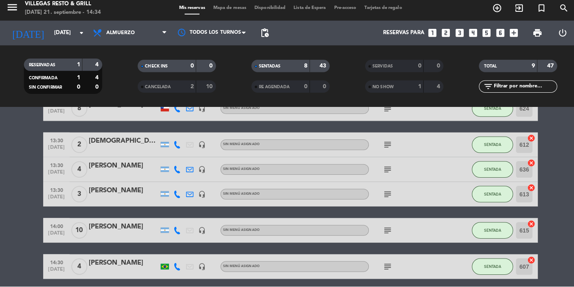
click at [124, 264] on div "[PERSON_NAME]" at bounding box center [122, 264] width 69 height 11
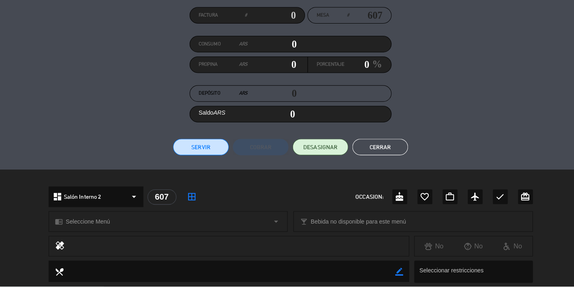
scroll to position [144, 0]
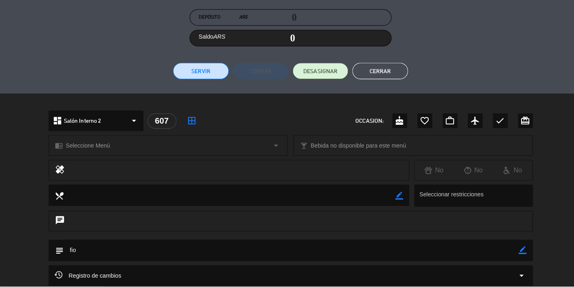
click at [358, 72] on button "Cerrar" at bounding box center [375, 74] width 55 height 16
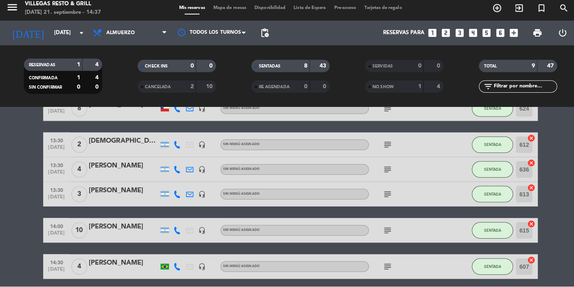
scroll to position [115, 0]
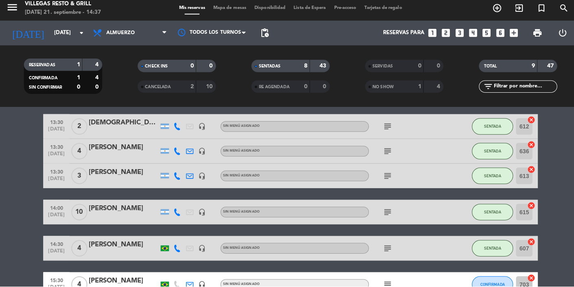
click at [120, 281] on div "[PERSON_NAME]" at bounding box center [122, 281] width 69 height 11
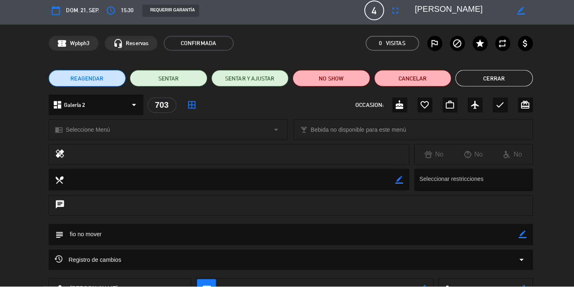
click at [358, 88] on button "Cerrar" at bounding box center [488, 81] width 77 height 16
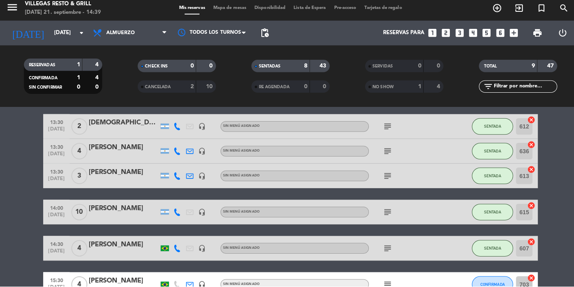
click at [358, 227] on bookings-row "13:00 [DATE] [PERSON_NAME] headset_mic Sin menú asignado subject SENTADA 650 ca…" at bounding box center [287, 164] width 574 height 265
click at [114, 284] on div "[PERSON_NAME]" at bounding box center [122, 281] width 69 height 11
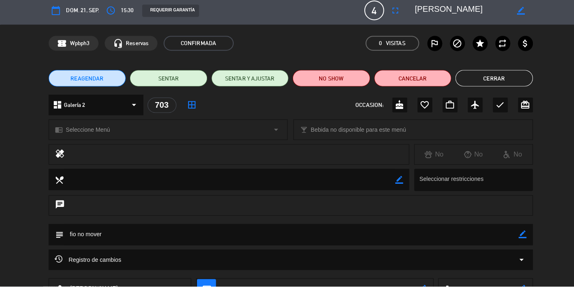
click at [358, 81] on button "Cerrar" at bounding box center [488, 81] width 77 height 16
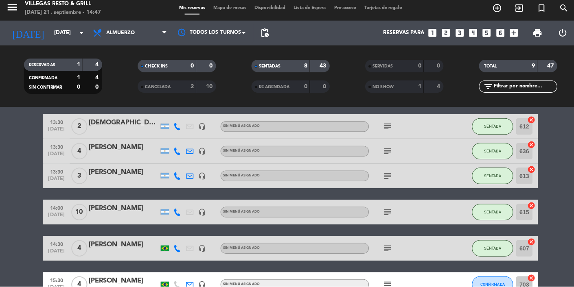
click at [358, 212] on bookings-row "13:00 [DATE] [PERSON_NAME] headset_mic Sin menú asignado subject SENTADA 650 ca…" at bounding box center [287, 164] width 574 height 265
click at [358, 182] on bookings-row "13:00 [DATE] [PERSON_NAME] headset_mic Sin menú asignado subject SENTADA 650 ca…" at bounding box center [287, 164] width 574 height 265
click at [106, 283] on div "[PERSON_NAME]" at bounding box center [122, 281] width 69 height 11
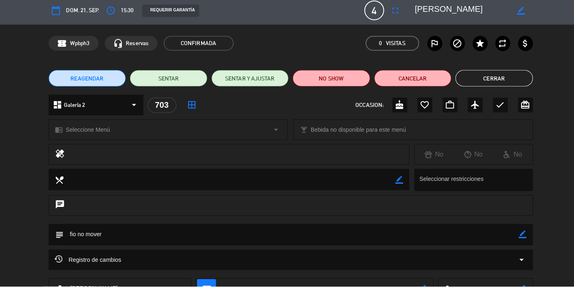
click at [358, 82] on button "Cerrar" at bounding box center [488, 81] width 77 height 16
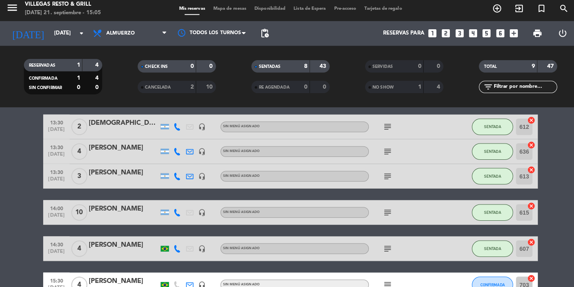
scroll to position [31, 0]
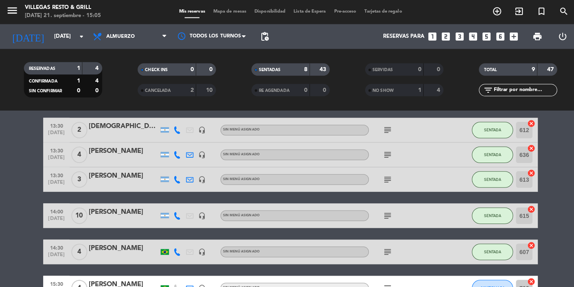
click at [358, 277] on input "703" at bounding box center [518, 285] width 16 height 16
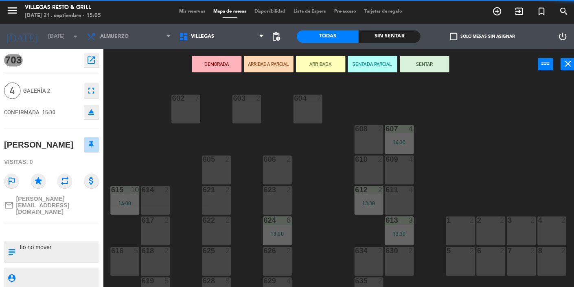
scroll to position [287, 0]
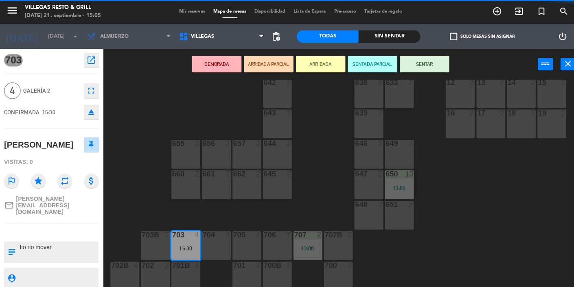
click at [337, 264] on div at bounding box center [333, 262] width 13 height 7
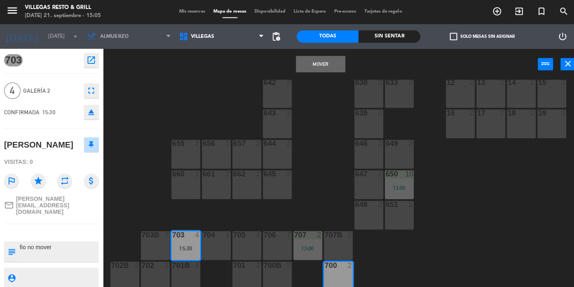
click at [320, 69] on button "Mover" at bounding box center [316, 64] width 49 height 16
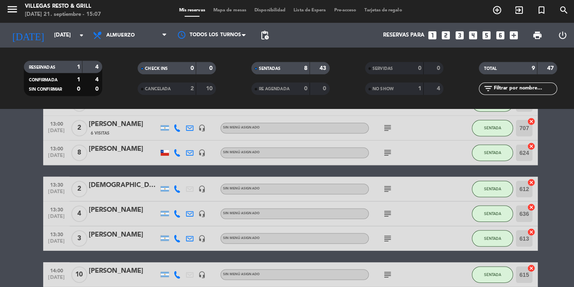
scroll to position [55, 0]
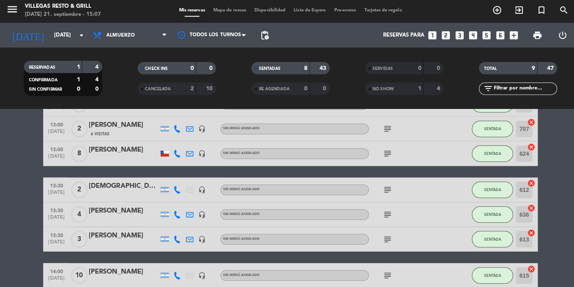
click at [358, 180] on bookings-row "13:00 [DATE] [PERSON_NAME] headset_mic Sin menú asignado subject SENTADA 650 ca…" at bounding box center [287, 225] width 574 height 265
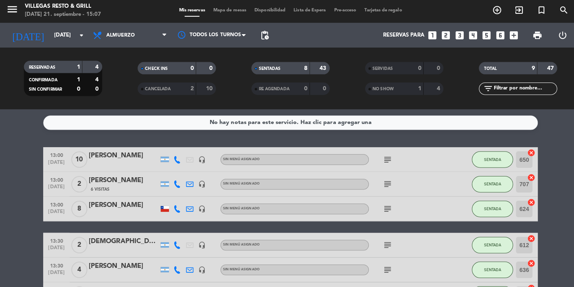
scroll to position [115, 0]
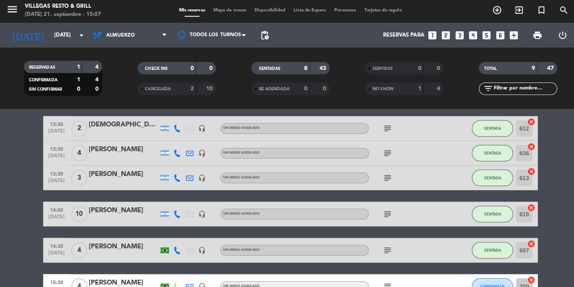
click at [113, 276] on div "[PERSON_NAME]" at bounding box center [122, 281] width 69 height 11
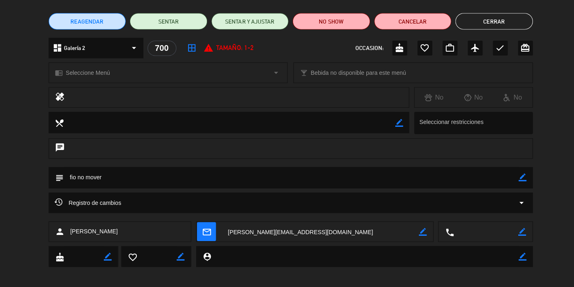
scroll to position [0, 0]
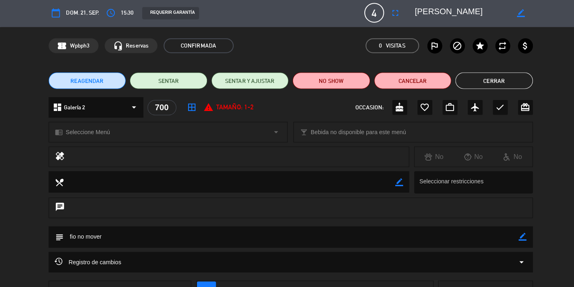
click at [358, 84] on button "Cerrar" at bounding box center [488, 81] width 77 height 16
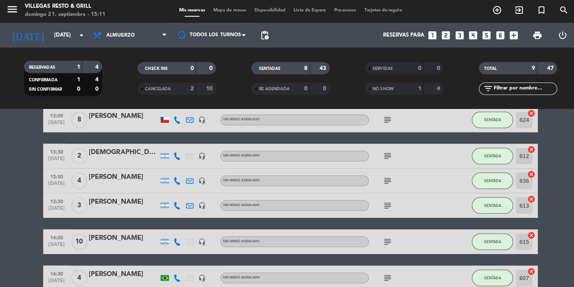
scroll to position [115, 0]
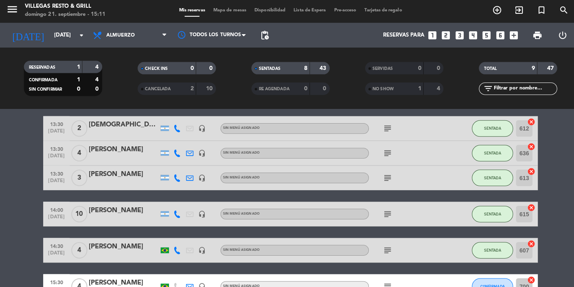
click at [358, 127] on bookings-row "13:00 [DATE] [PERSON_NAME] headset_mic Sin menú asignado subject SENTADA 650 ca…" at bounding box center [287, 164] width 574 height 265
click at [358, 206] on bookings-row "13:00 [DATE] [PERSON_NAME] headset_mic Sin menú asignado subject SENTADA 650 ca…" at bounding box center [287, 164] width 574 height 265
click at [107, 241] on div "[PERSON_NAME]" at bounding box center [122, 246] width 69 height 11
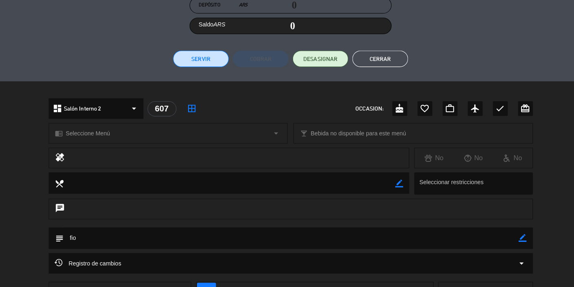
scroll to position [151, 0]
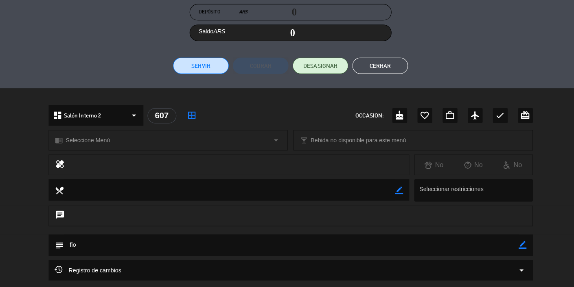
click at [358, 62] on button "Cerrar" at bounding box center [375, 67] width 55 height 16
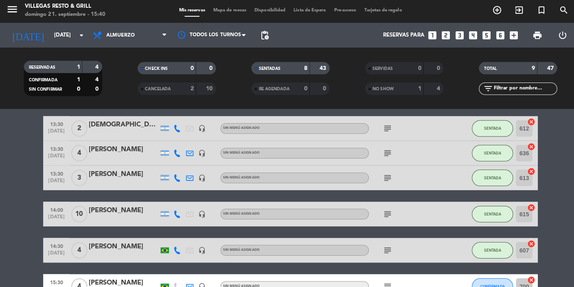
click at [116, 241] on div "[PERSON_NAME]" at bounding box center [122, 246] width 69 height 11
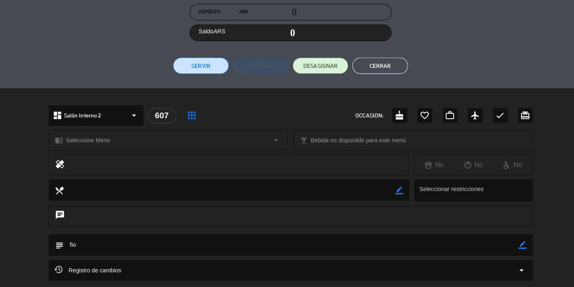
scroll to position [104, 0]
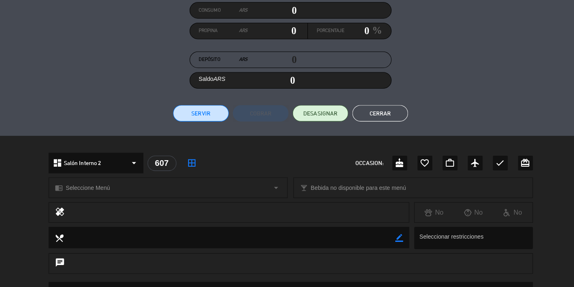
click at [358, 110] on button "Cerrar" at bounding box center [375, 114] width 55 height 16
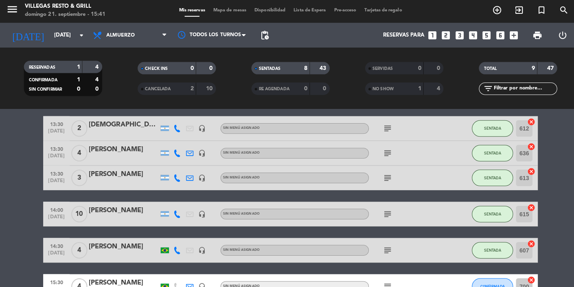
click at [112, 276] on div "[PERSON_NAME]" at bounding box center [122, 281] width 69 height 11
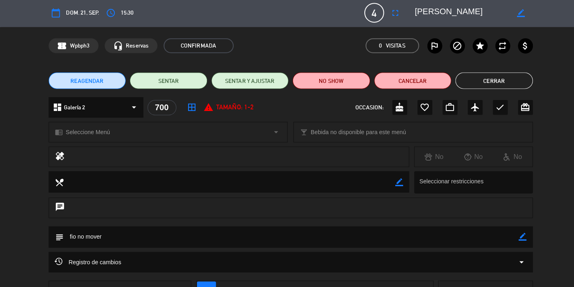
click at [358, 81] on button "Cerrar" at bounding box center [488, 81] width 77 height 16
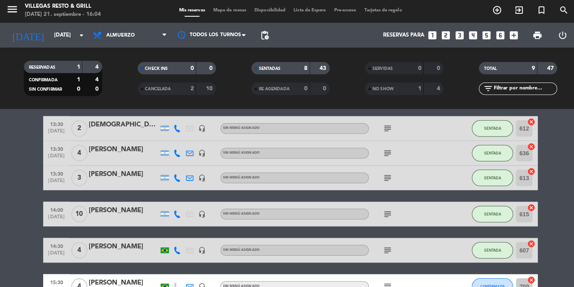
click at [114, 276] on div "[PERSON_NAME]" at bounding box center [122, 281] width 69 height 11
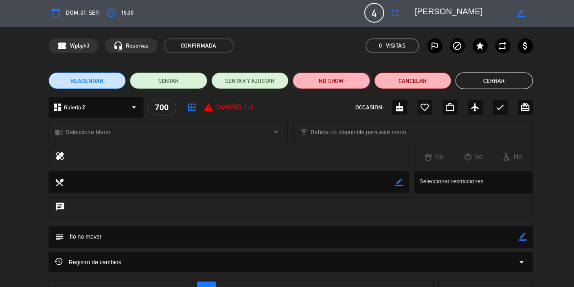
click at [335, 80] on button "NO SHOW" at bounding box center [327, 81] width 77 height 16
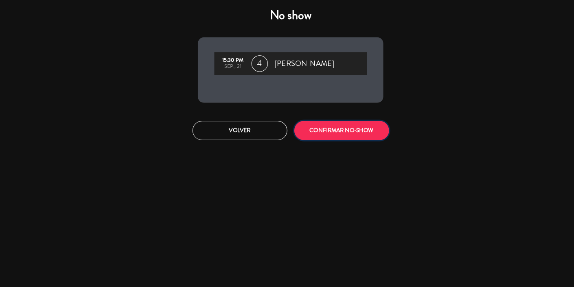
click at [358, 129] on button "CONFIRMAR NO-SHOW" at bounding box center [338, 130] width 94 height 19
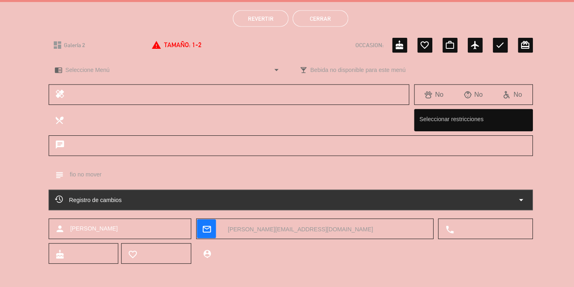
scroll to position [0, 0]
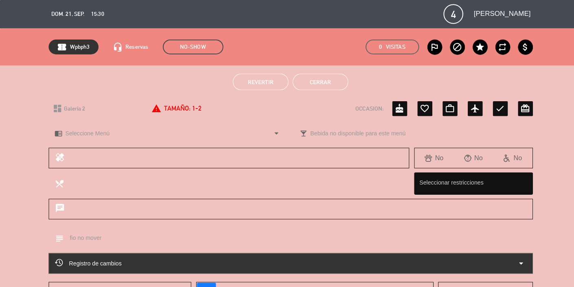
click at [58, 11] on span "dom. 21, sep." at bounding box center [67, 14] width 33 height 9
